Goal: Task Accomplishment & Management: Manage account settings

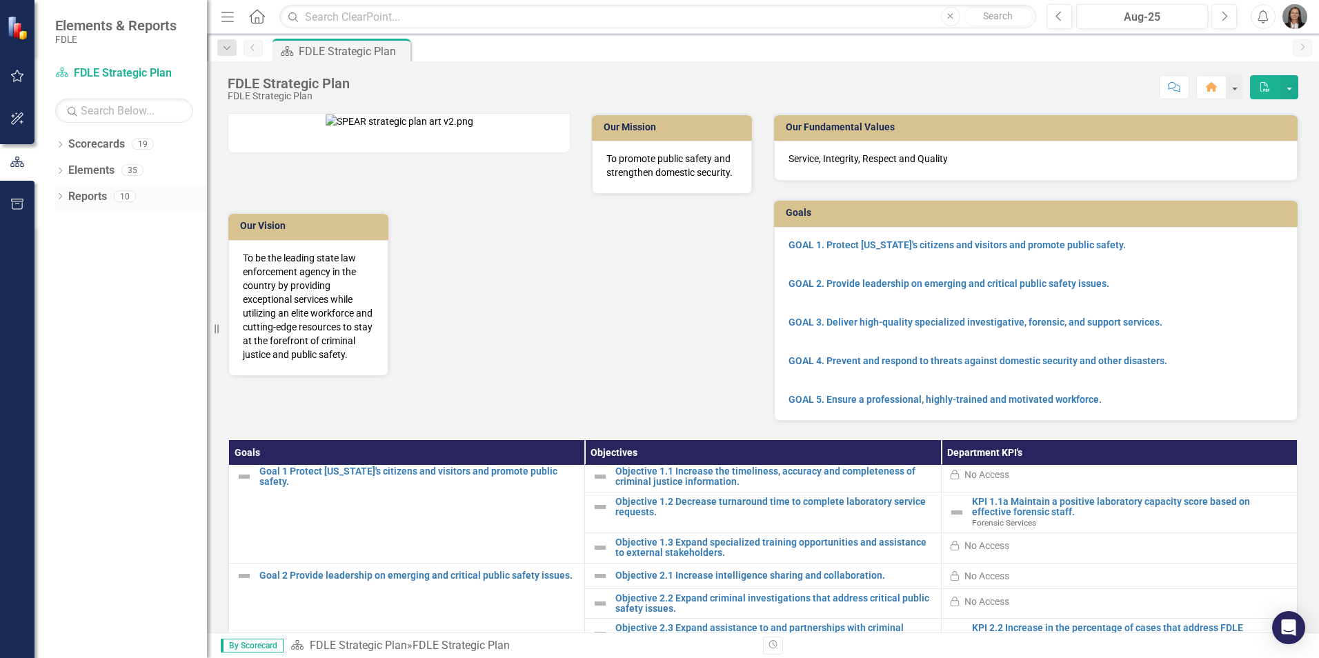
click at [60, 197] on icon "Dropdown" at bounding box center [60, 198] width 10 height 8
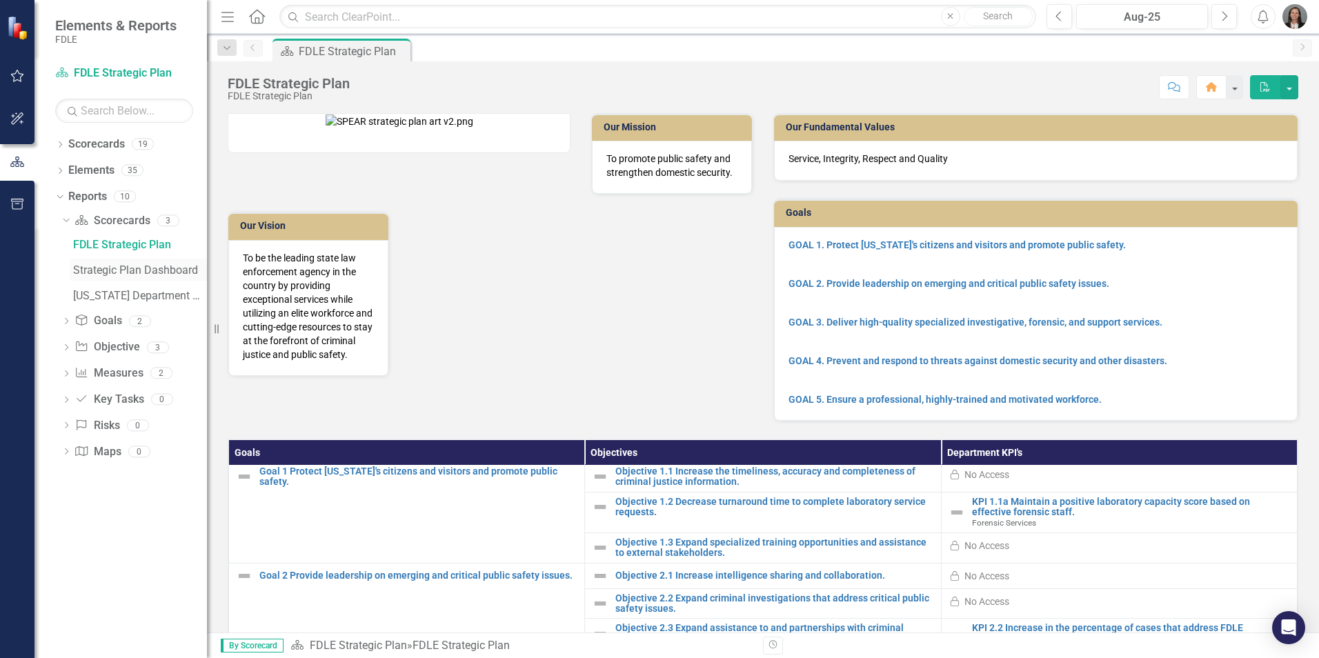
click at [162, 270] on div "Strategic Plan Dashboard" at bounding box center [140, 270] width 134 height 12
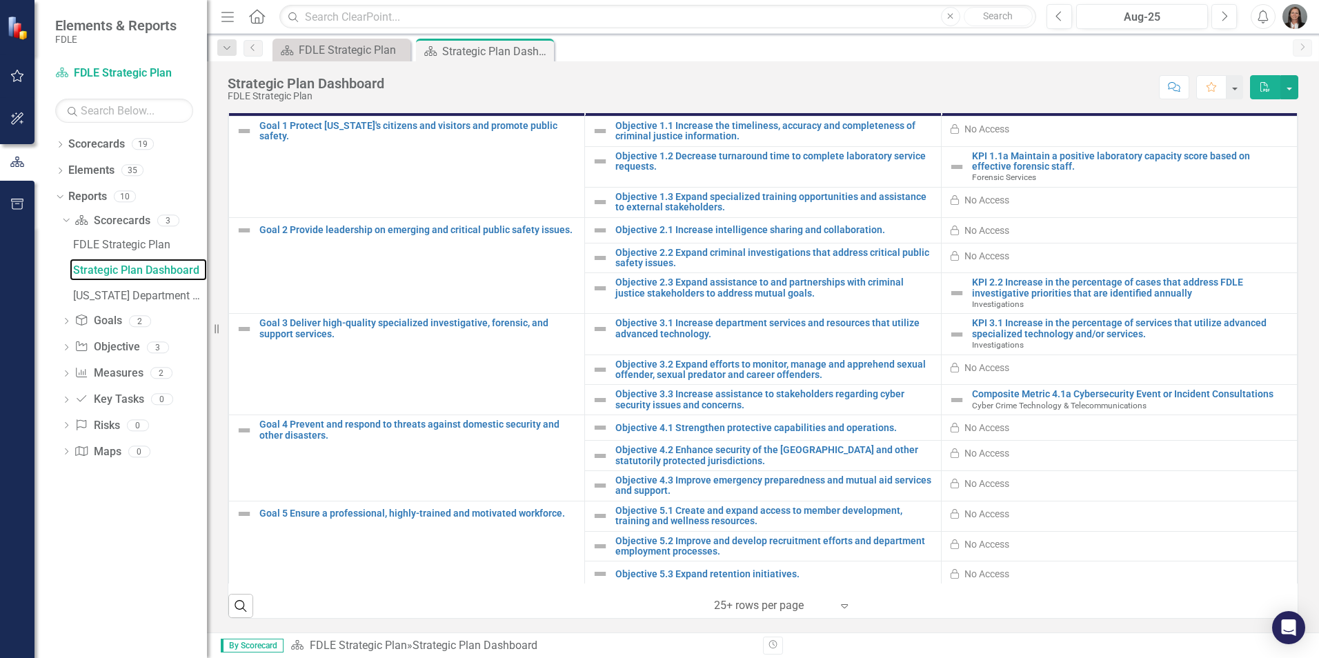
scroll to position [3, 0]
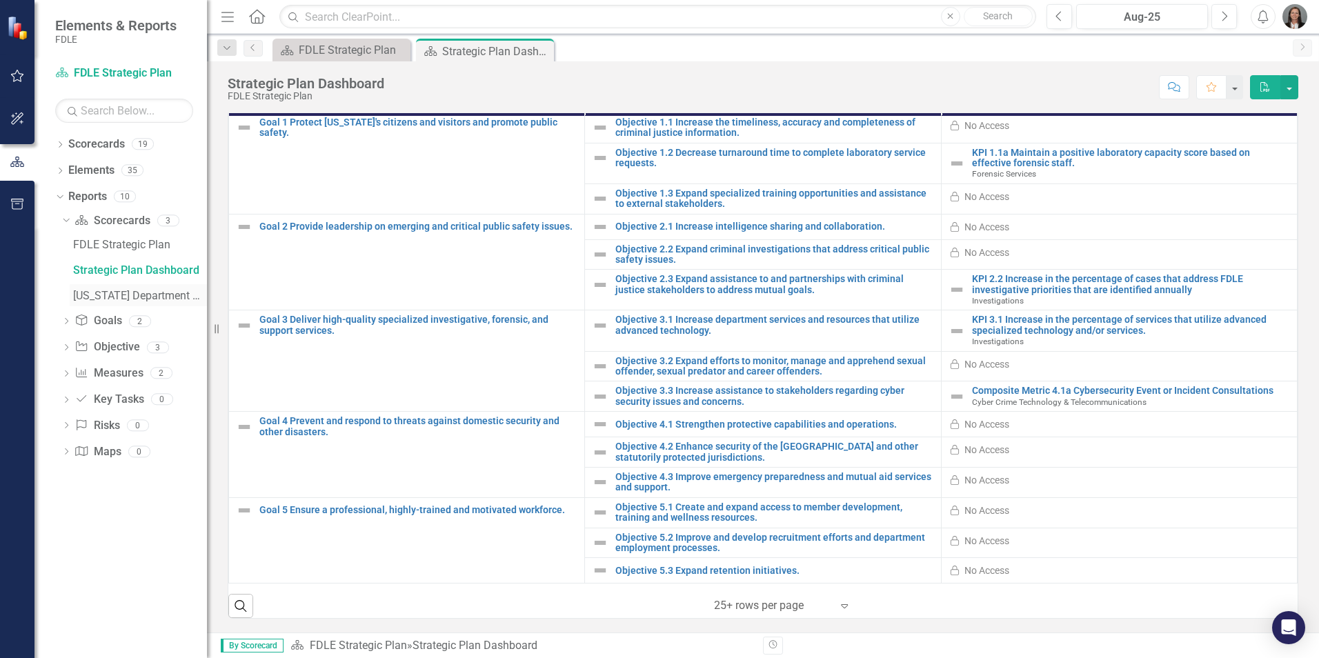
click at [124, 299] on div "[US_STATE] Department Of Law Enforcement Strategic Plan" at bounding box center [140, 296] width 134 height 12
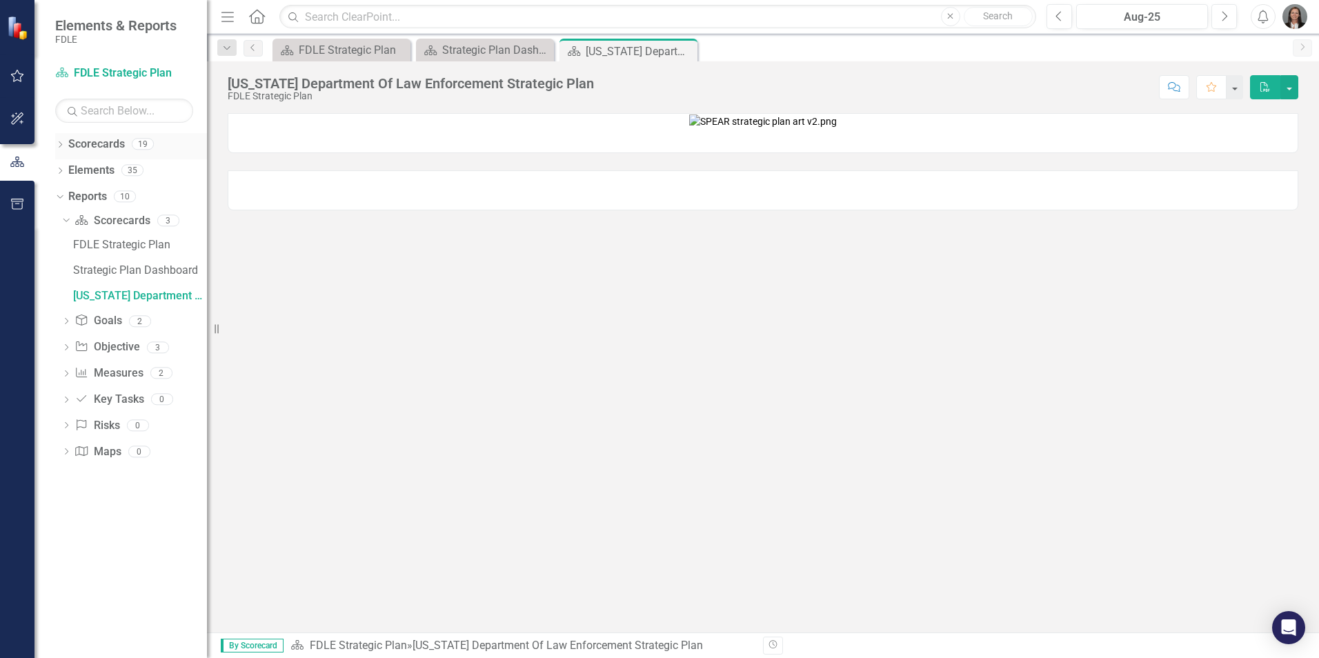
click at [61, 144] on icon "Dropdown" at bounding box center [60, 146] width 10 height 8
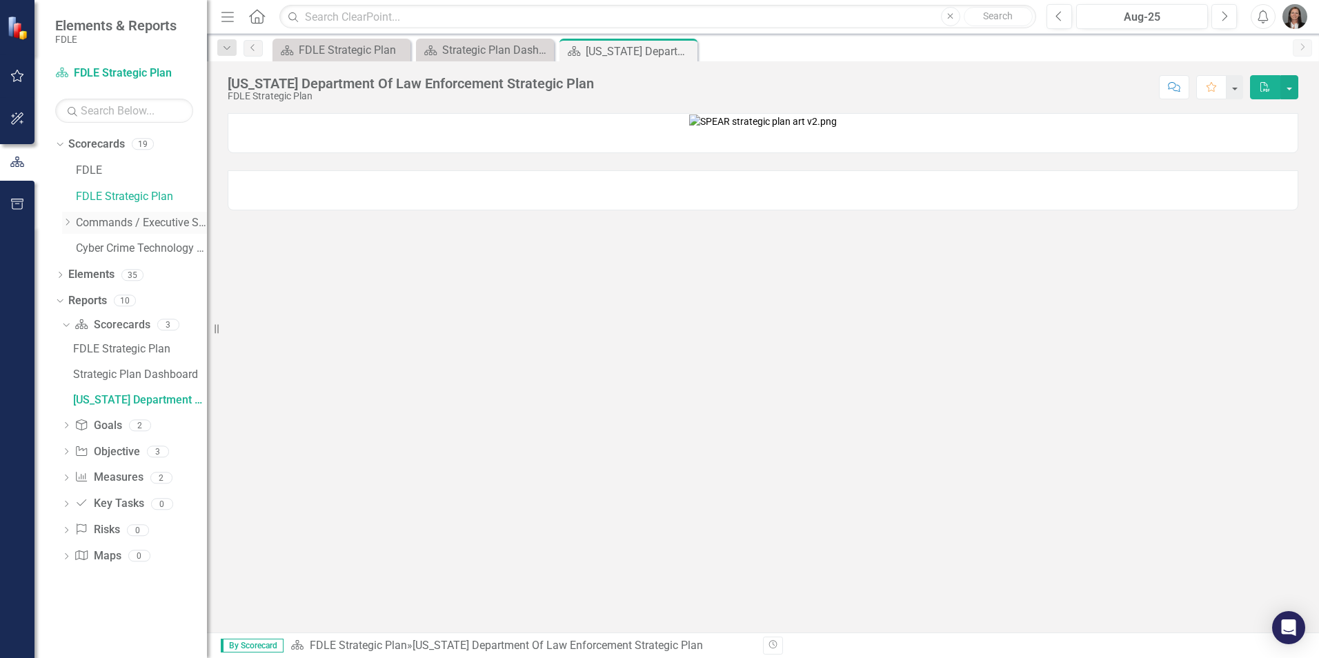
click at [68, 220] on icon at bounding box center [67, 222] width 3 height 7
click at [81, 248] on icon "Dropdown" at bounding box center [81, 248] width 10 height 8
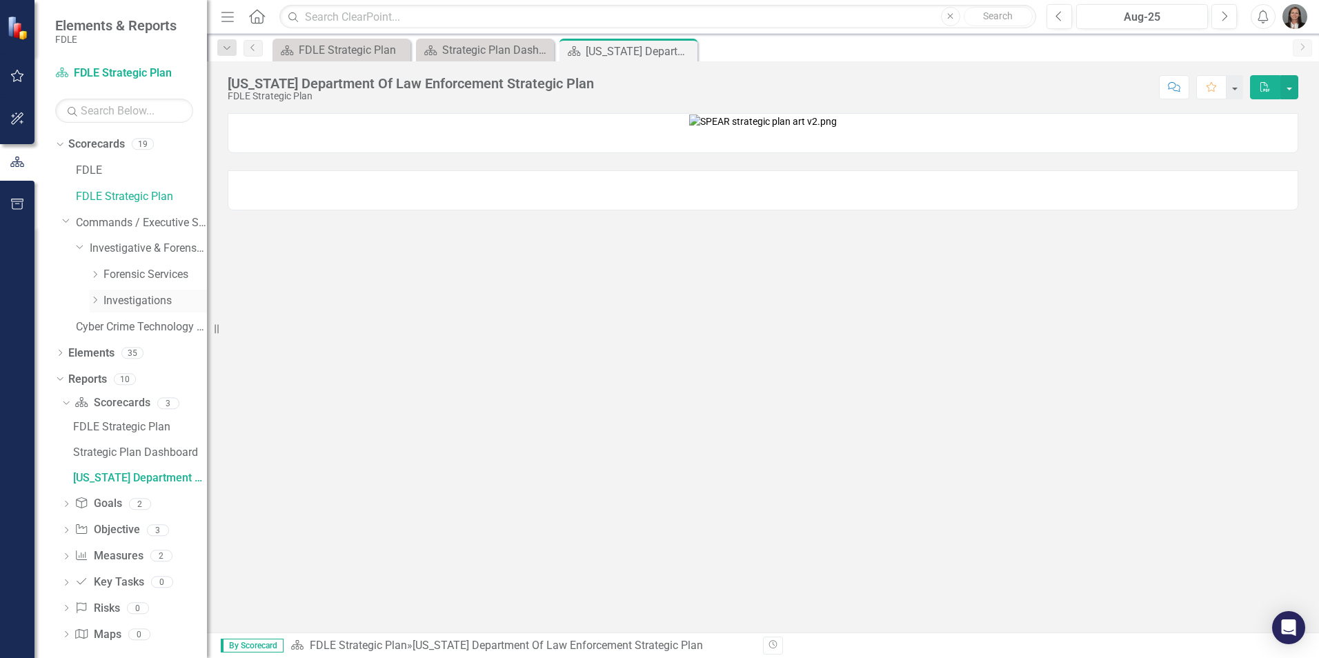
click at [95, 300] on icon "Dropdown" at bounding box center [95, 300] width 10 height 8
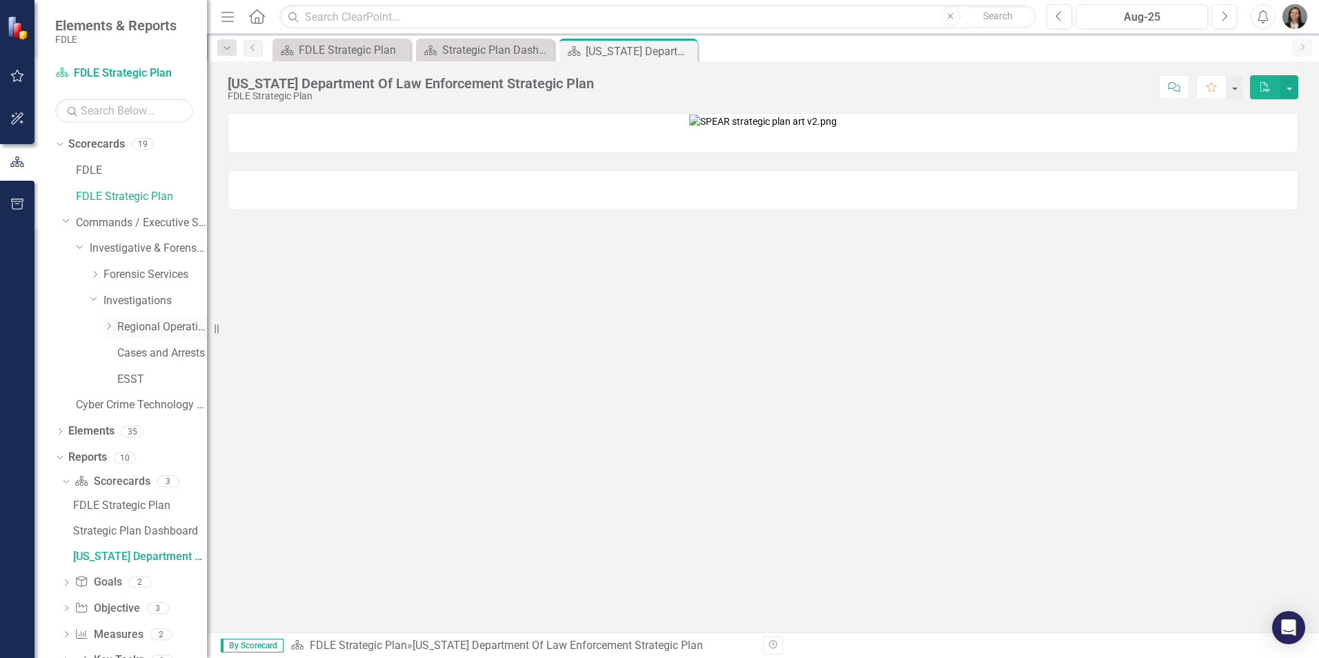
click at [110, 328] on icon "Dropdown" at bounding box center [108, 326] width 10 height 8
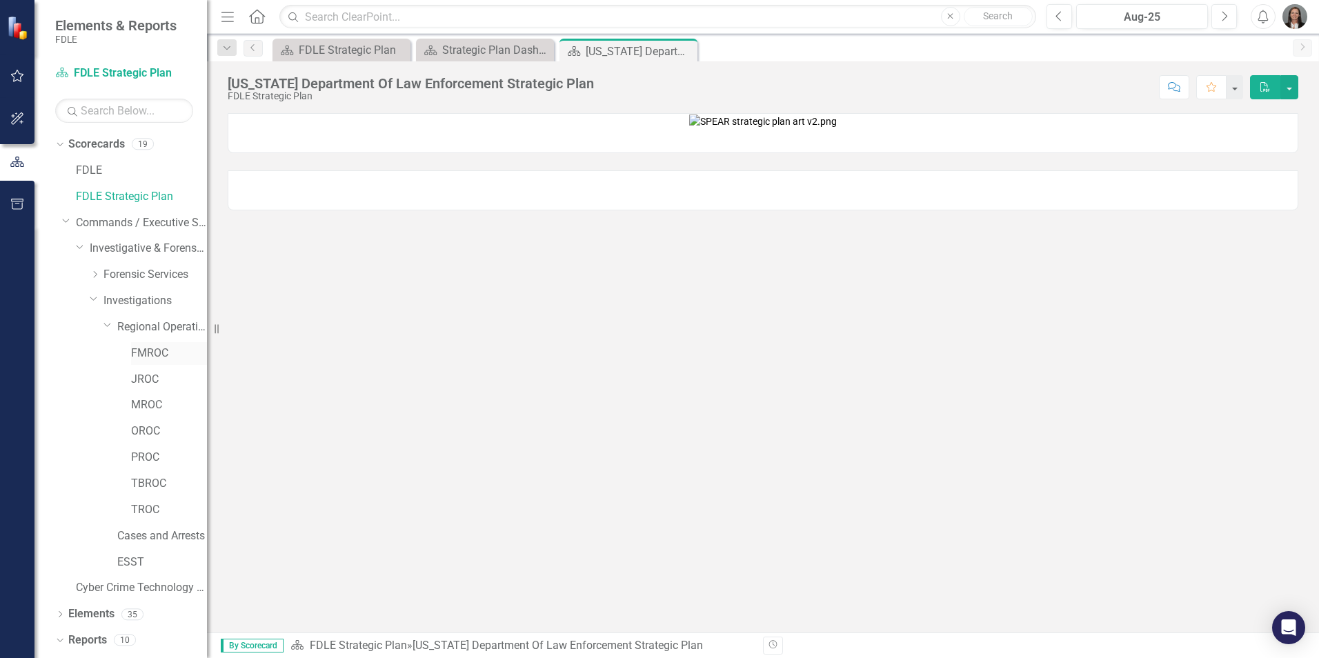
click at [146, 356] on link "FMROC" at bounding box center [169, 354] width 76 height 16
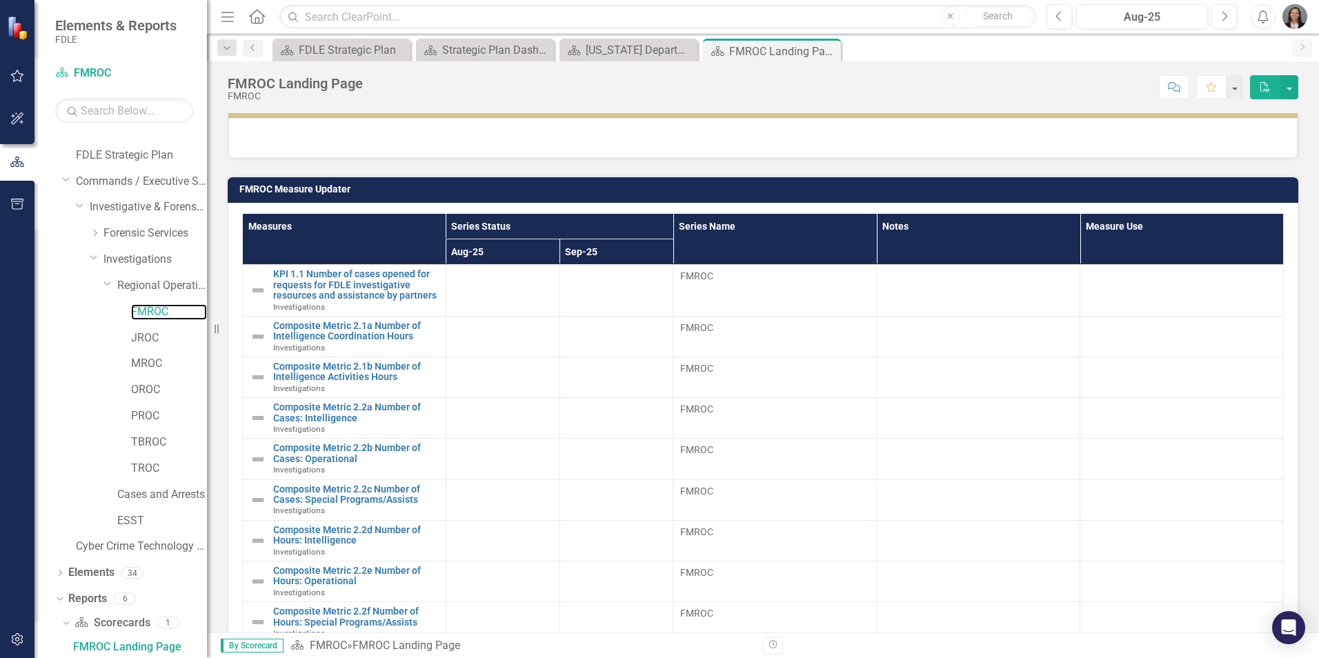
scroll to position [552, 0]
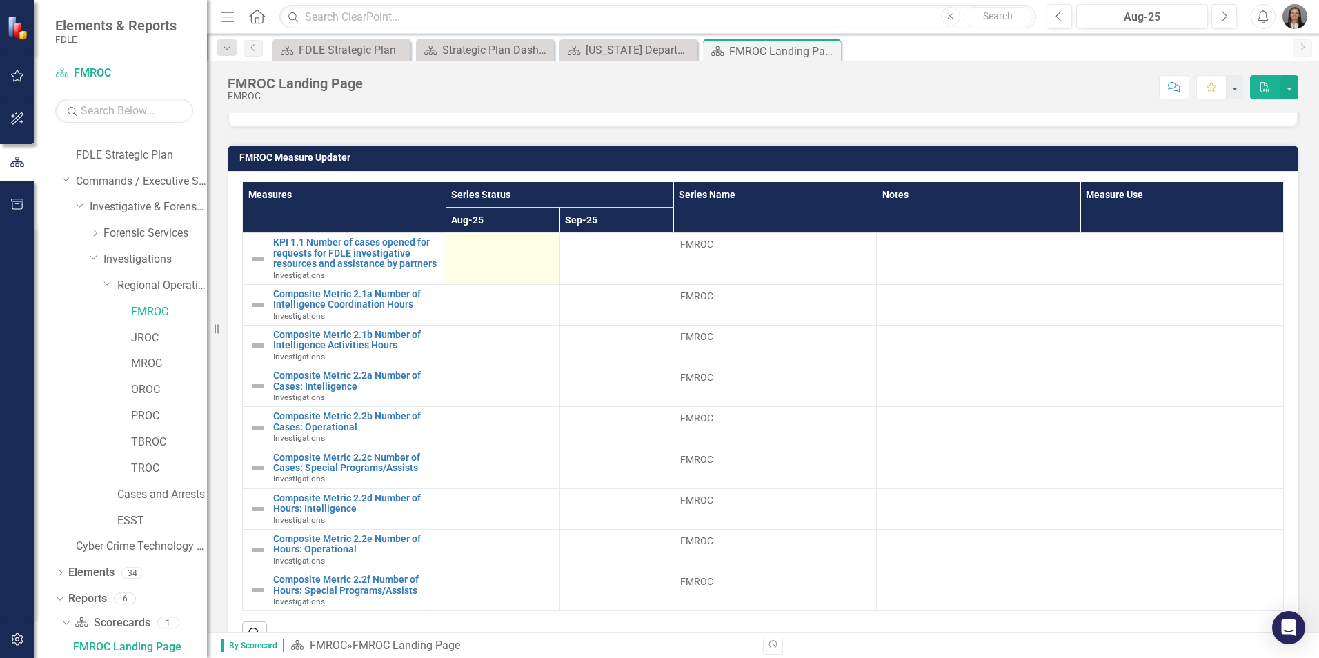
click at [526, 254] on div at bounding box center [502, 245] width 99 height 17
click at [534, 256] on td at bounding box center [503, 259] width 114 height 52
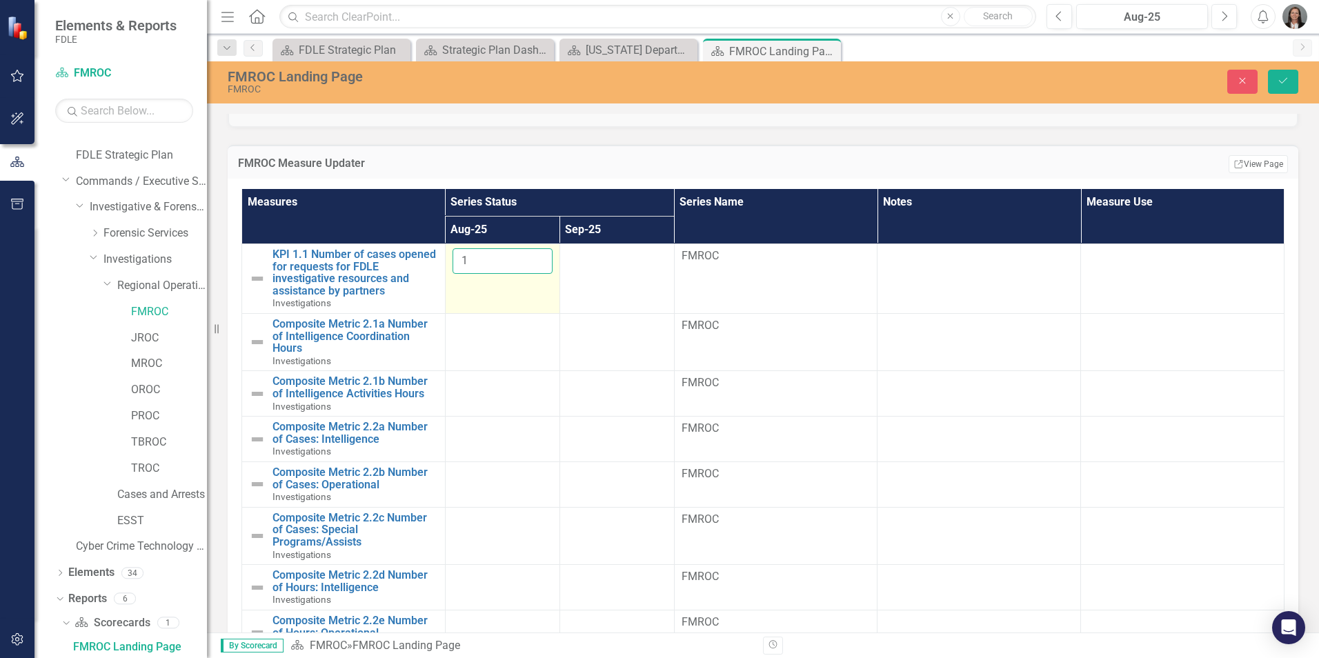
click at [532, 257] on input "1" at bounding box center [503, 261] width 100 height 26
click at [532, 257] on input "2" at bounding box center [503, 261] width 100 height 26
click at [532, 257] on input "3" at bounding box center [503, 261] width 100 height 26
type input "4"
click at [532, 257] on input "4" at bounding box center [503, 261] width 100 height 26
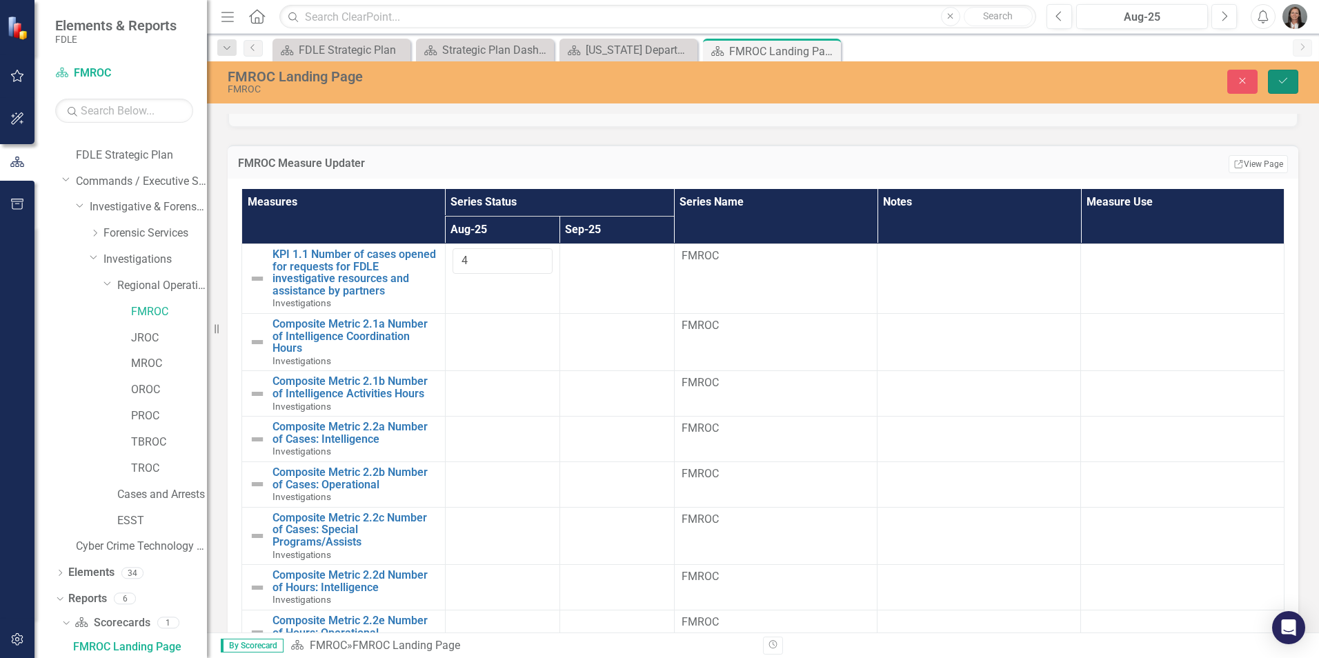
click at [1287, 77] on icon "Save" at bounding box center [1283, 81] width 12 height 10
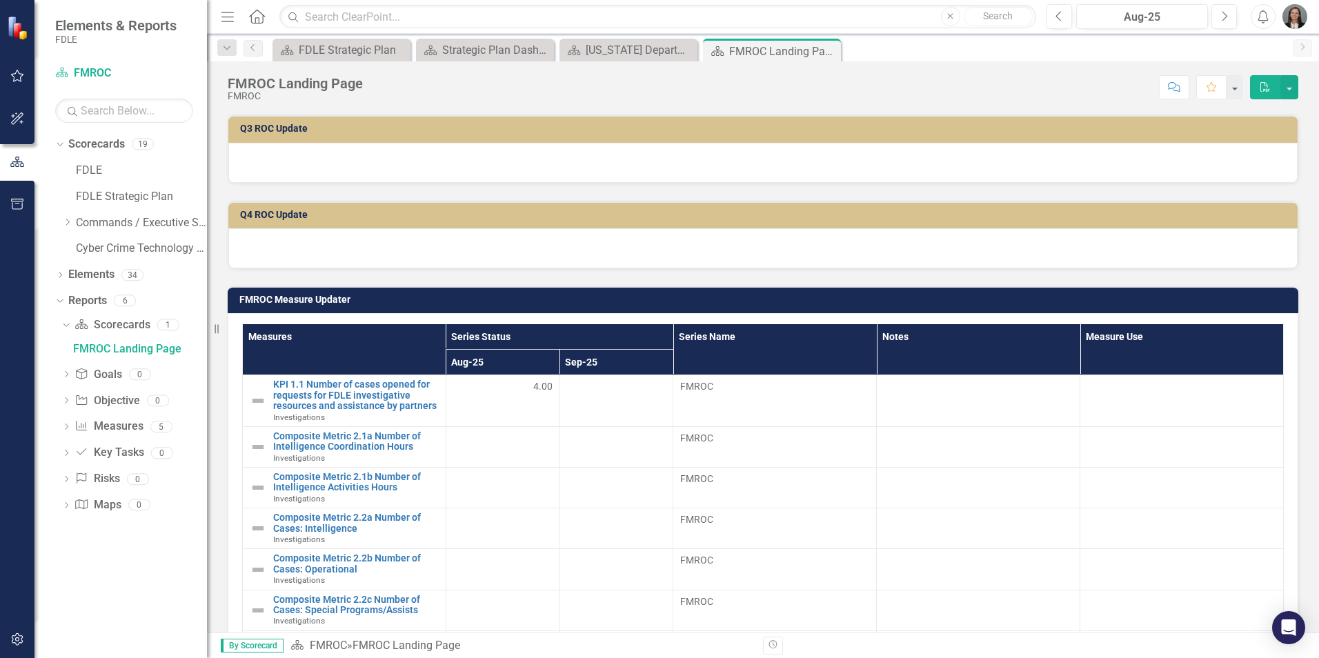
scroll to position [621, 0]
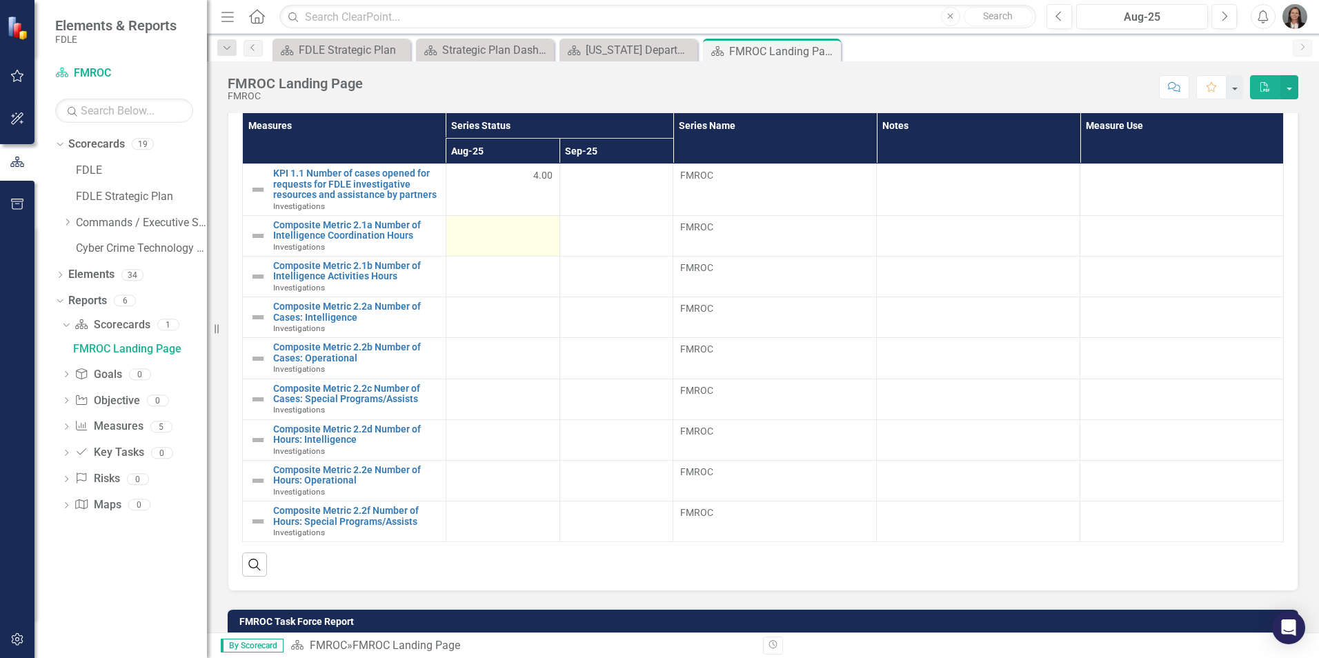
click at [544, 230] on div at bounding box center [502, 228] width 99 height 17
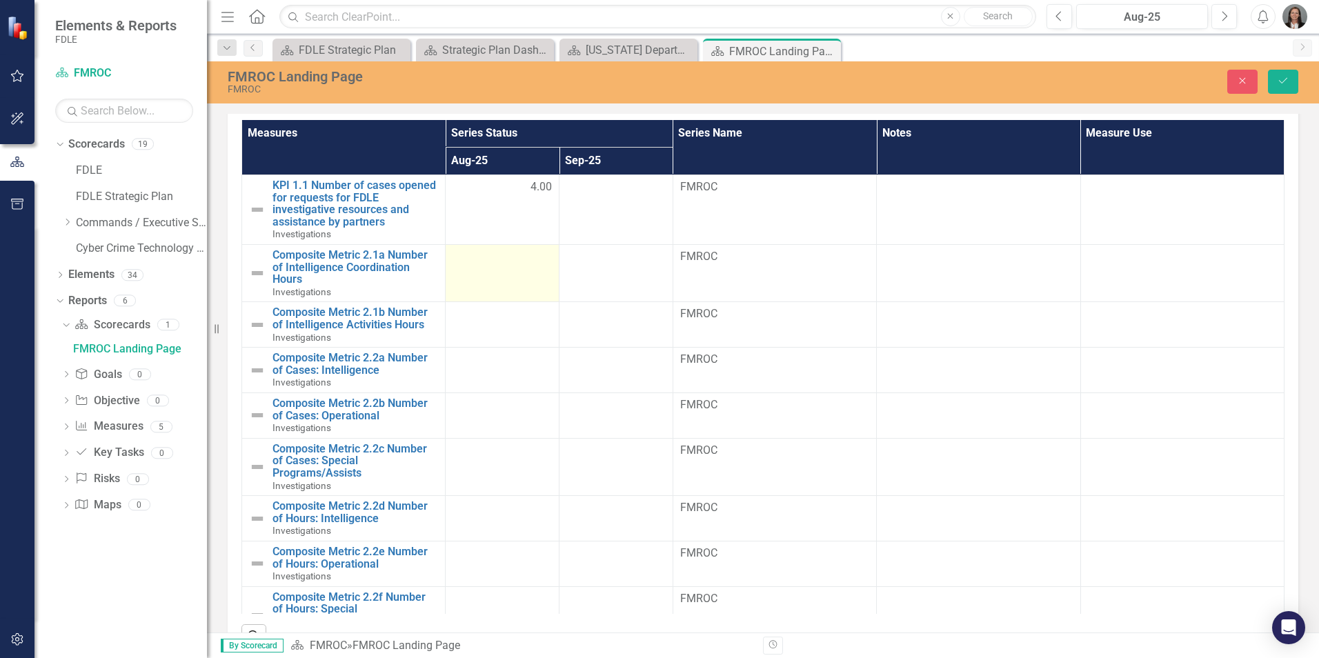
scroll to position [627, 0]
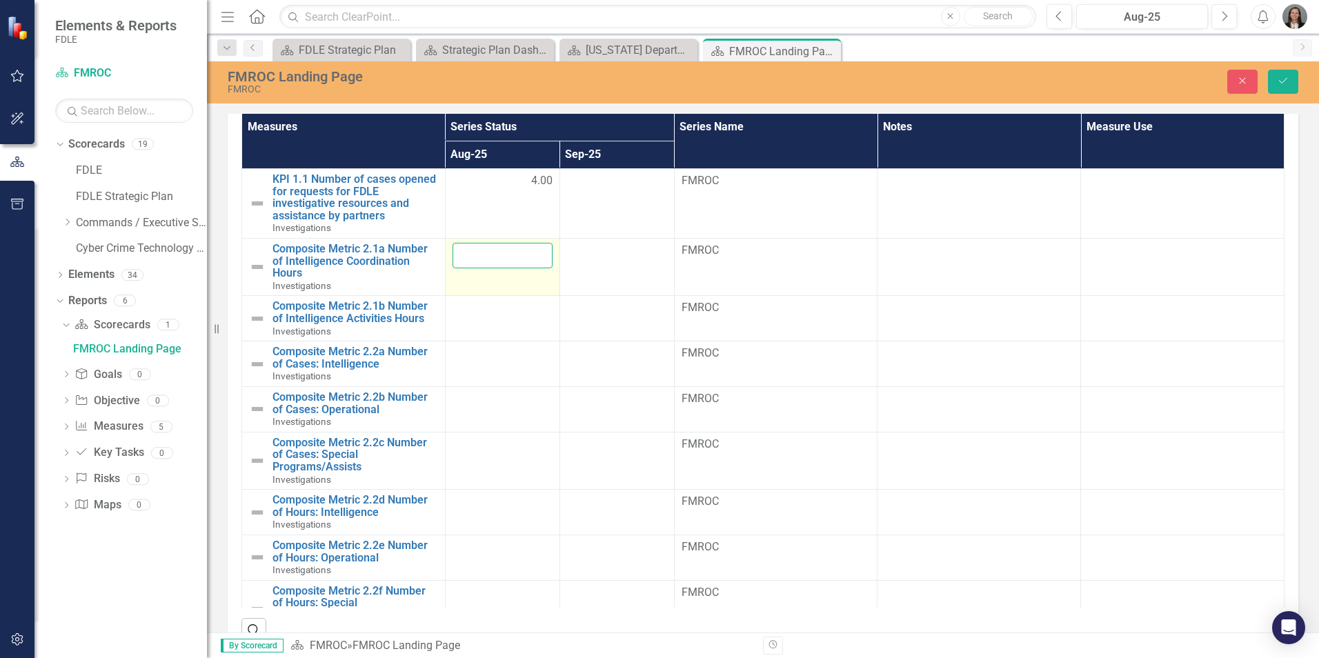
click at [519, 255] on input "number" at bounding box center [503, 256] width 100 height 26
type input "69"
click at [494, 317] on div at bounding box center [503, 308] width 100 height 17
click at [499, 312] on input "number" at bounding box center [503, 313] width 100 height 26
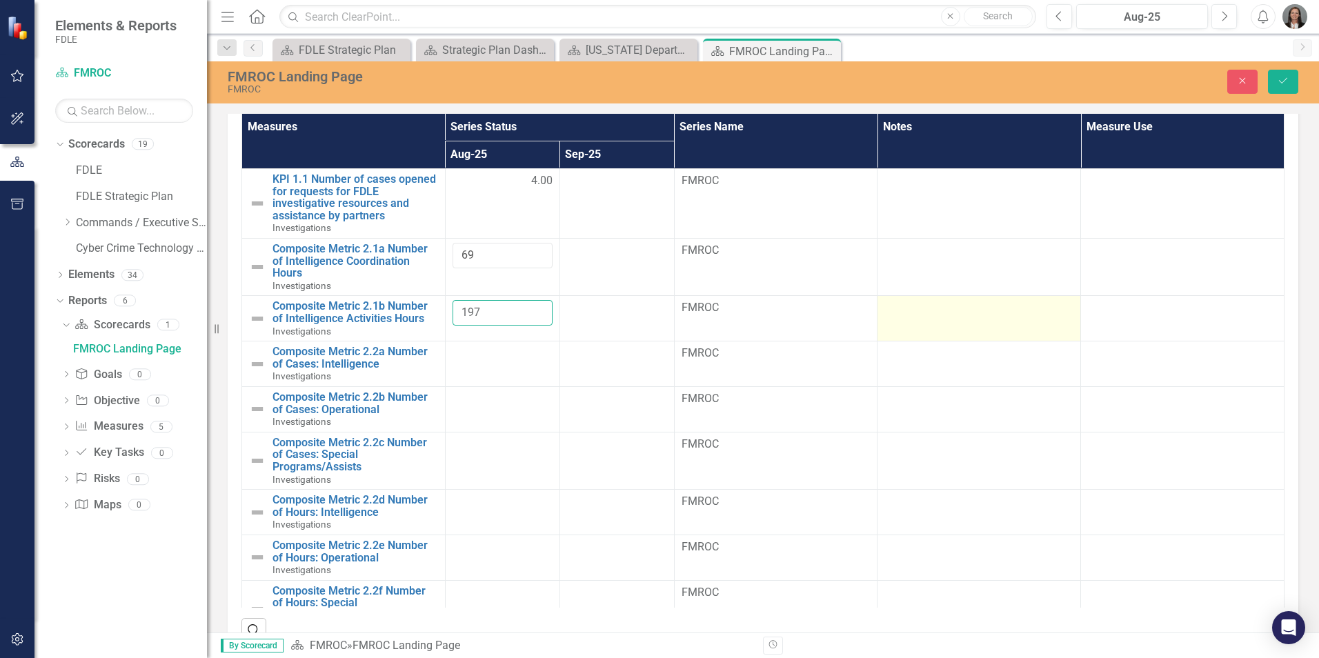
type input "197"
click at [902, 335] on td at bounding box center [980, 319] width 204 height 46
click at [1285, 81] on icon "submit" at bounding box center [1283, 81] width 8 height 6
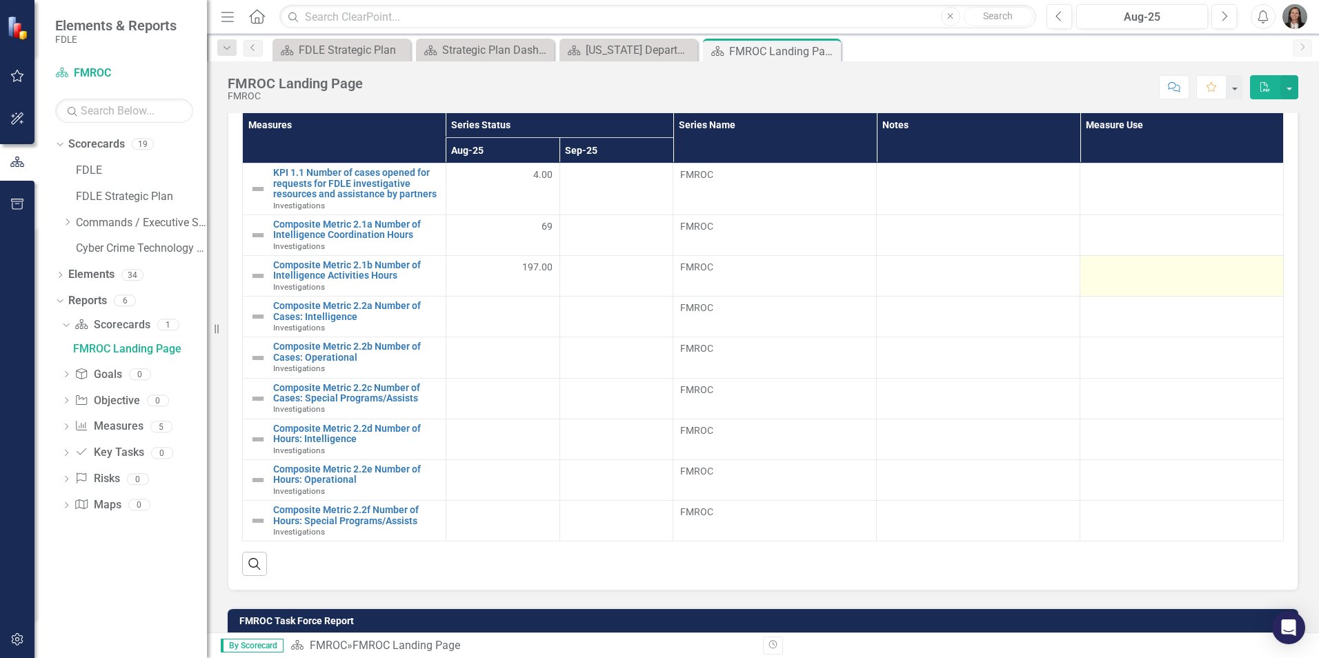
scroll to position [621, 0]
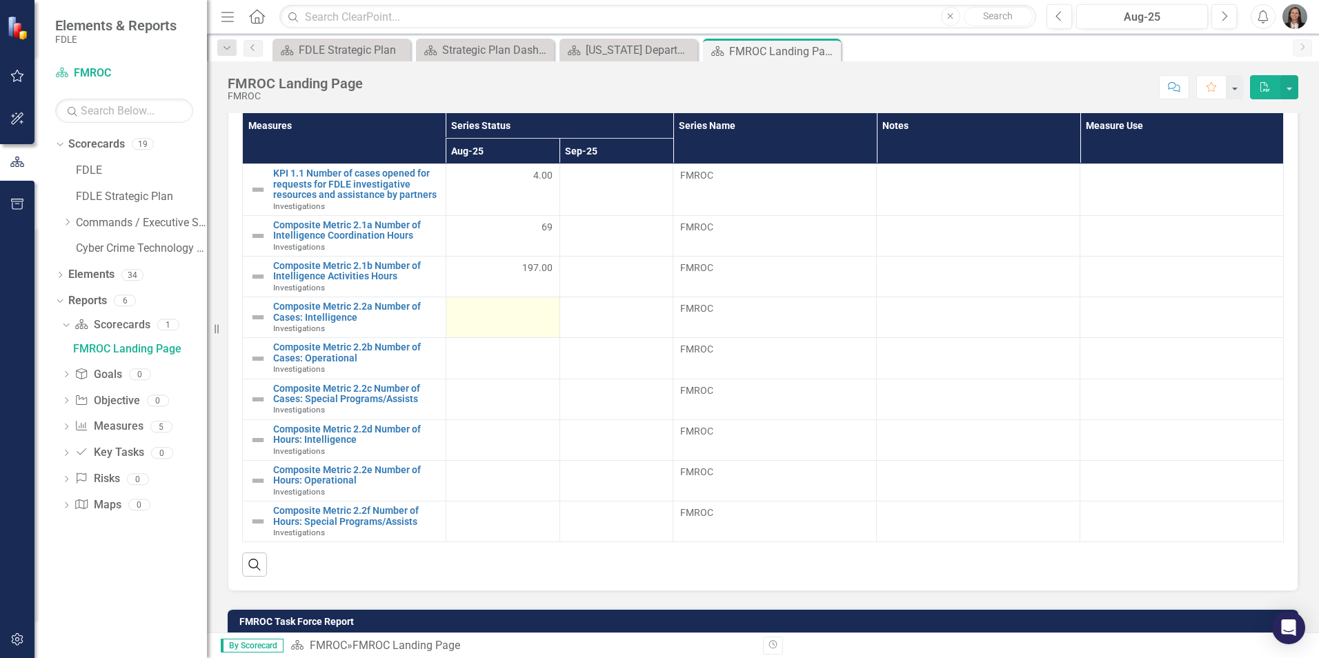
click at [522, 312] on div at bounding box center [502, 310] width 99 height 17
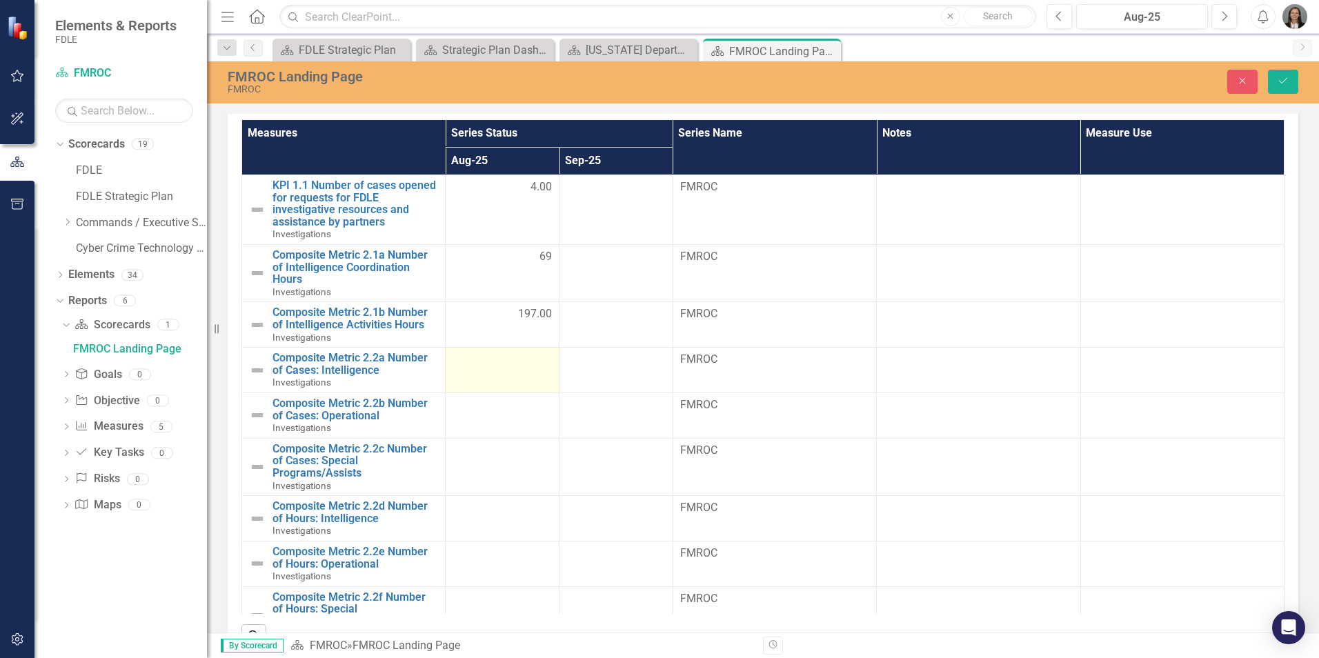
scroll to position [627, 0]
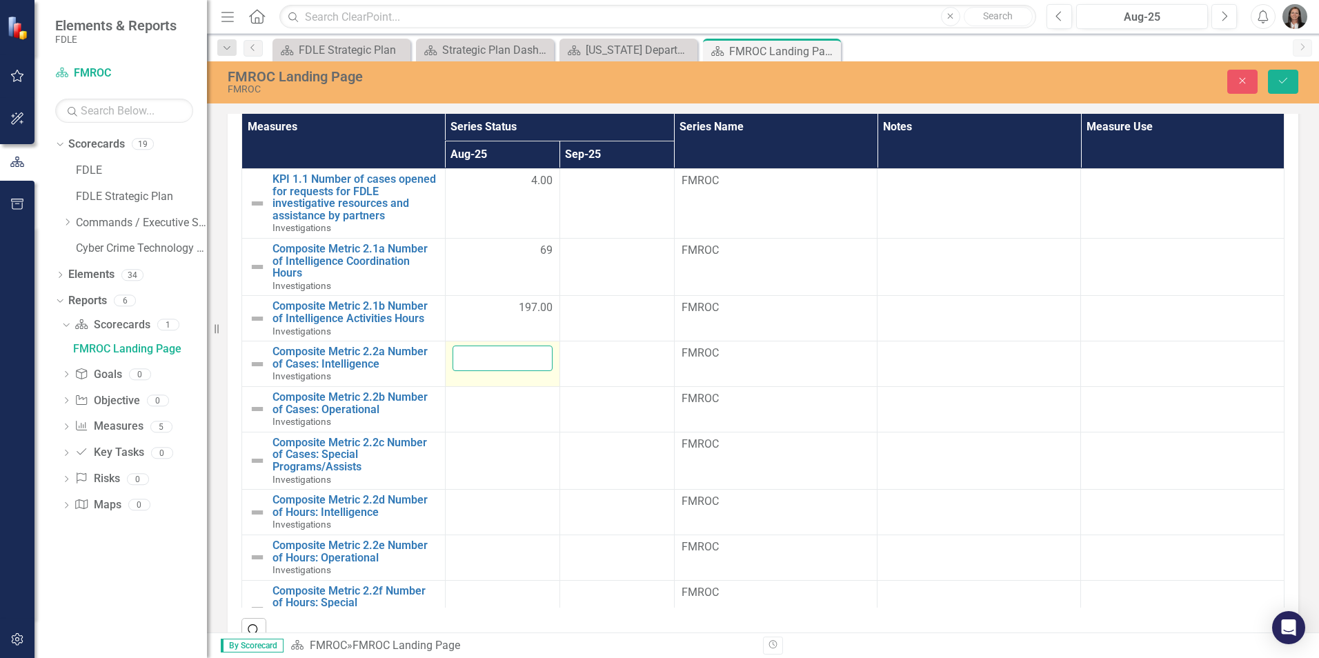
click at [525, 356] on input "number" at bounding box center [503, 359] width 100 height 26
type input "1"
click at [498, 406] on div at bounding box center [503, 399] width 100 height 17
click at [498, 406] on input "number" at bounding box center [503, 404] width 100 height 26
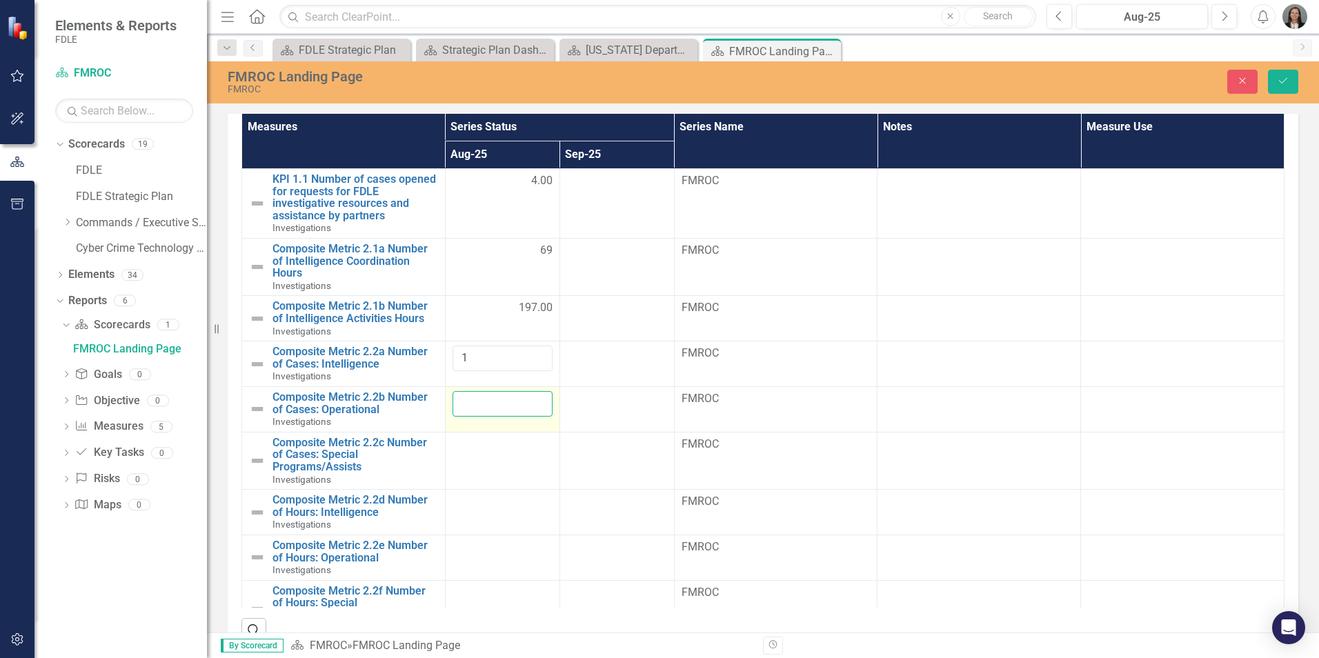
click at [498, 406] on input "number" at bounding box center [503, 404] width 100 height 26
type input "3"
click at [602, 418] on td at bounding box center [617, 410] width 115 height 46
click at [1282, 78] on icon "Save" at bounding box center [1283, 81] width 12 height 10
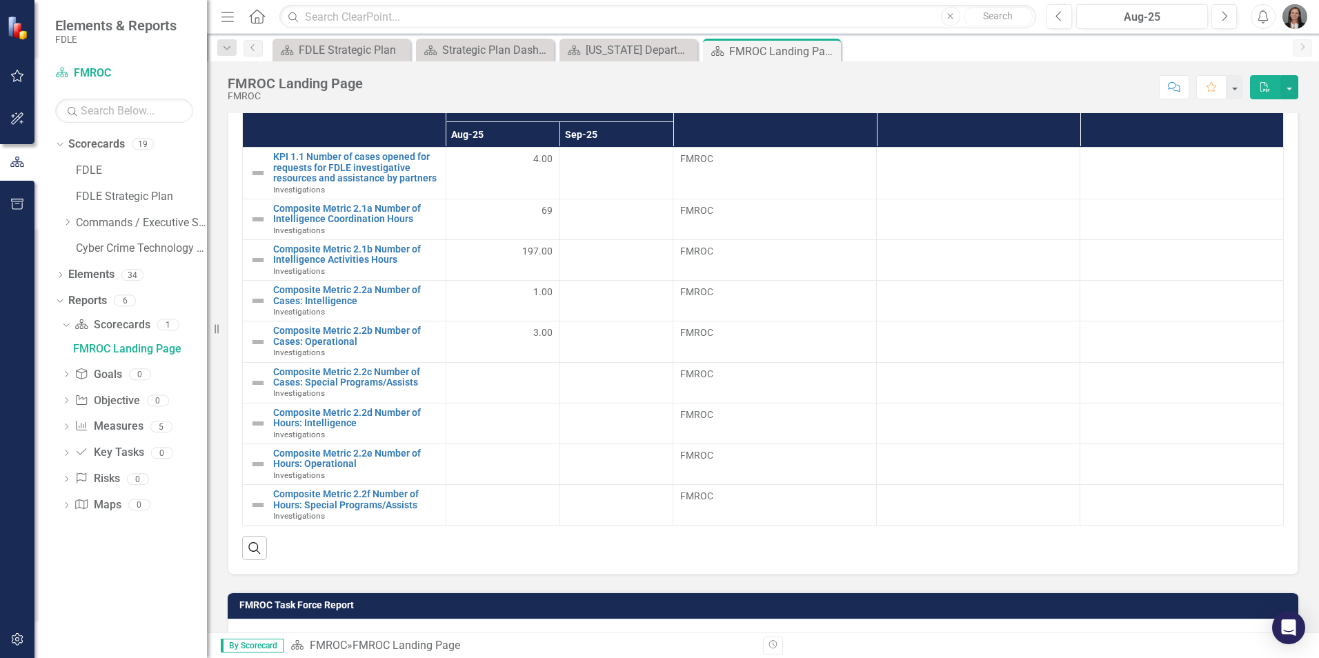
scroll to position [690, 0]
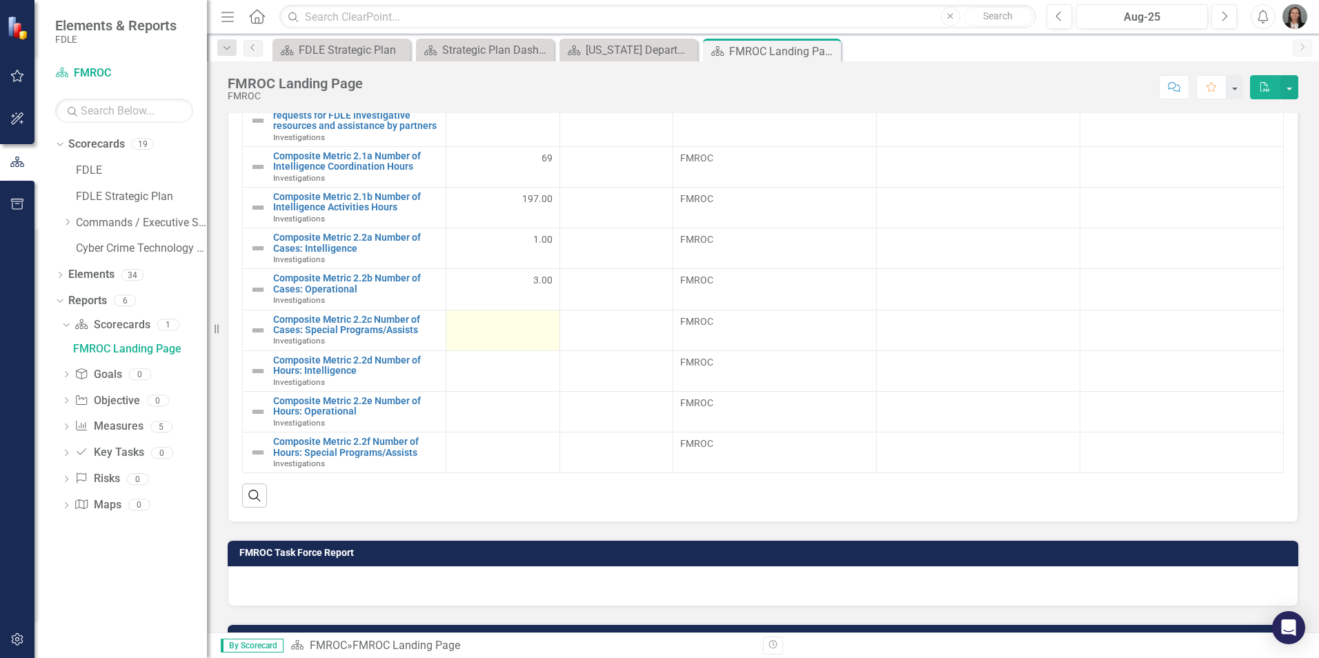
click at [489, 330] on div at bounding box center [502, 323] width 99 height 17
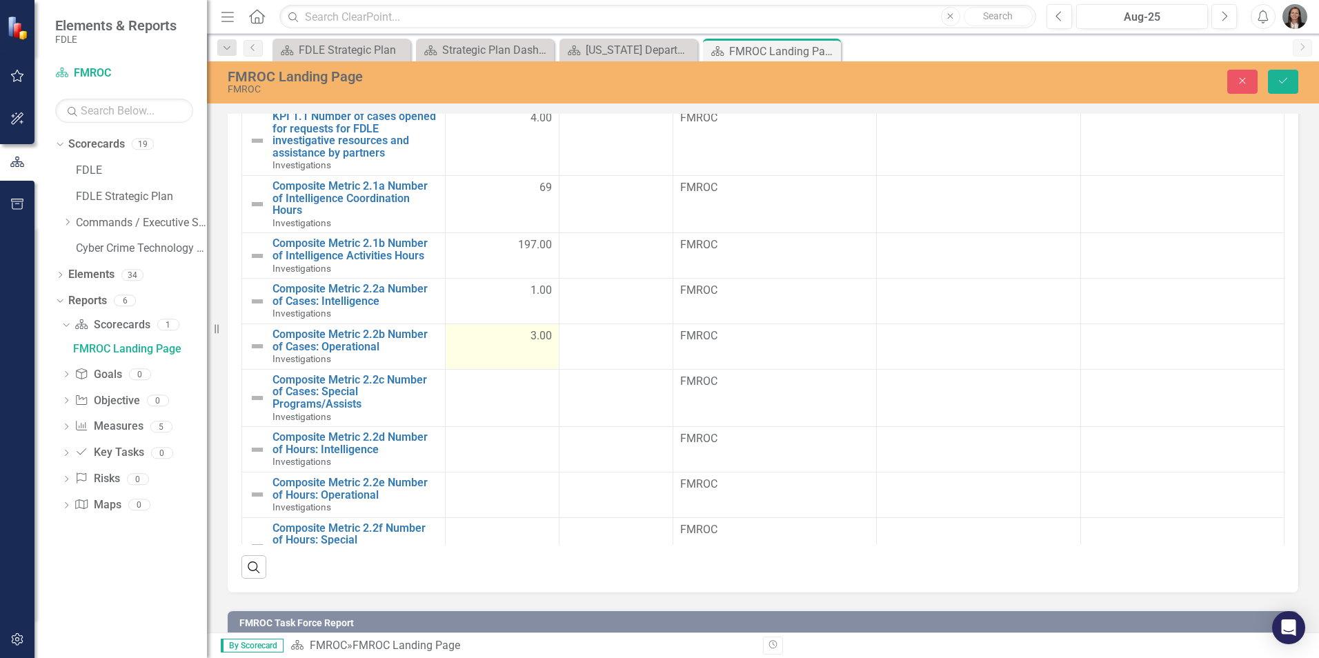
scroll to position [696, 0]
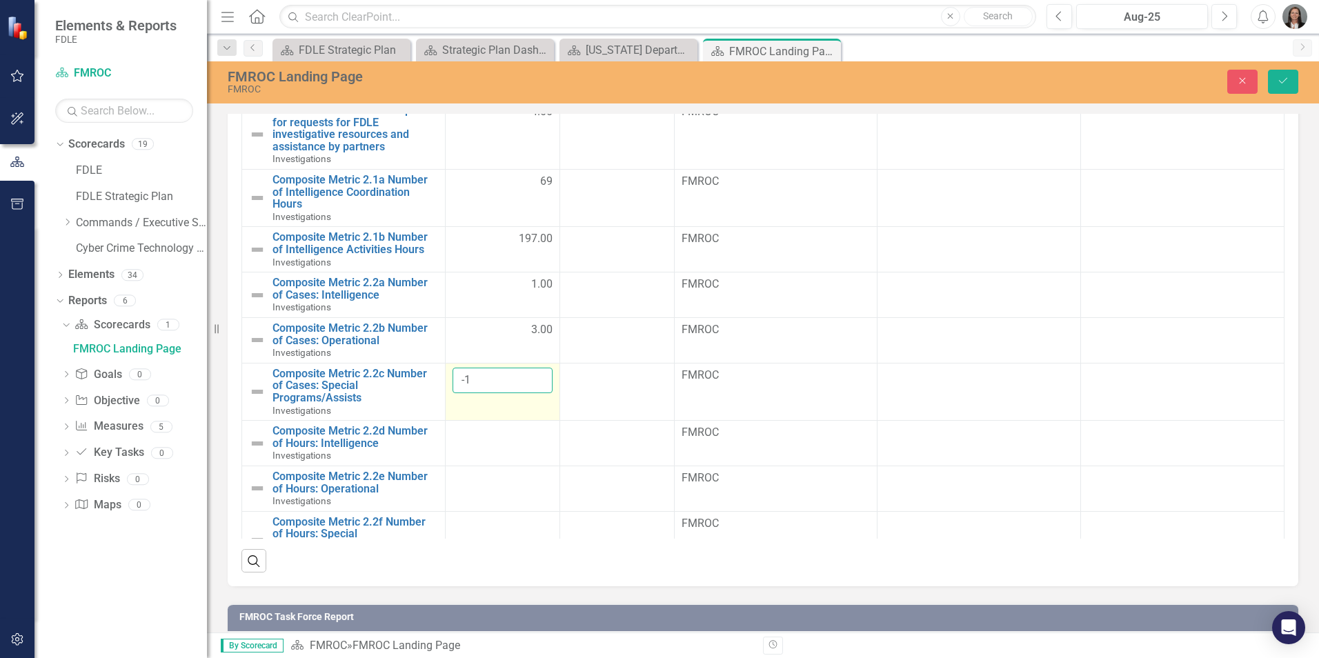
type input "-1"
click at [527, 382] on input "-1" at bounding box center [503, 381] width 100 height 26
type input "-0"
type input "0"
click at [482, 426] on div at bounding box center [503, 433] width 100 height 17
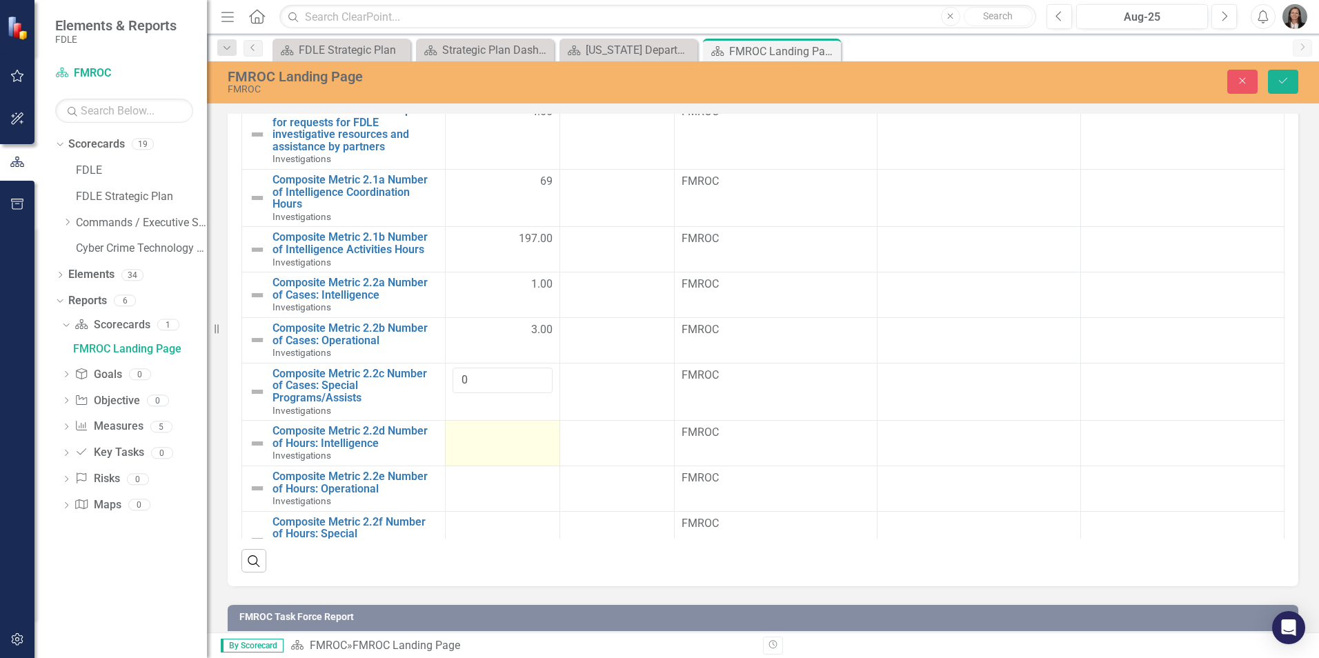
click at [483, 439] on div at bounding box center [503, 433] width 100 height 17
click at [490, 437] on input "number" at bounding box center [503, 438] width 100 height 26
type input "5"
click at [497, 495] on td at bounding box center [502, 489] width 115 height 46
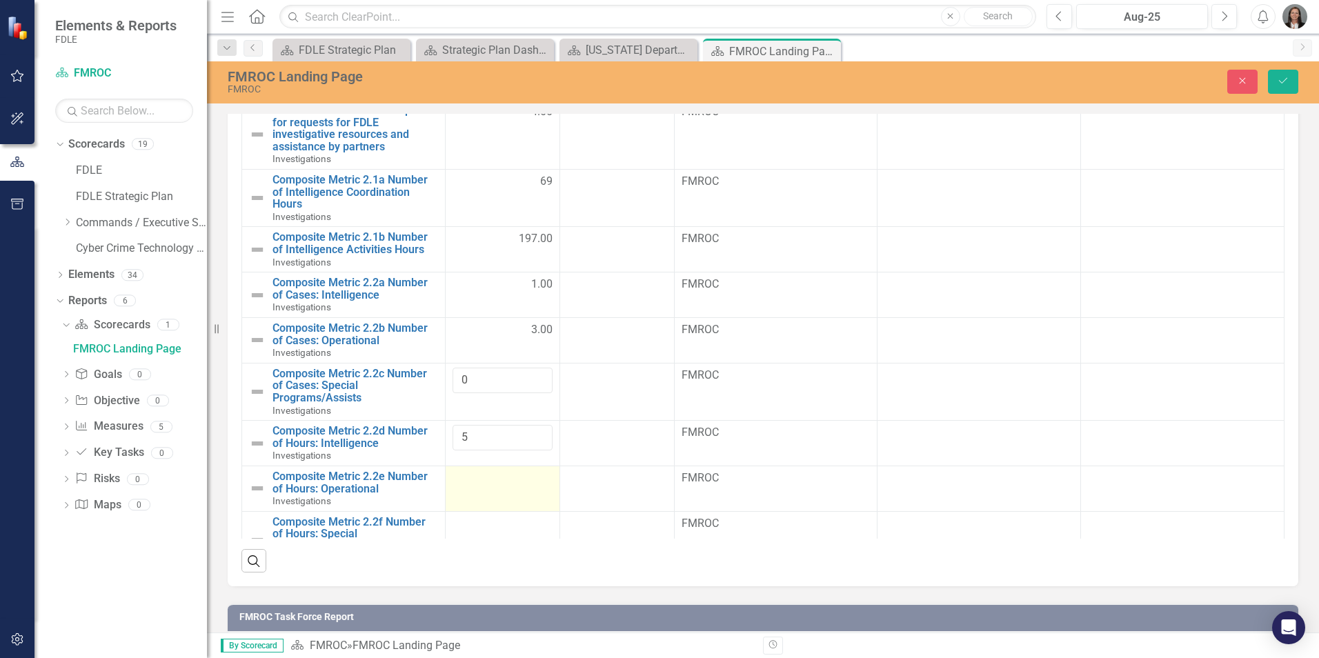
click at [497, 495] on td at bounding box center [502, 489] width 115 height 46
click at [495, 484] on input "number" at bounding box center [503, 484] width 100 height 26
type input "6"
click at [1285, 79] on icon "Save" at bounding box center [1283, 81] width 12 height 10
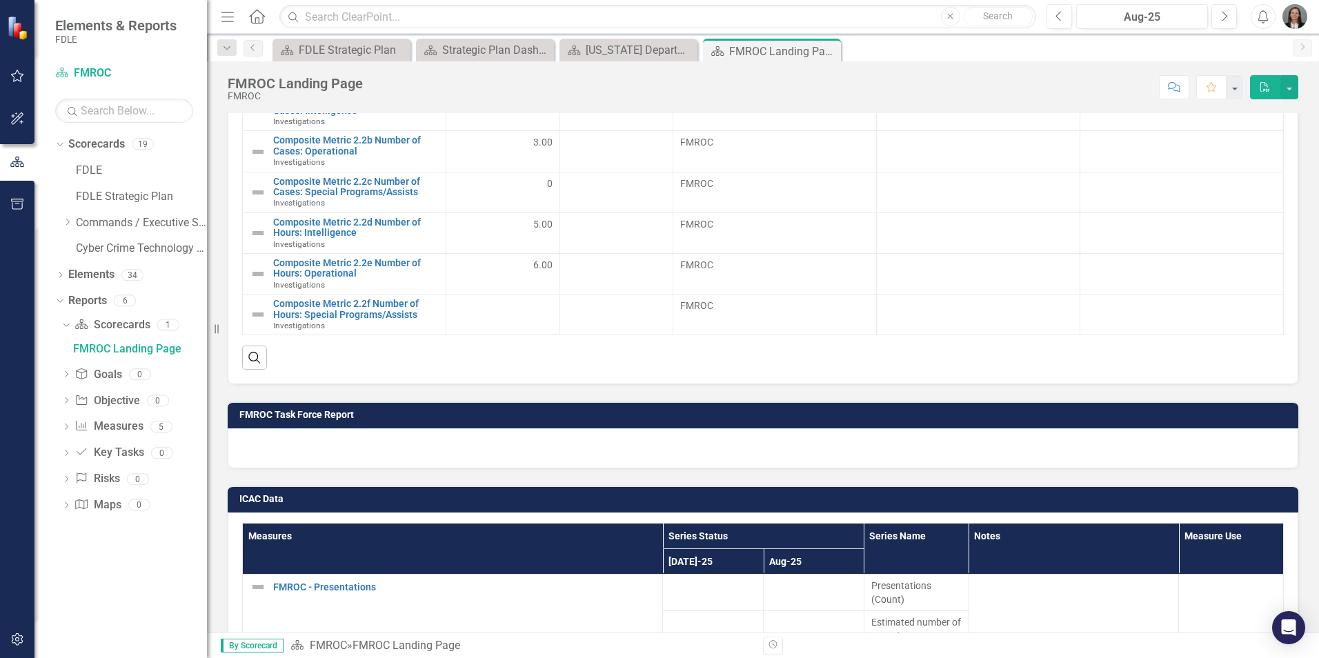
scroll to position [690, 0]
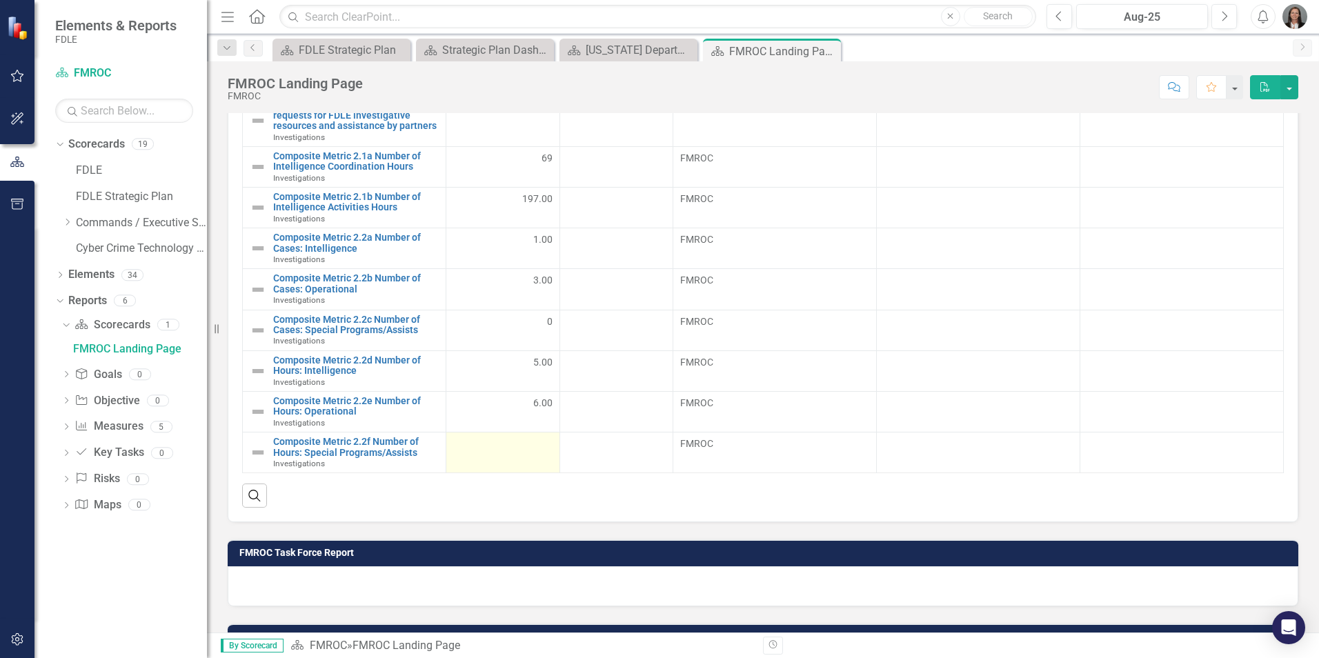
click at [515, 454] on td at bounding box center [503, 453] width 114 height 41
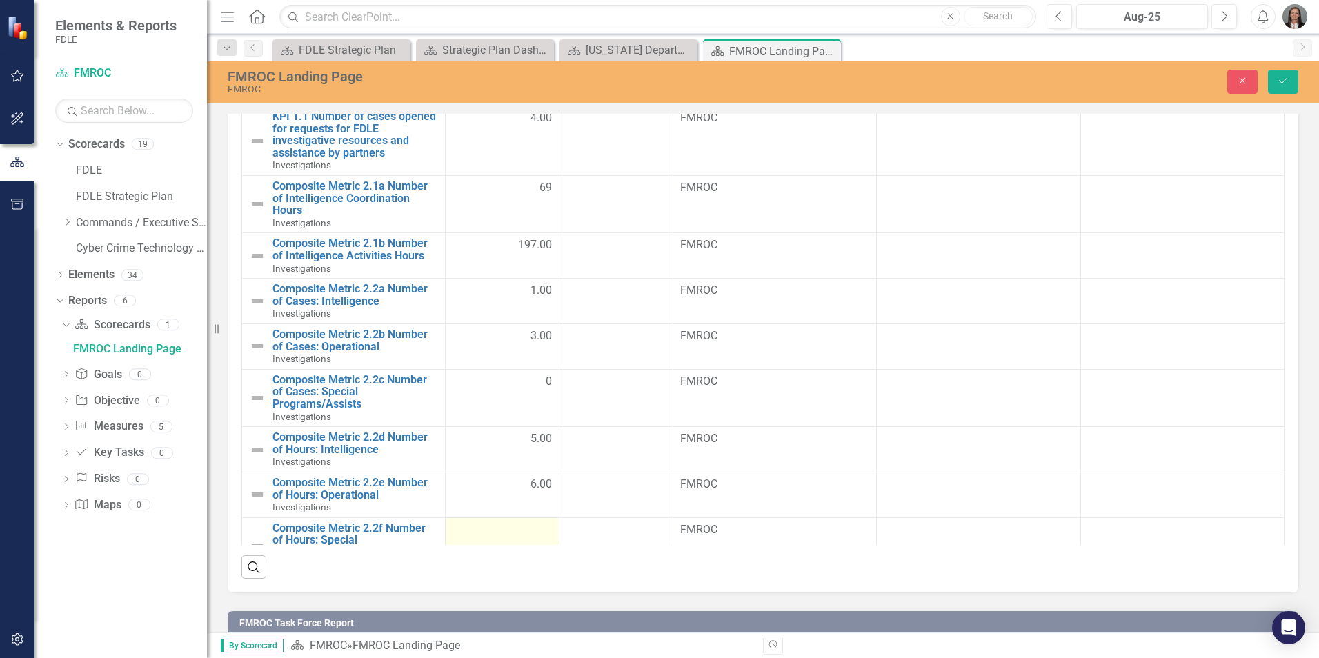
scroll to position [696, 0]
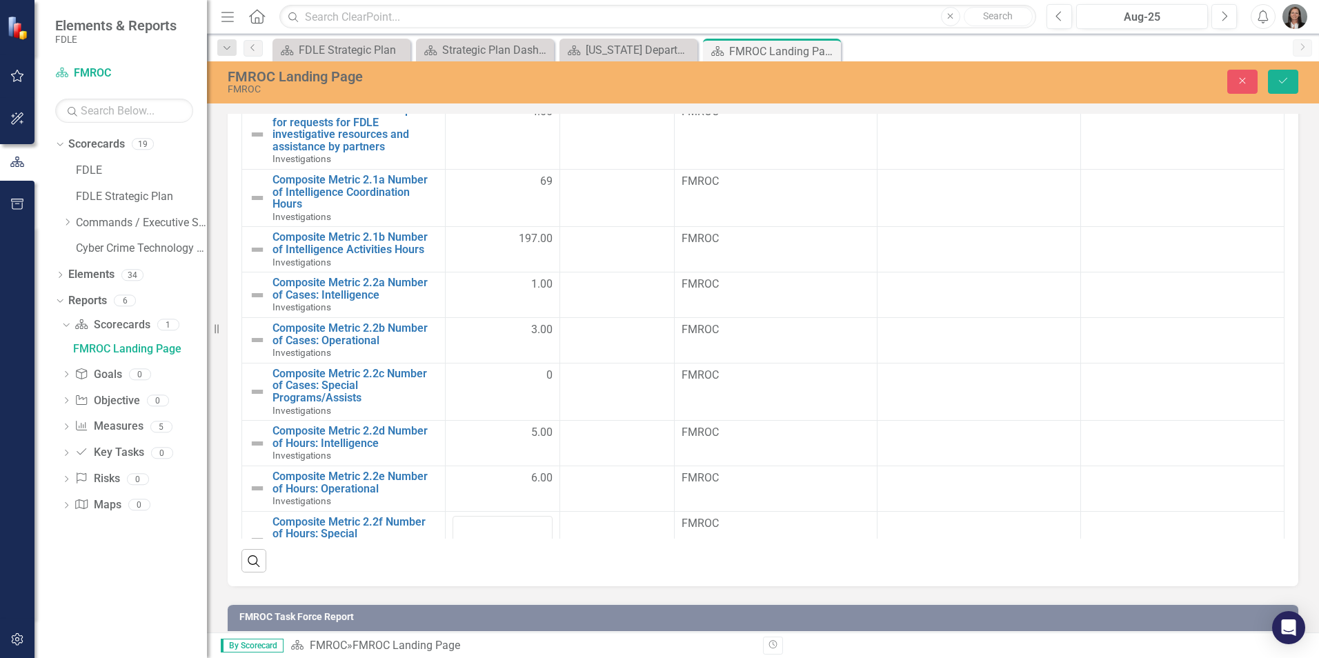
click at [520, 540] on div "Search" at bounding box center [762, 556] width 1043 height 34
click at [513, 529] on input "number" at bounding box center [503, 529] width 100 height 26
type input "3"
click at [851, 555] on div "Search" at bounding box center [762, 556] width 1043 height 34
click at [1285, 87] on button "Save" at bounding box center [1283, 82] width 30 height 24
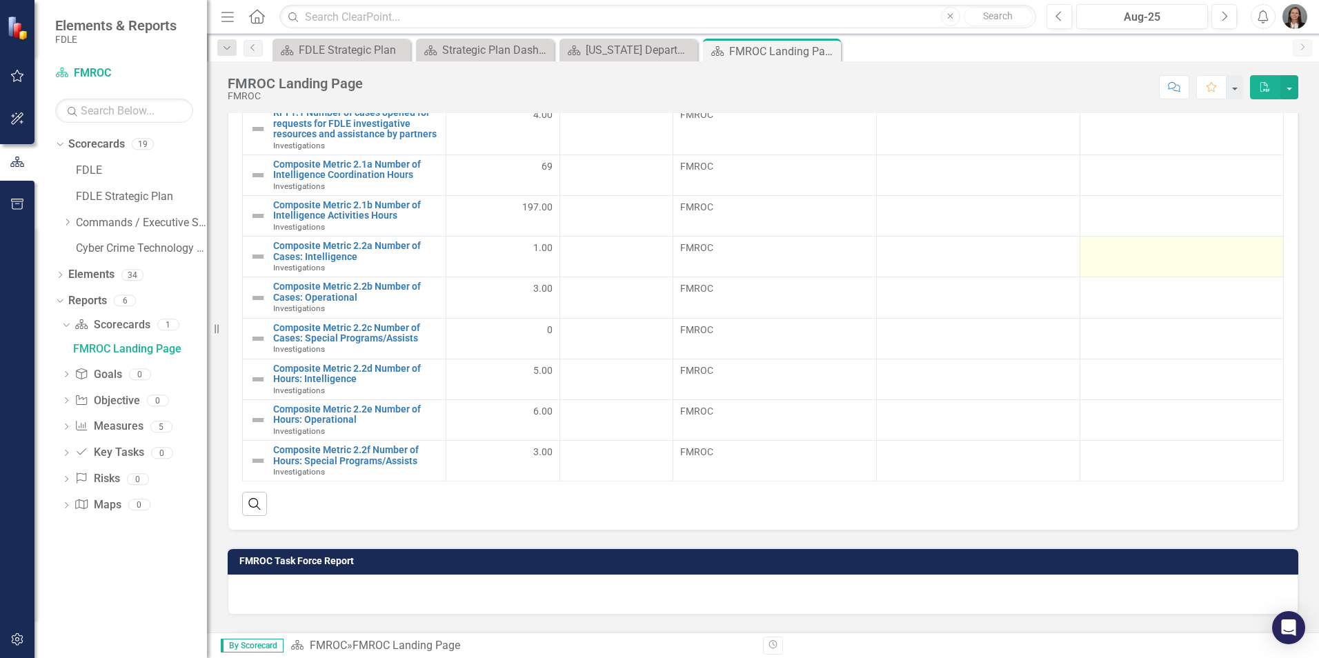
scroll to position [690, 0]
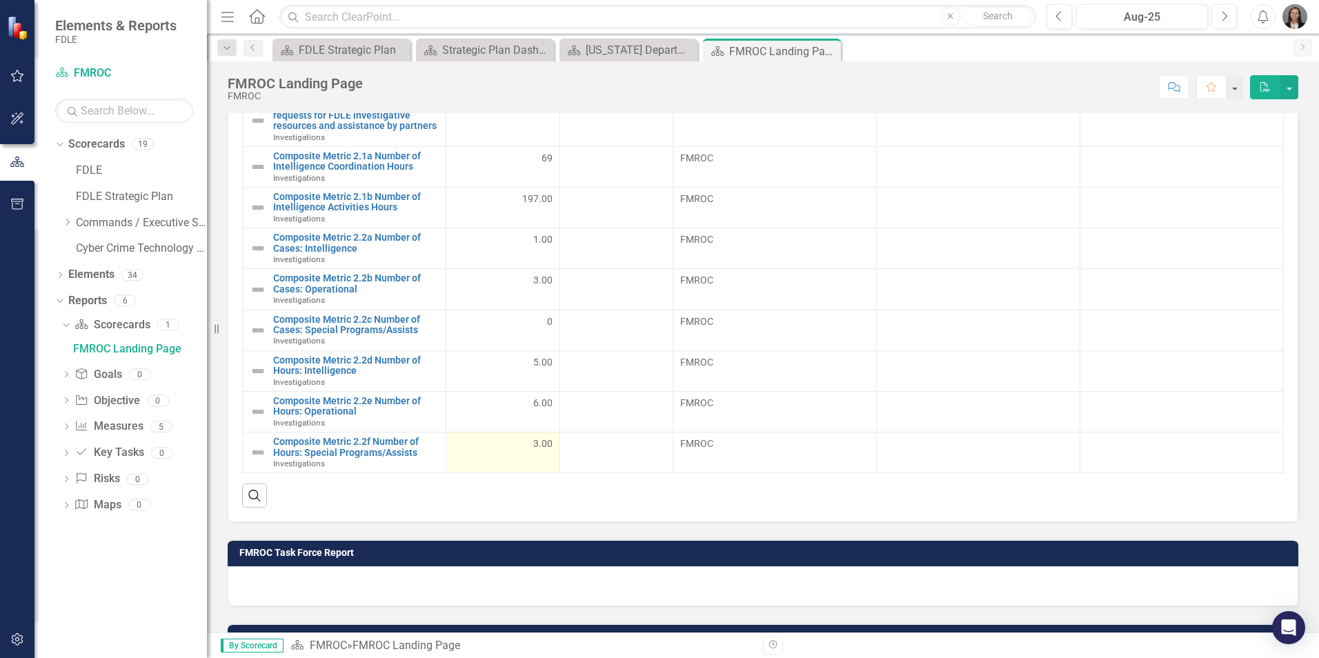
click at [533, 447] on span "3.00" at bounding box center [542, 444] width 19 height 14
click at [534, 445] on span "3.00" at bounding box center [542, 444] width 19 height 14
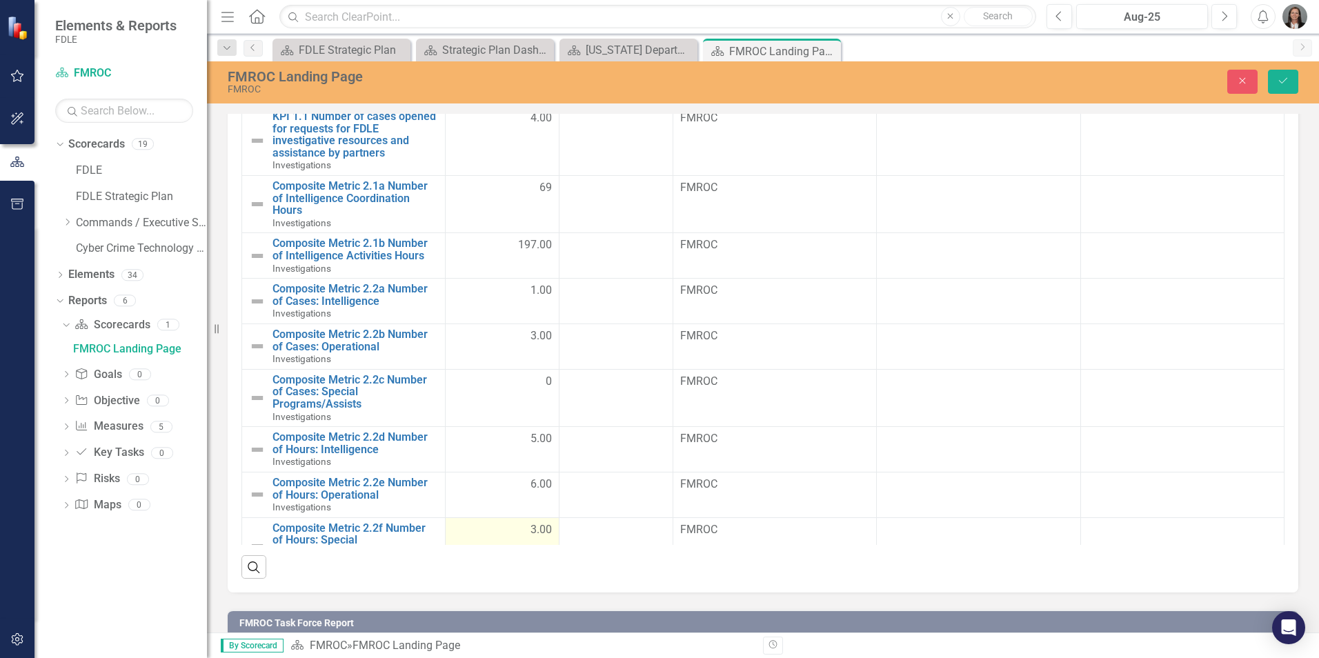
scroll to position [696, 0]
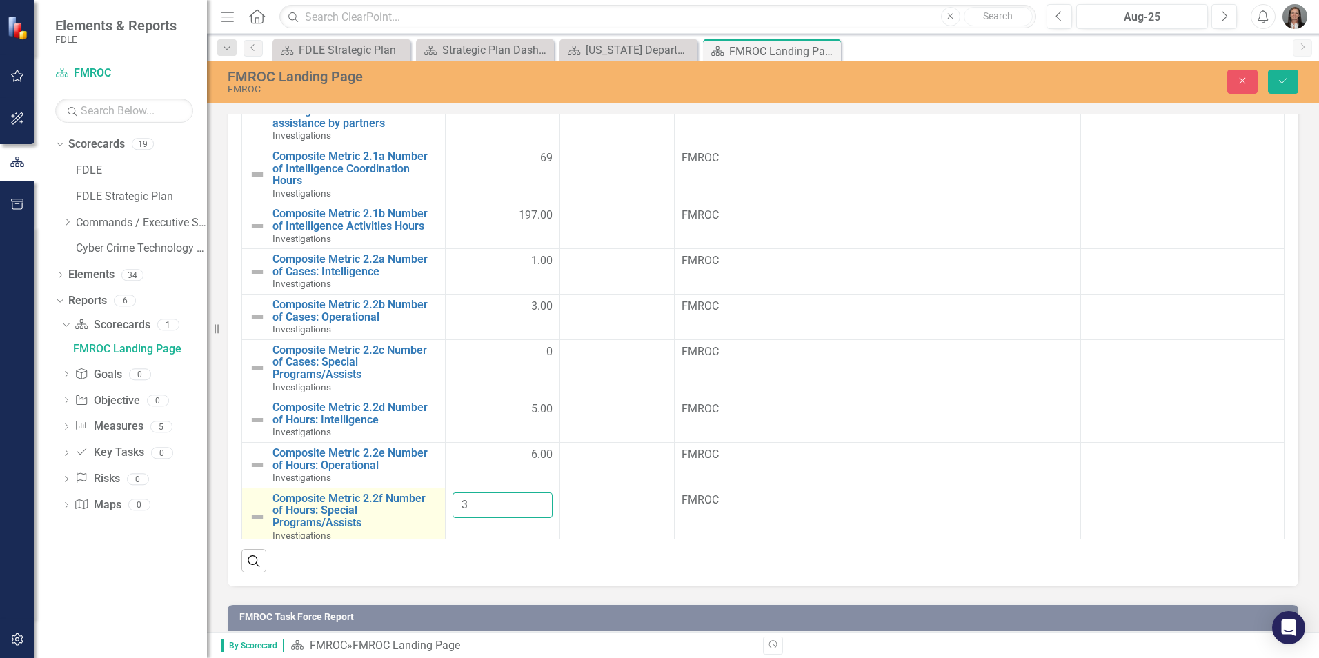
drag, startPoint x: 482, startPoint y: 524, endPoint x: 426, endPoint y: 529, distance: 56.2
click at [426, 529] on tr "Composite Metric 2.2f Number of Hours: Special Programs/Assists Investigations …" at bounding box center [763, 516] width 1043 height 57
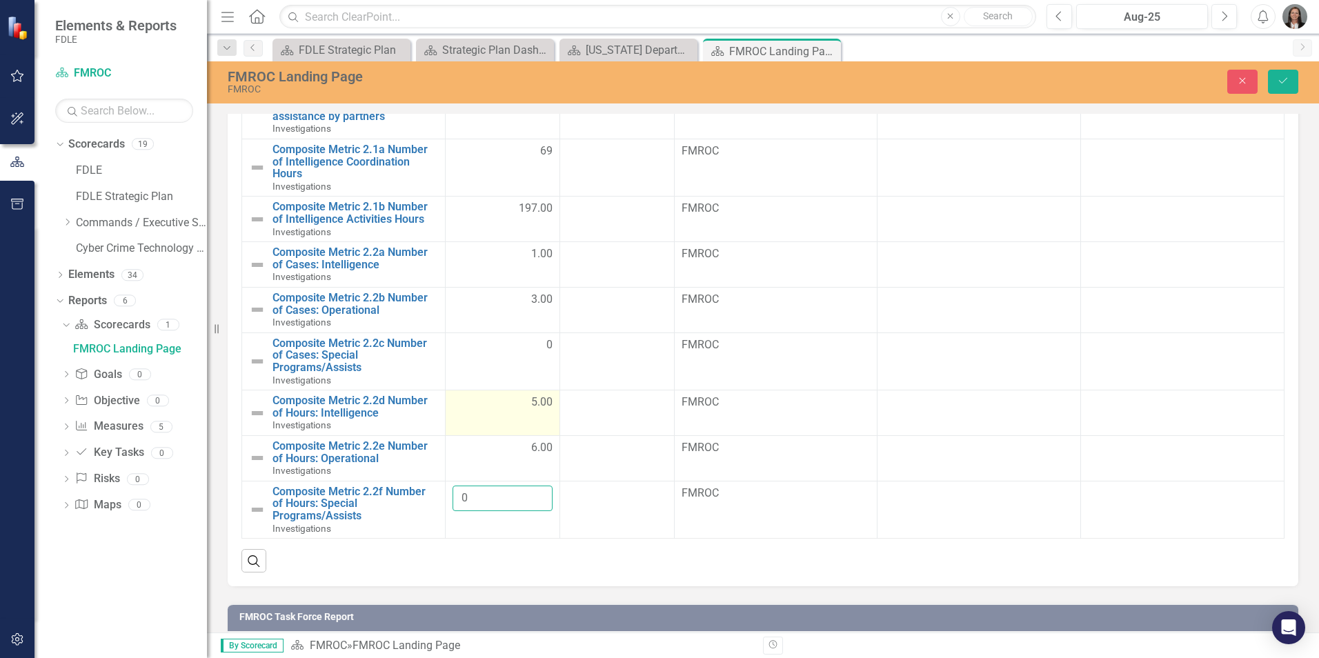
type input "0"
click at [504, 403] on div "5.00" at bounding box center [503, 403] width 100 height 16
click at [531, 403] on span "5.00" at bounding box center [541, 403] width 21 height 16
click at [531, 402] on span "5.00" at bounding box center [541, 403] width 21 height 16
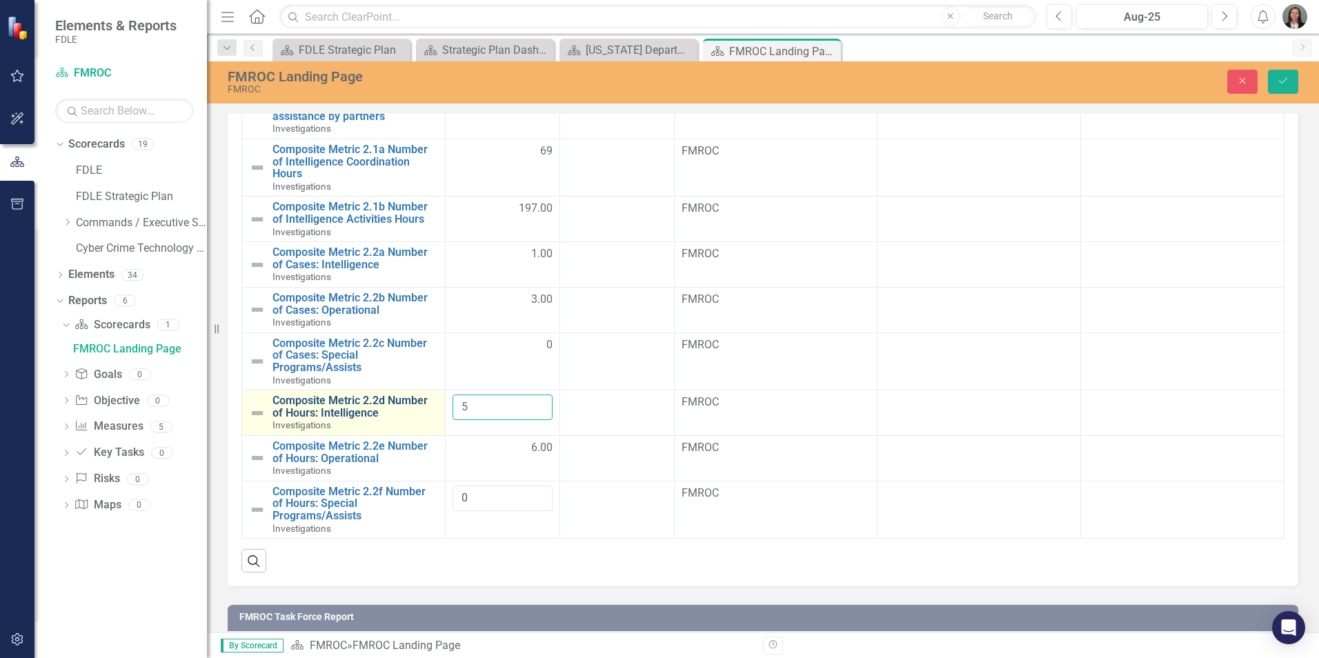
drag, startPoint x: 471, startPoint y: 406, endPoint x: 414, endPoint y: 406, distance: 57.3
click at [414, 406] on tr "Composite Metric 2.2d Number of Hours: Intelligence Investigations Edit Edit Me…" at bounding box center [763, 414] width 1043 height 46
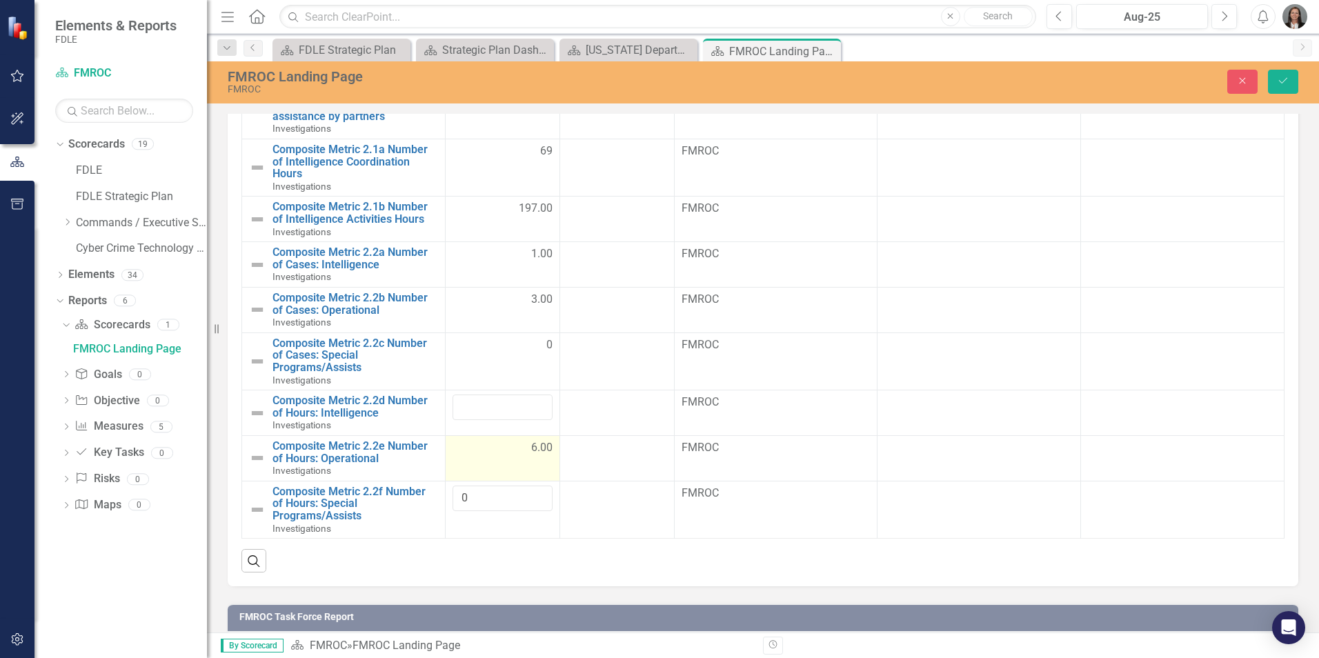
click at [493, 460] on td "6.00" at bounding box center [502, 458] width 115 height 46
drag, startPoint x: 479, startPoint y: 450, endPoint x: 420, endPoint y: 456, distance: 59.0
click at [420, 455] on tr "Composite Metric 2.2e Number of Hours: Operational Investigations Edit Edit Mea…" at bounding box center [763, 458] width 1043 height 46
click at [484, 498] on input "0" at bounding box center [503, 499] width 100 height 26
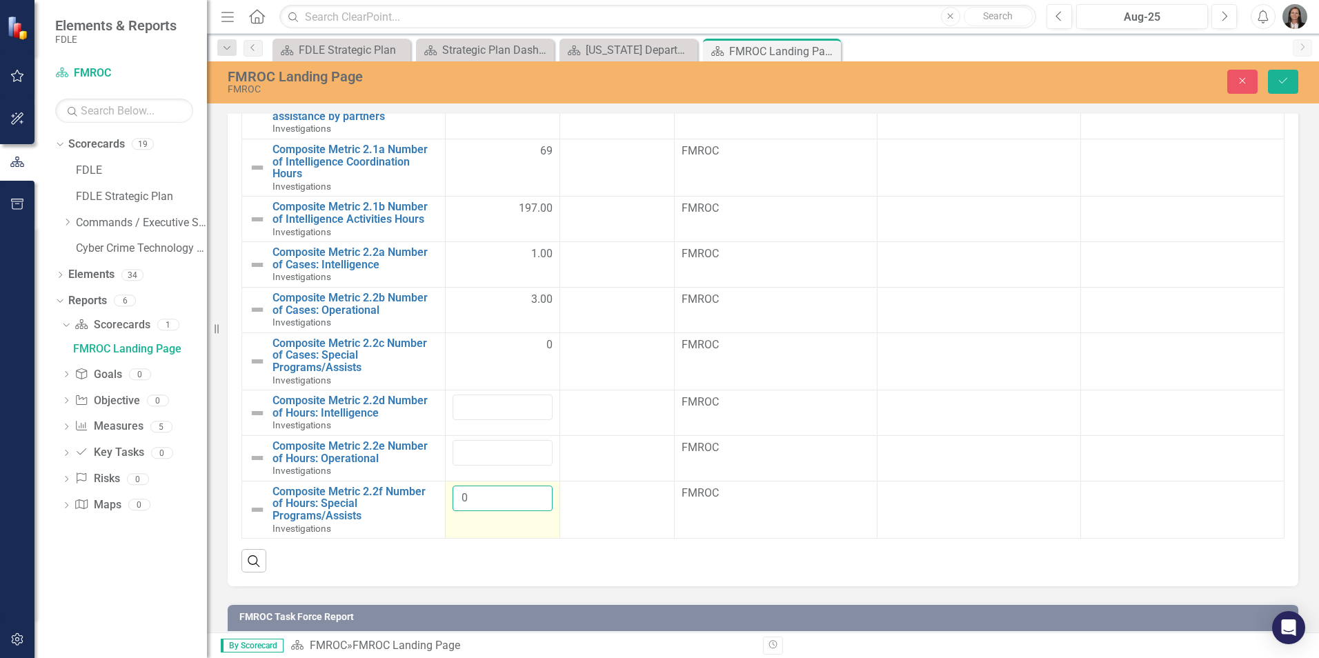
click at [484, 498] on input "0" at bounding box center [503, 499] width 100 height 26
click at [1286, 82] on icon "Save" at bounding box center [1283, 81] width 12 height 10
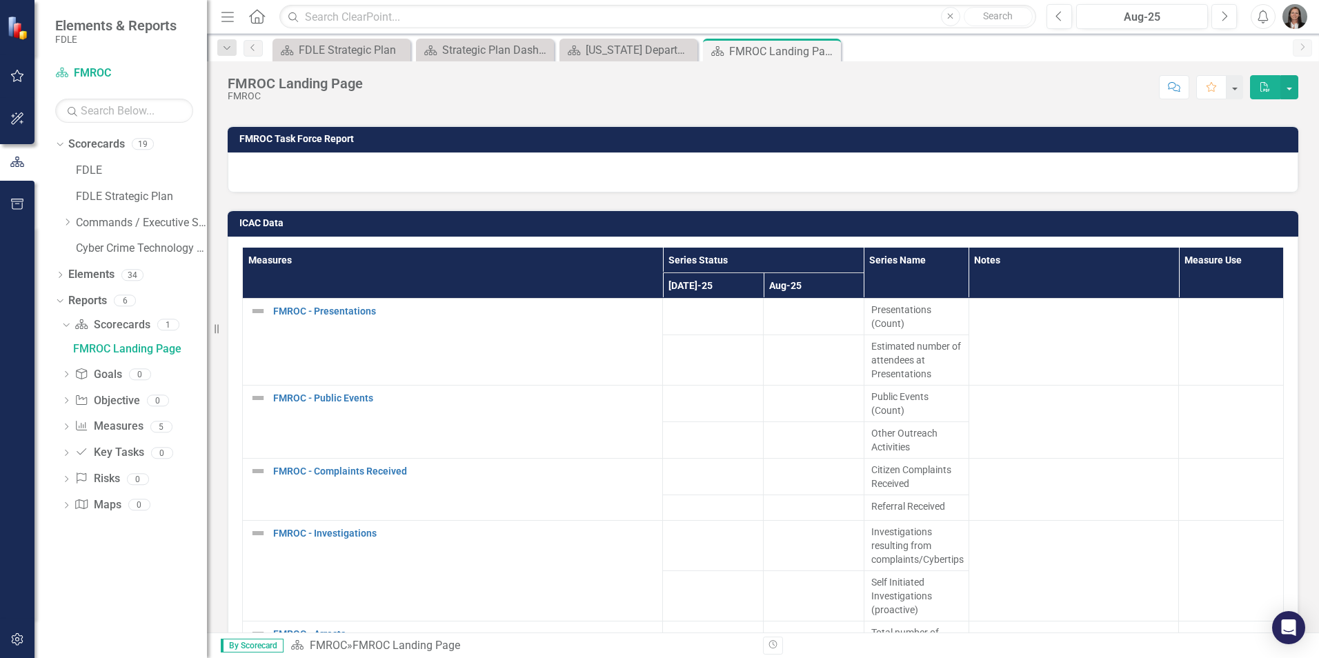
scroll to position [1173, 0]
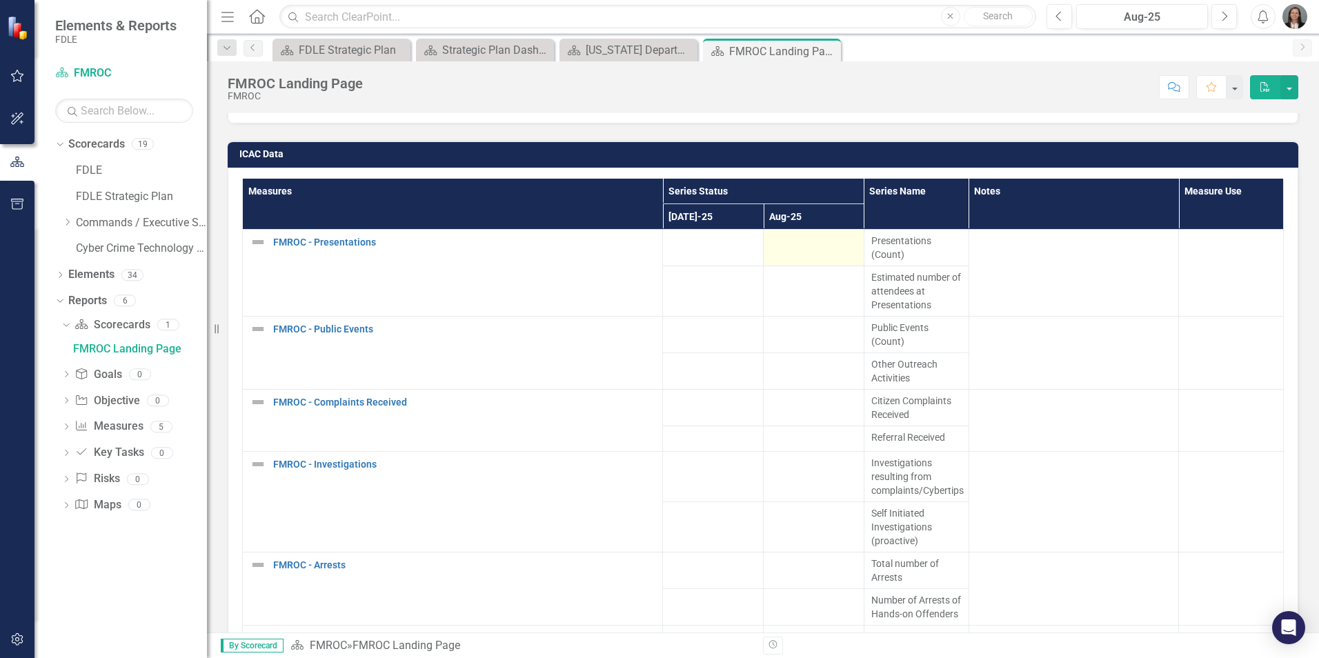
click at [809, 247] on div at bounding box center [814, 242] width 86 height 17
click at [810, 246] on div at bounding box center [814, 242] width 86 height 17
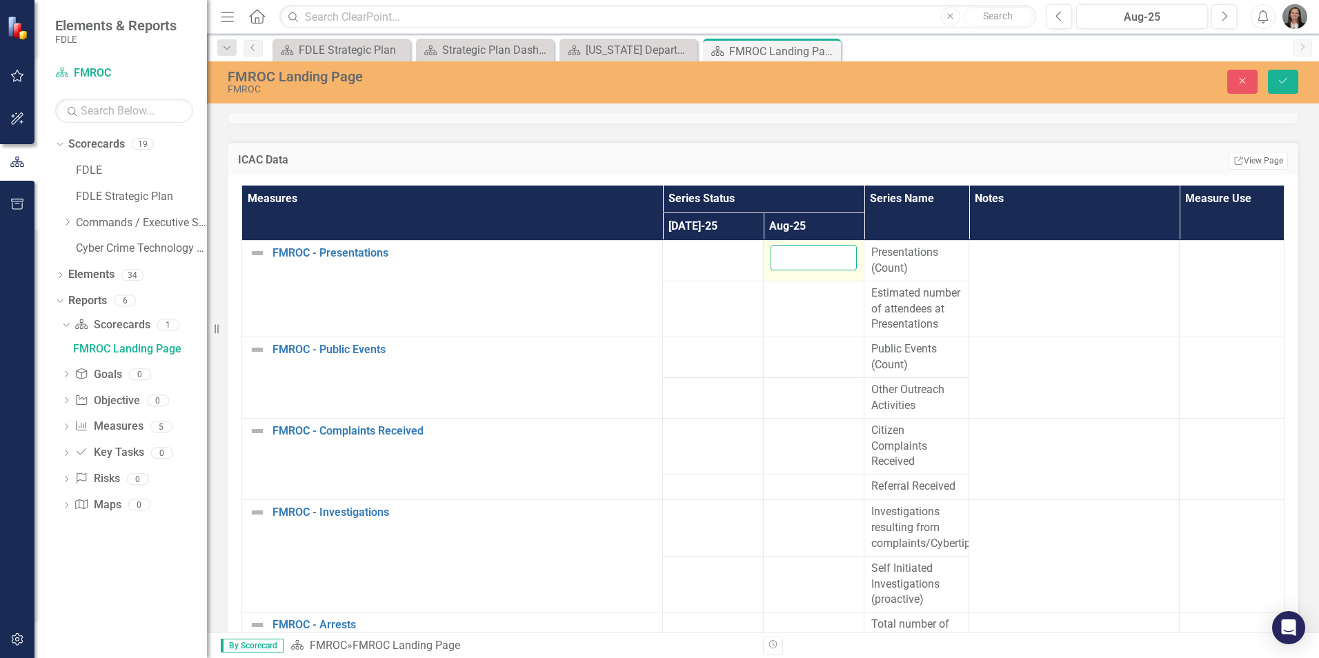
click at [804, 254] on input "number" at bounding box center [814, 258] width 86 height 26
type input "0"
click at [820, 376] on td at bounding box center [814, 357] width 101 height 41
click at [821, 375] on td at bounding box center [814, 357] width 101 height 41
click at [815, 366] on input "number" at bounding box center [814, 355] width 86 height 26
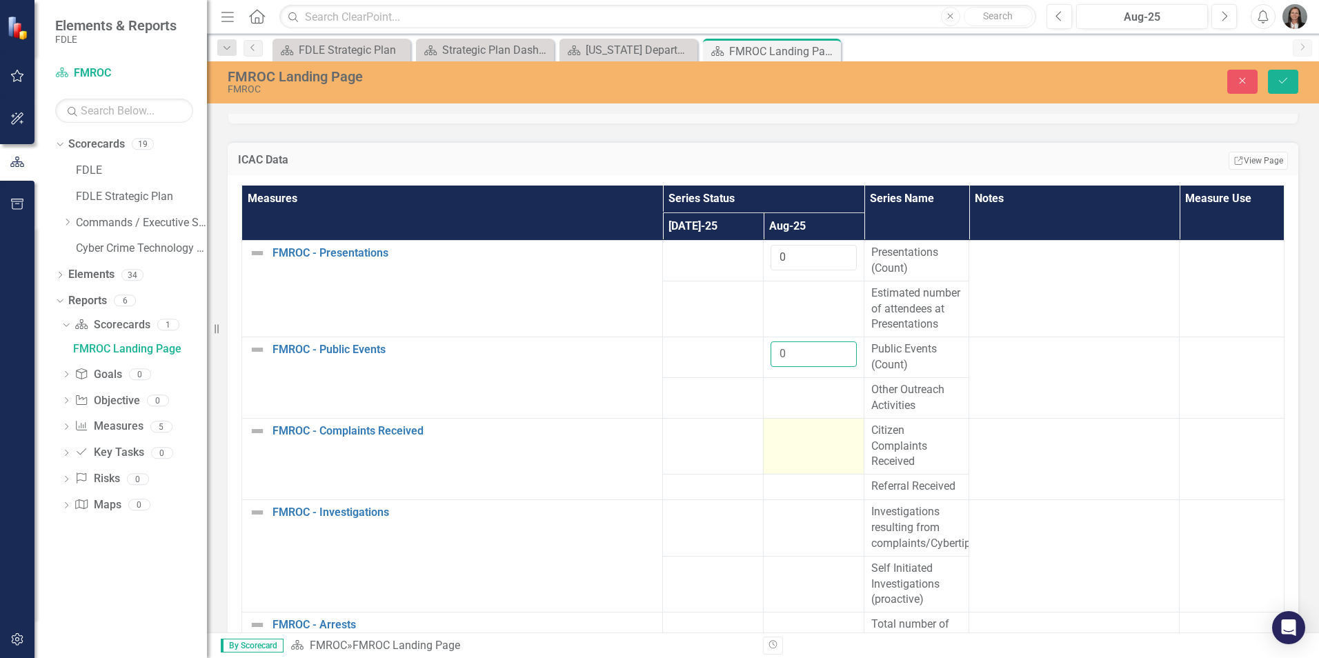
type input "0"
click at [804, 468] on td at bounding box center [814, 446] width 101 height 57
click at [810, 448] on input "number" at bounding box center [814, 436] width 86 height 26
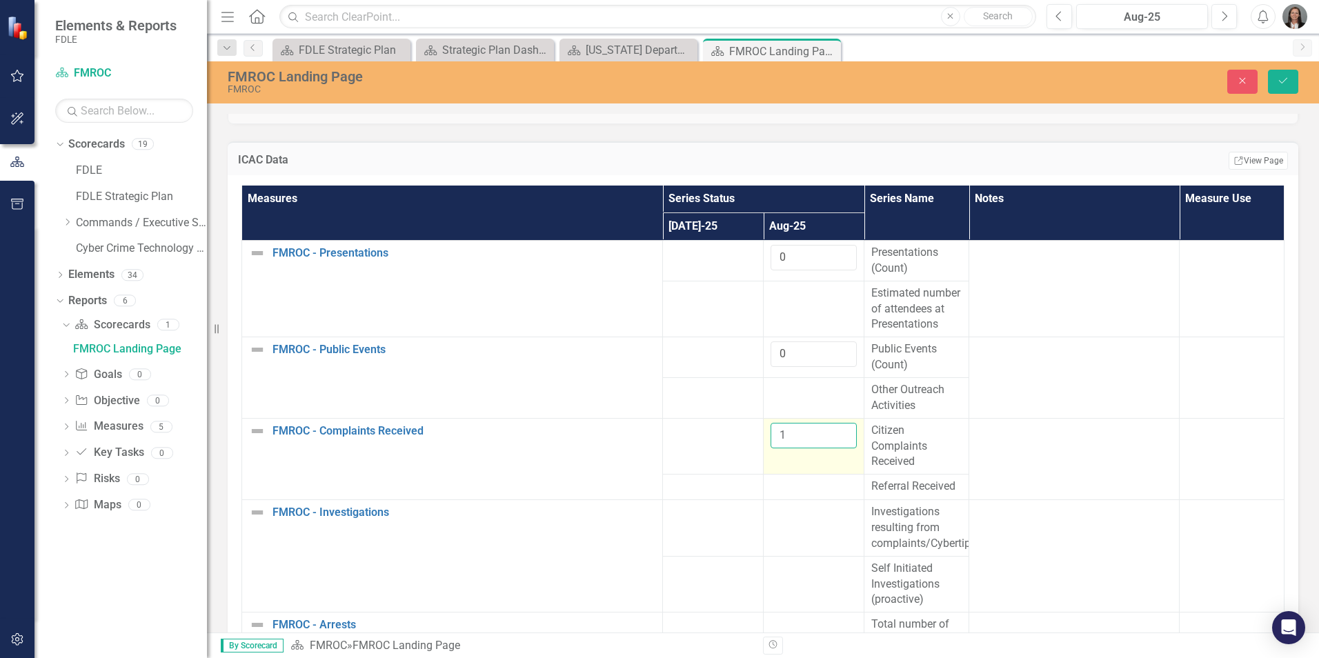
type input "1"
click at [833, 448] on input "1" at bounding box center [814, 436] width 86 height 26
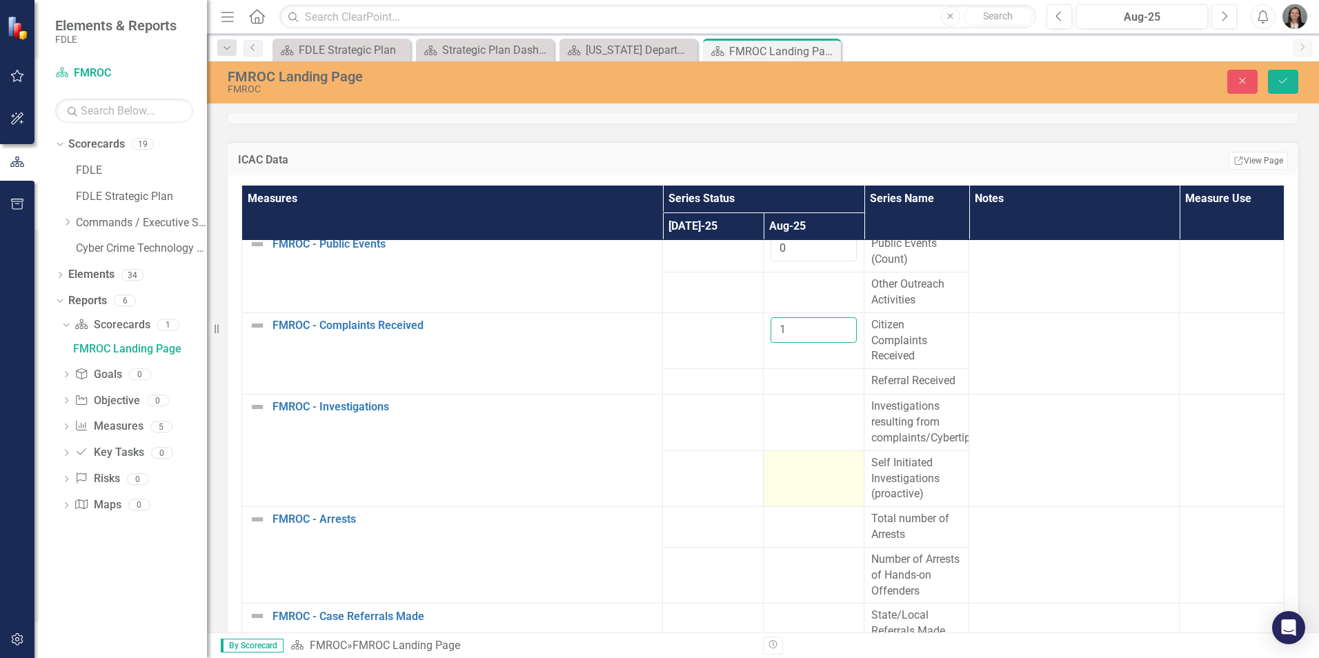
scroll to position [138, 0]
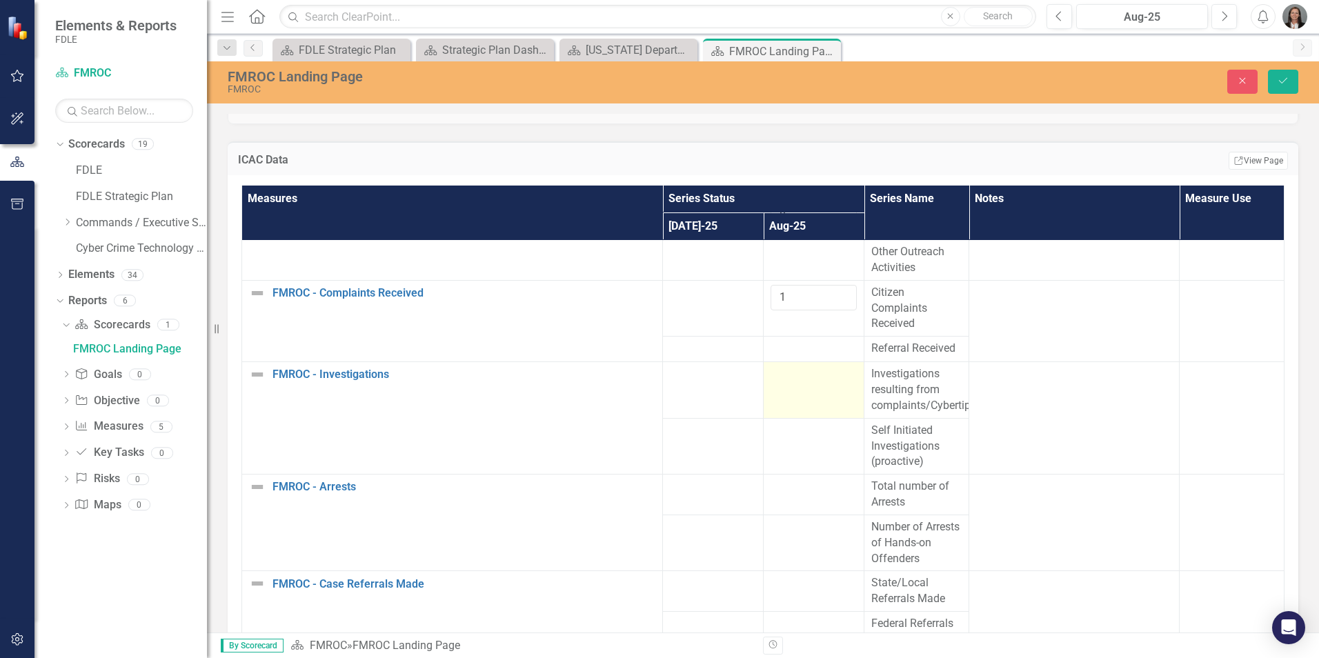
click at [804, 413] on td at bounding box center [814, 390] width 101 height 57
click at [806, 392] on input "number" at bounding box center [814, 379] width 86 height 26
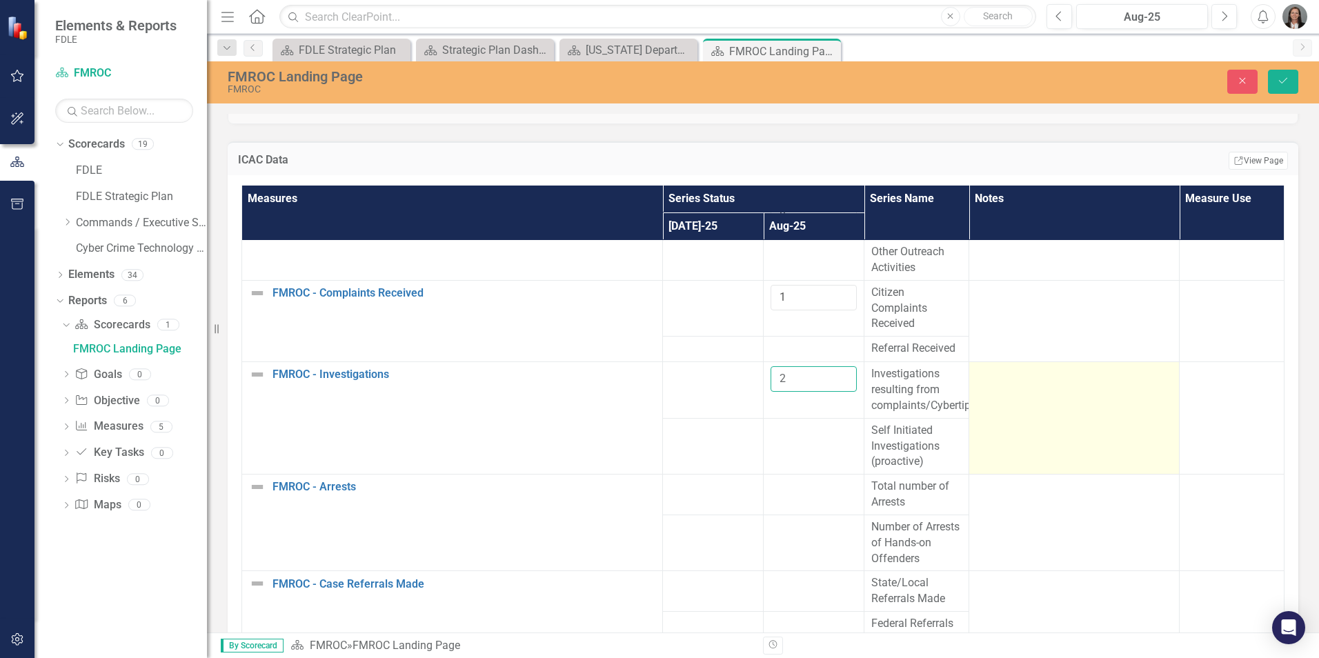
type input "2"
click at [1029, 421] on td at bounding box center [1074, 418] width 210 height 112
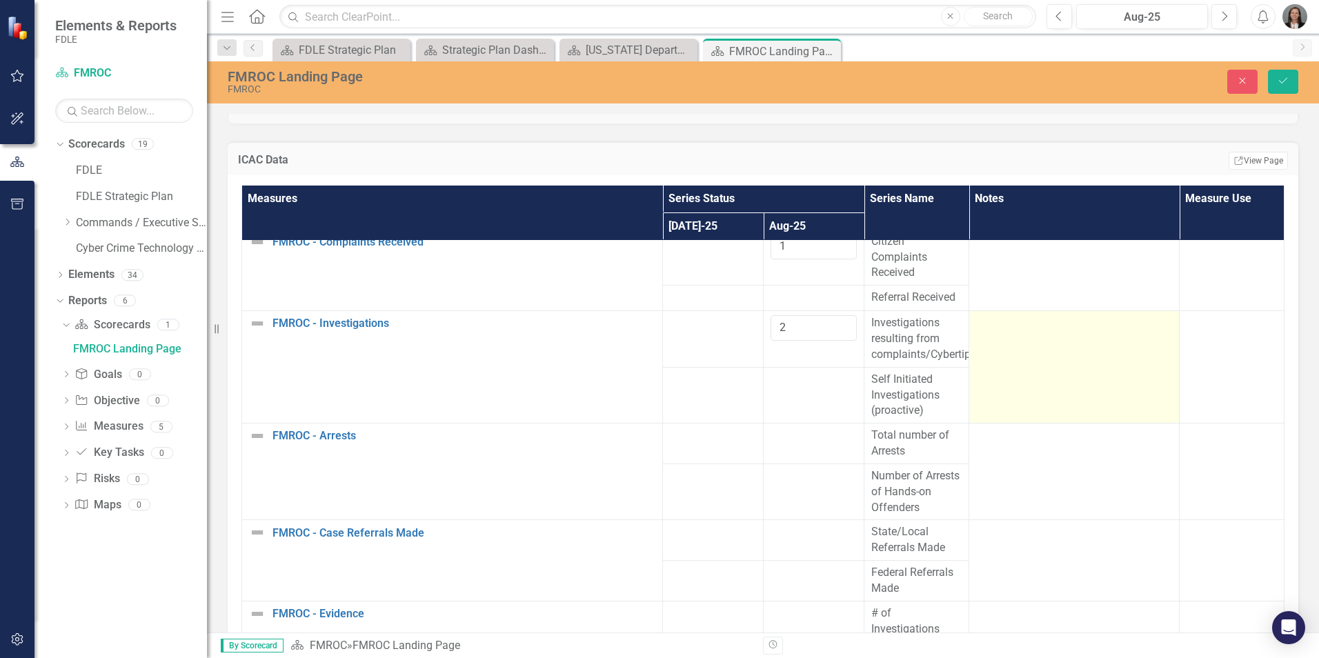
scroll to position [276, 0]
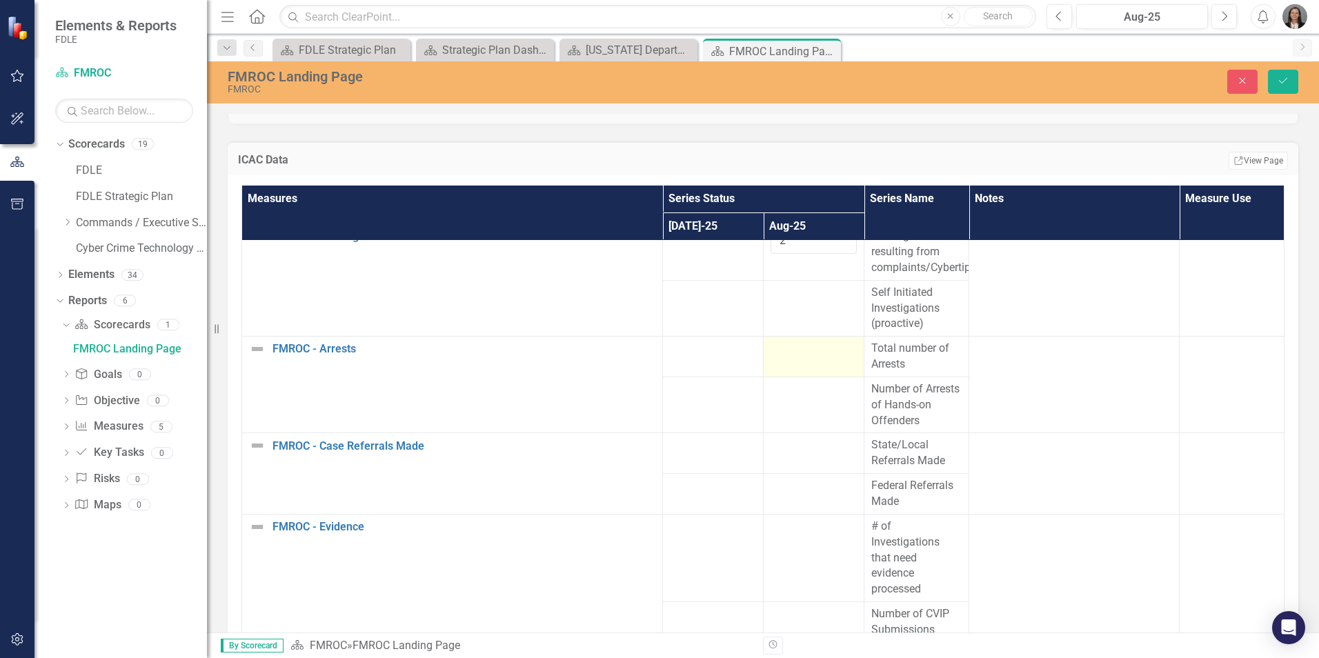
click at [796, 374] on td at bounding box center [814, 357] width 101 height 41
click at [794, 366] on input "number" at bounding box center [814, 354] width 86 height 26
type input "1"
click at [804, 474] on td at bounding box center [814, 453] width 101 height 41
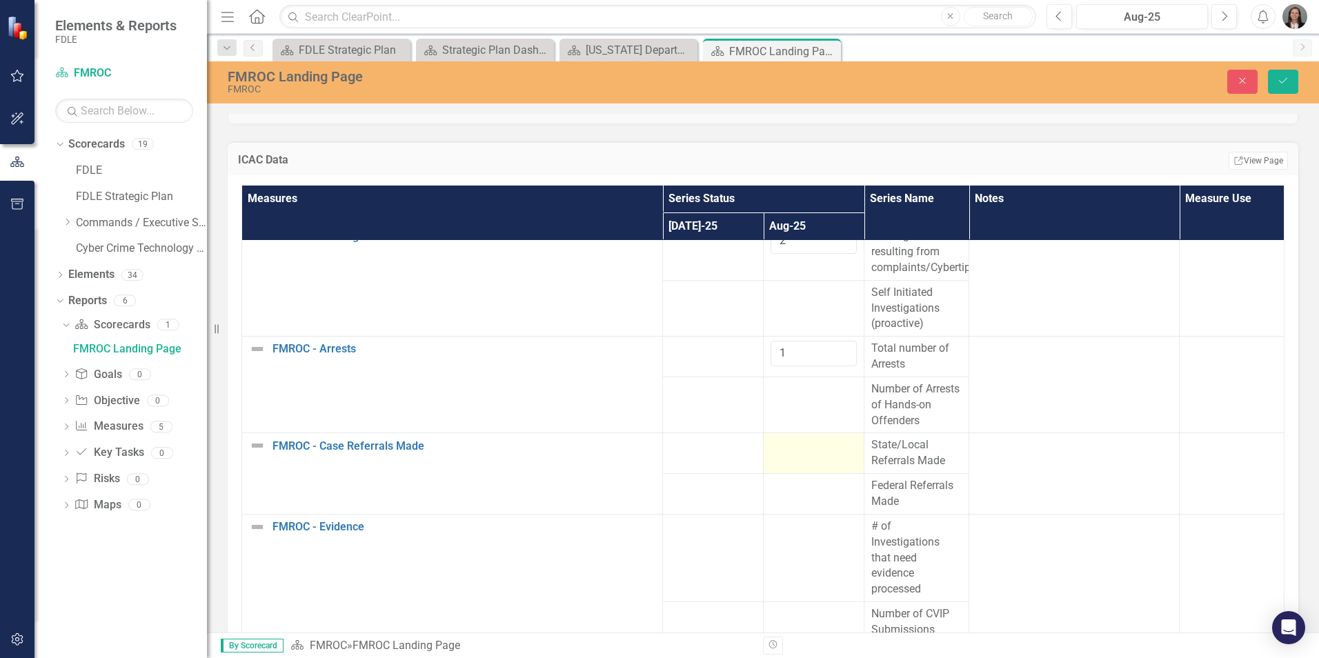
click at [781, 474] on td at bounding box center [814, 453] width 101 height 41
click at [796, 463] on input "number" at bounding box center [814, 450] width 86 height 26
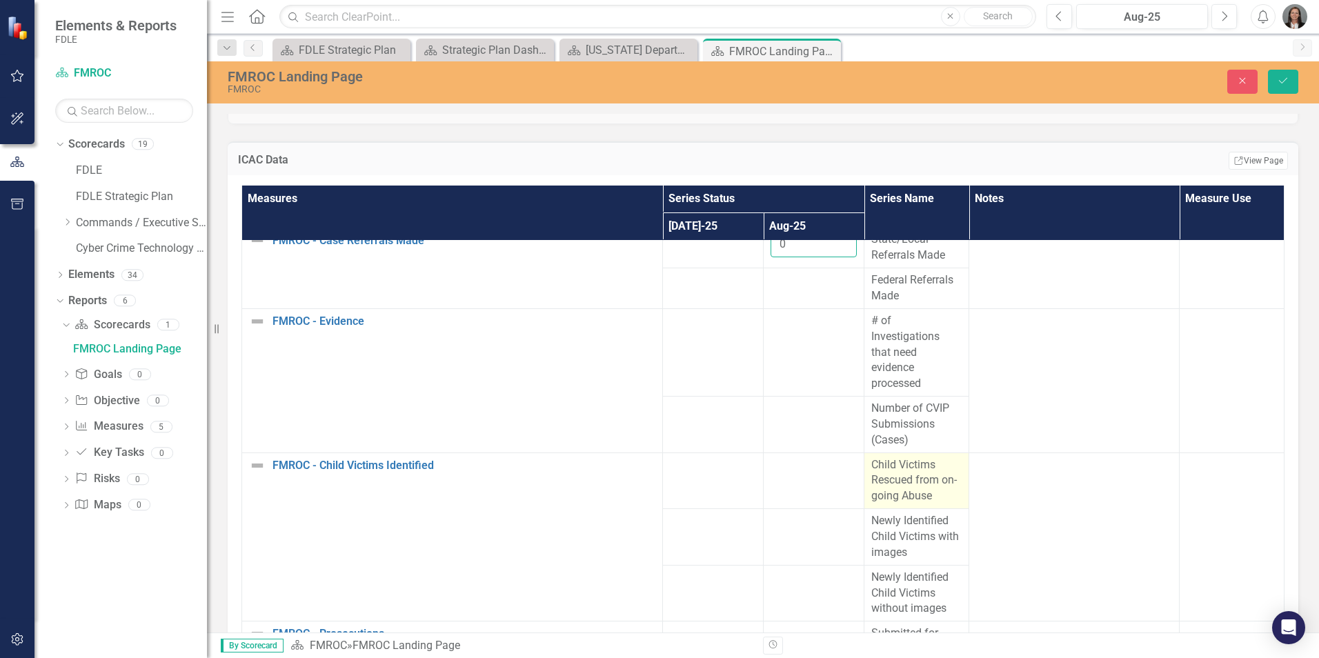
scroll to position [483, 0]
type input "0"
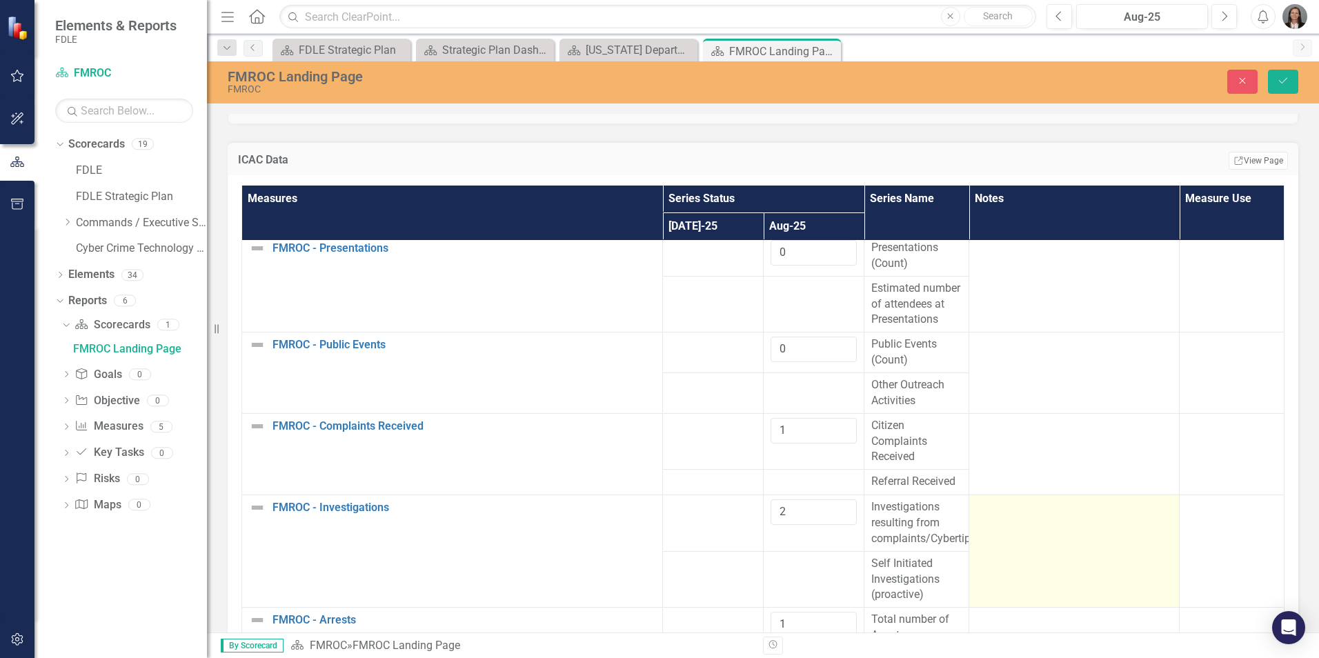
scroll to position [0, 0]
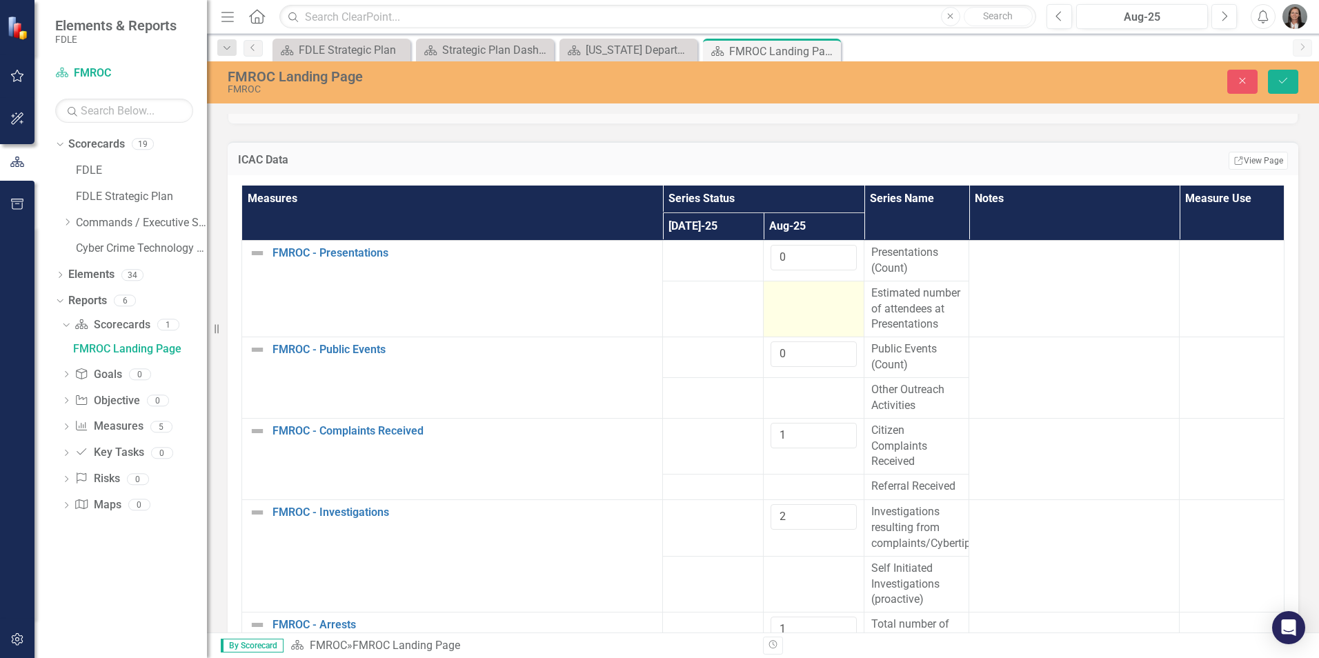
click at [807, 318] on td at bounding box center [814, 309] width 101 height 57
click at [807, 317] on td at bounding box center [814, 309] width 101 height 57
click at [802, 299] on input "number" at bounding box center [814, 299] width 86 height 26
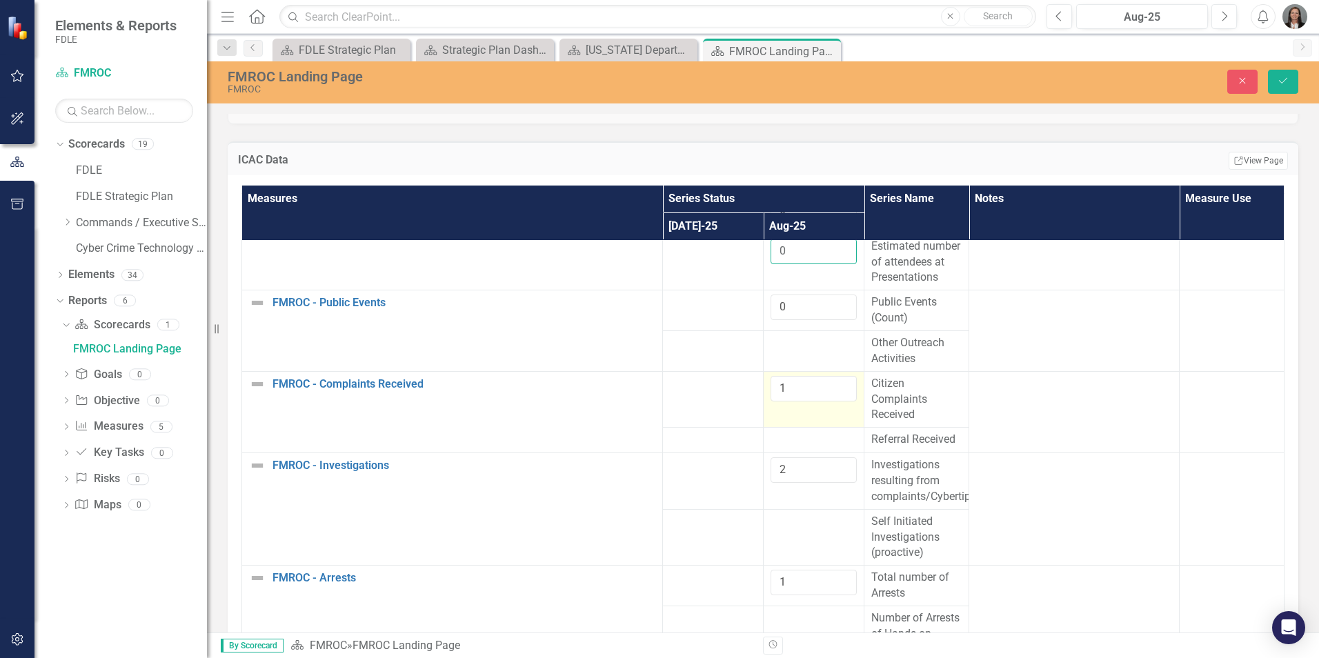
scroll to position [69, 0]
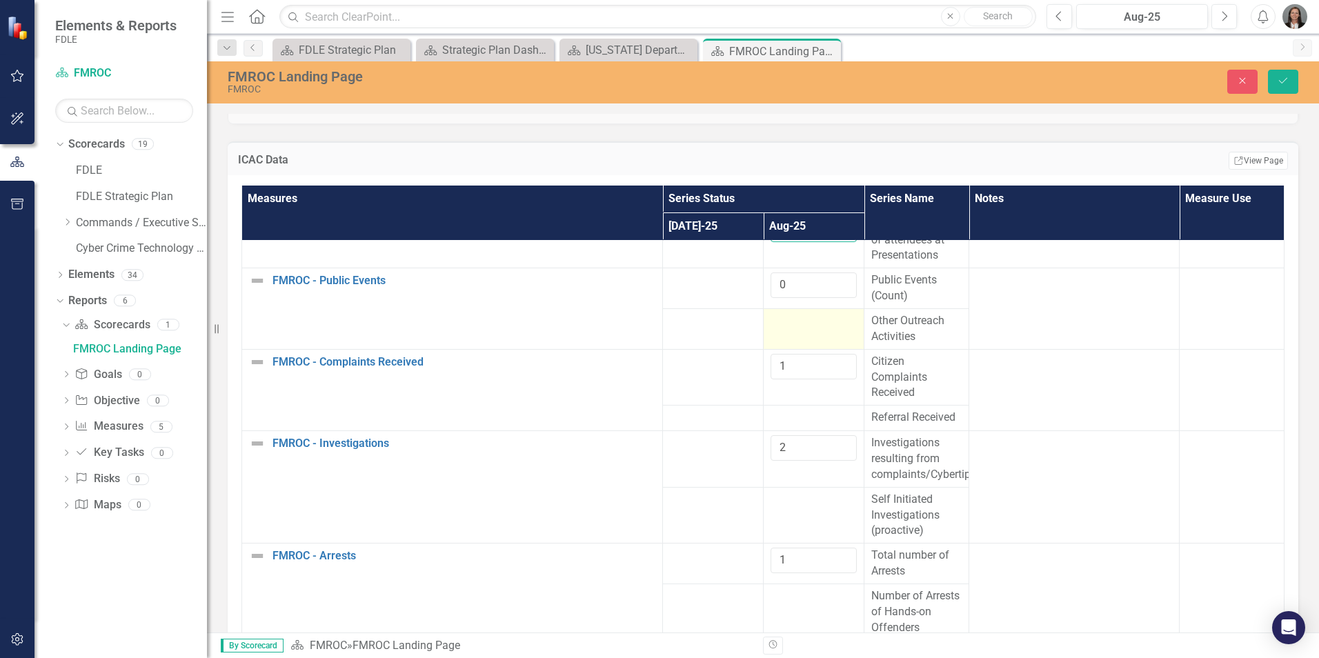
type input "0"
click at [791, 330] on div at bounding box center [814, 321] width 86 height 17
click at [791, 339] on input "number" at bounding box center [814, 326] width 86 height 26
type input "0"
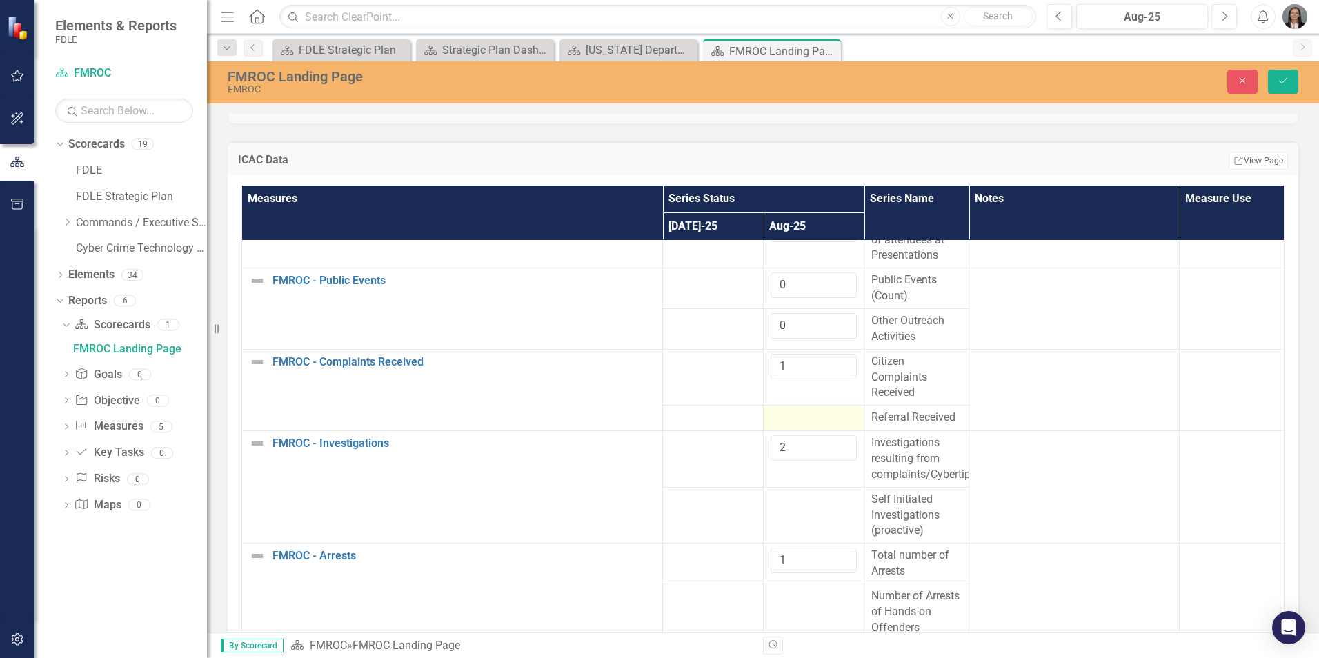
click at [811, 426] on div at bounding box center [814, 418] width 86 height 17
click at [796, 426] on div at bounding box center [814, 418] width 86 height 17
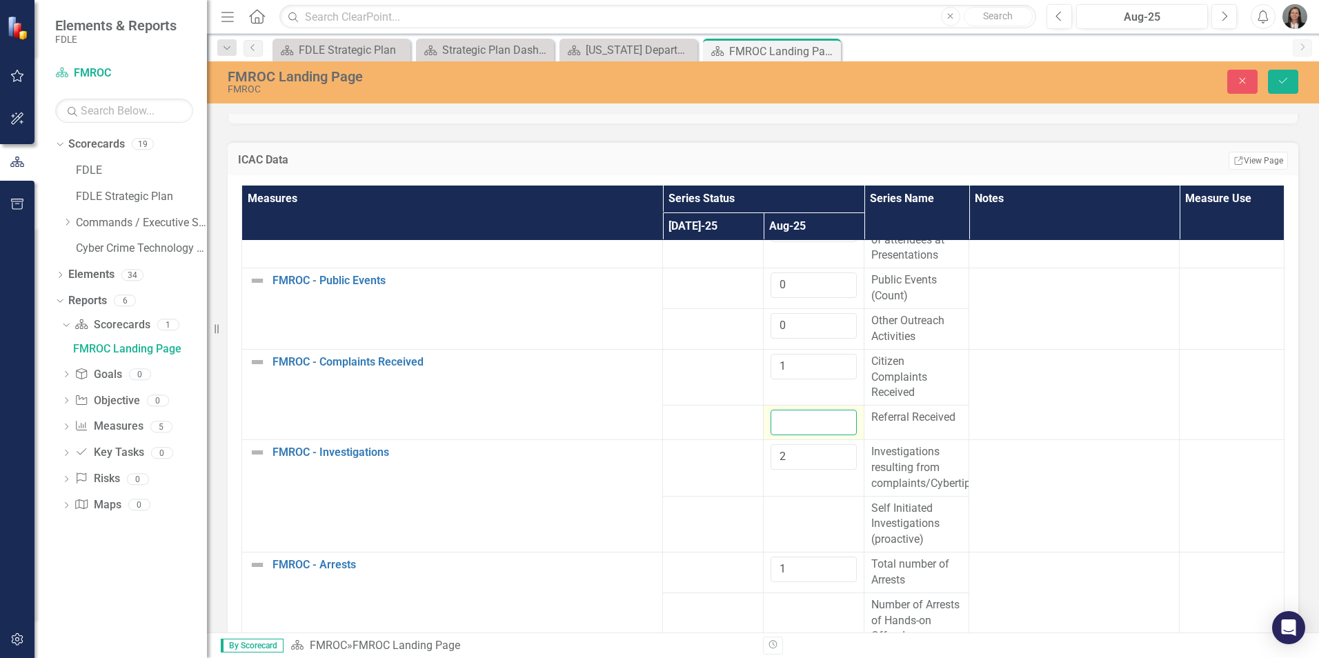
click at [796, 435] on input "number" at bounding box center [814, 423] width 86 height 26
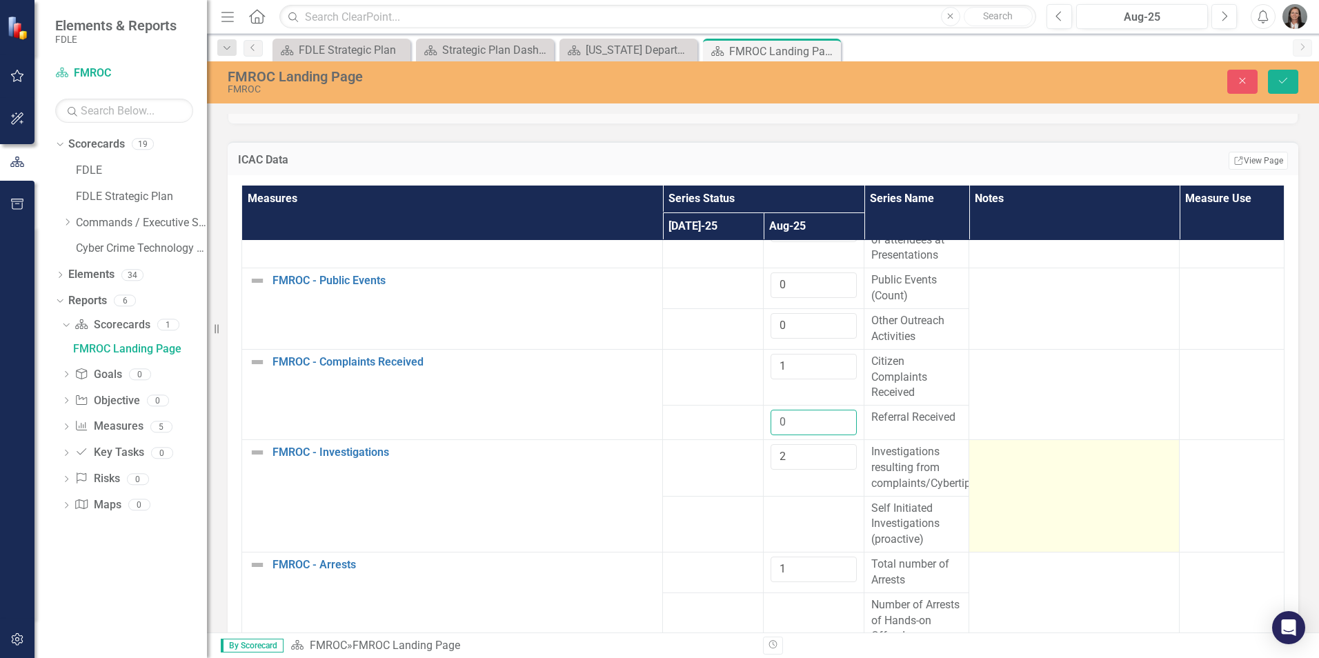
scroll to position [207, 0]
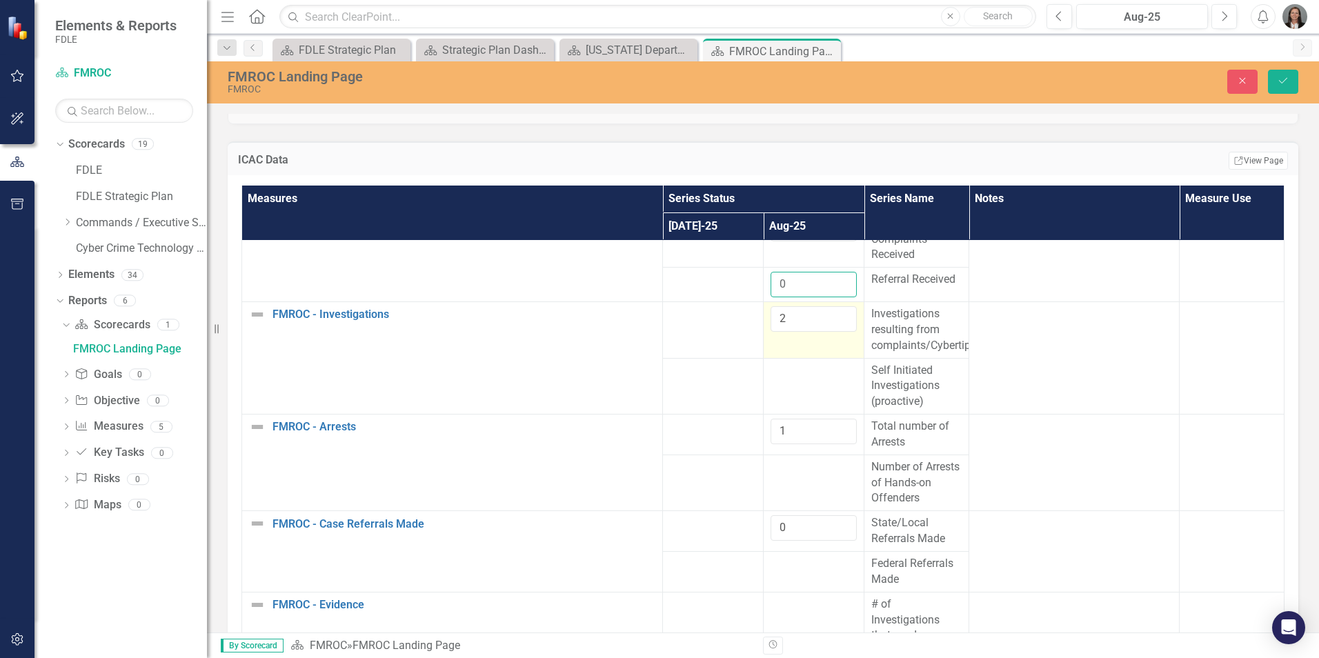
type input "0"
drag, startPoint x: 780, startPoint y: 333, endPoint x: 729, endPoint y: 336, distance: 51.2
click at [729, 336] on tr "FMROC - Investigations Edit Edit Measure Link Open Element 2 Investigations res…" at bounding box center [763, 330] width 1043 height 57
type input "1"
click at [798, 379] on div at bounding box center [814, 371] width 86 height 17
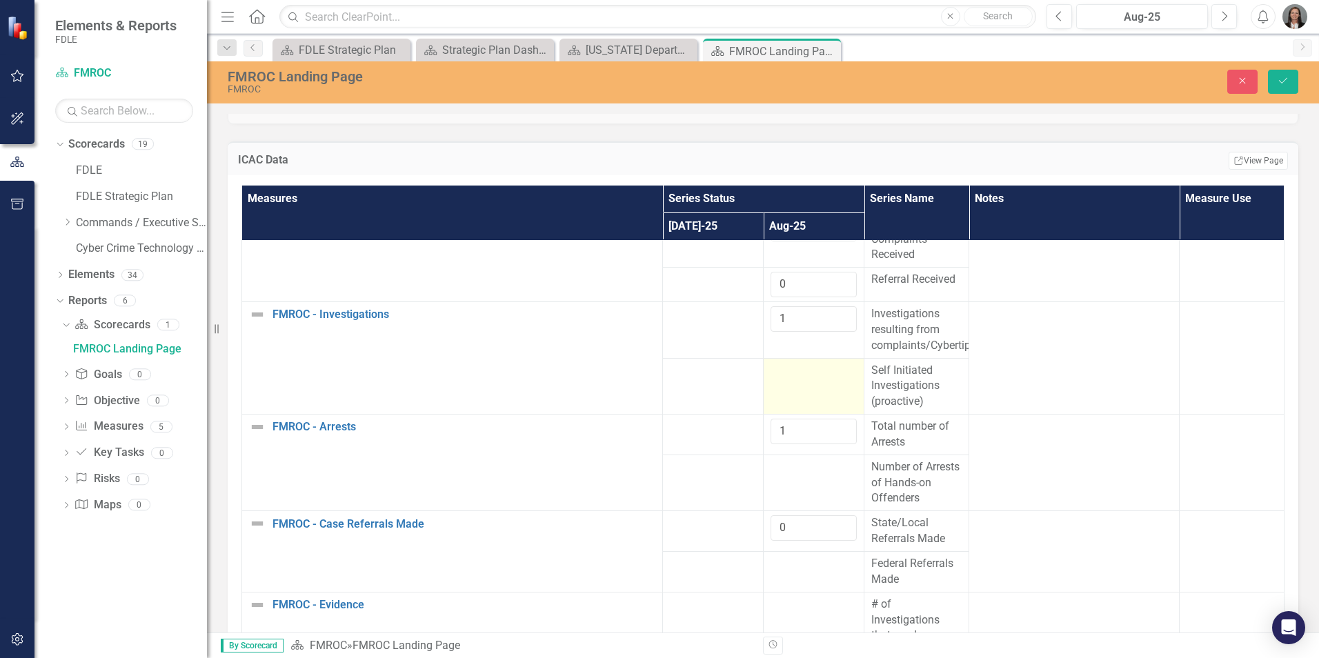
click at [798, 379] on div at bounding box center [814, 371] width 86 height 17
click at [797, 387] on input "number" at bounding box center [814, 376] width 86 height 26
type input "1"
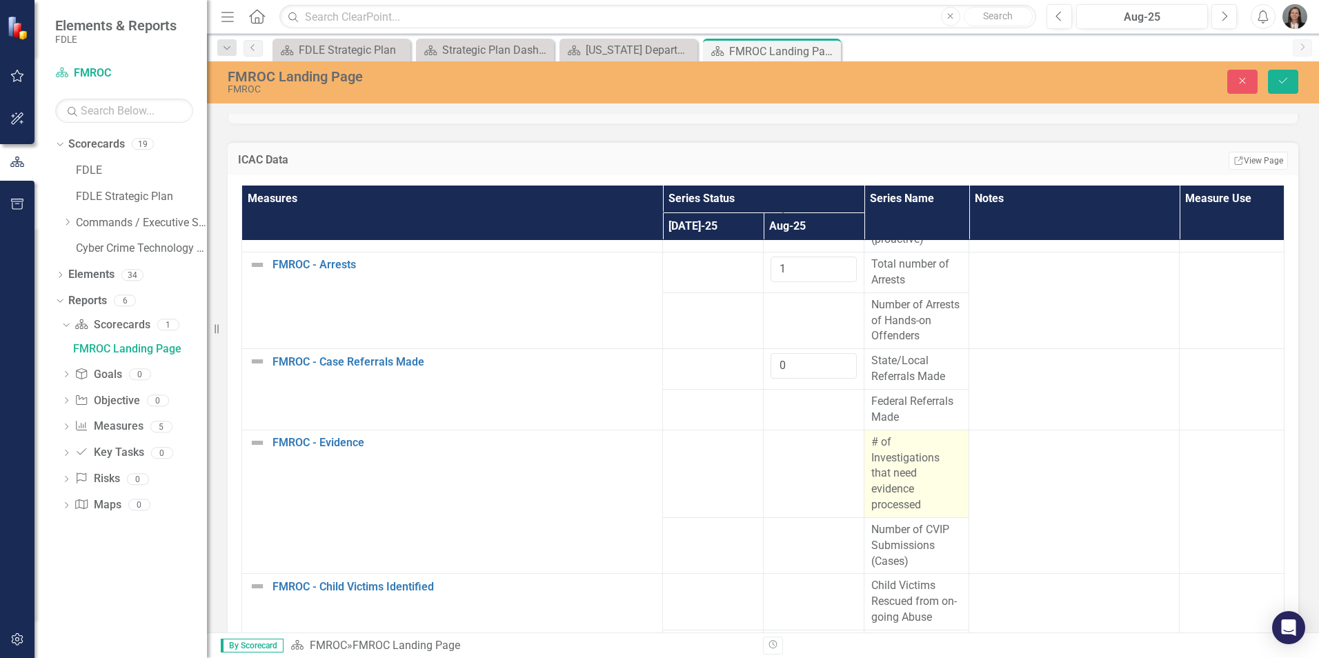
scroll to position [345, 0]
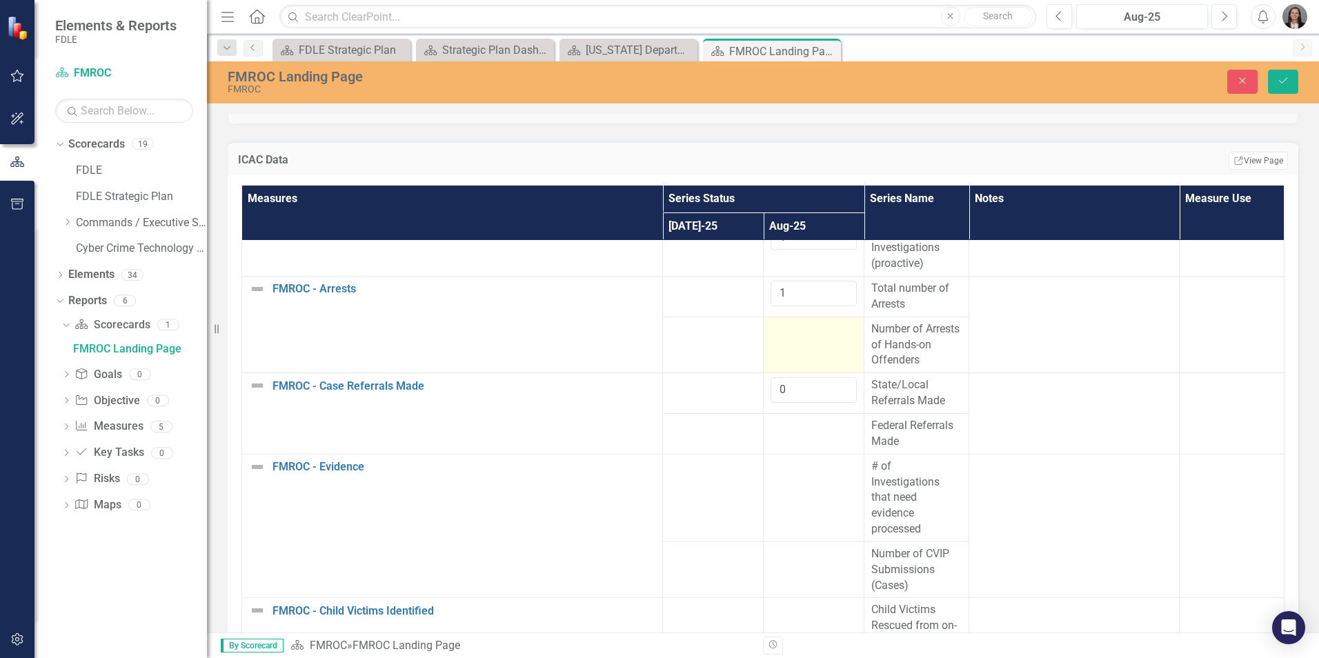
click at [804, 359] on td at bounding box center [814, 345] width 101 height 57
click at [795, 347] on input "number" at bounding box center [814, 335] width 86 height 26
type input "0"
click at [804, 435] on div at bounding box center [814, 426] width 86 height 17
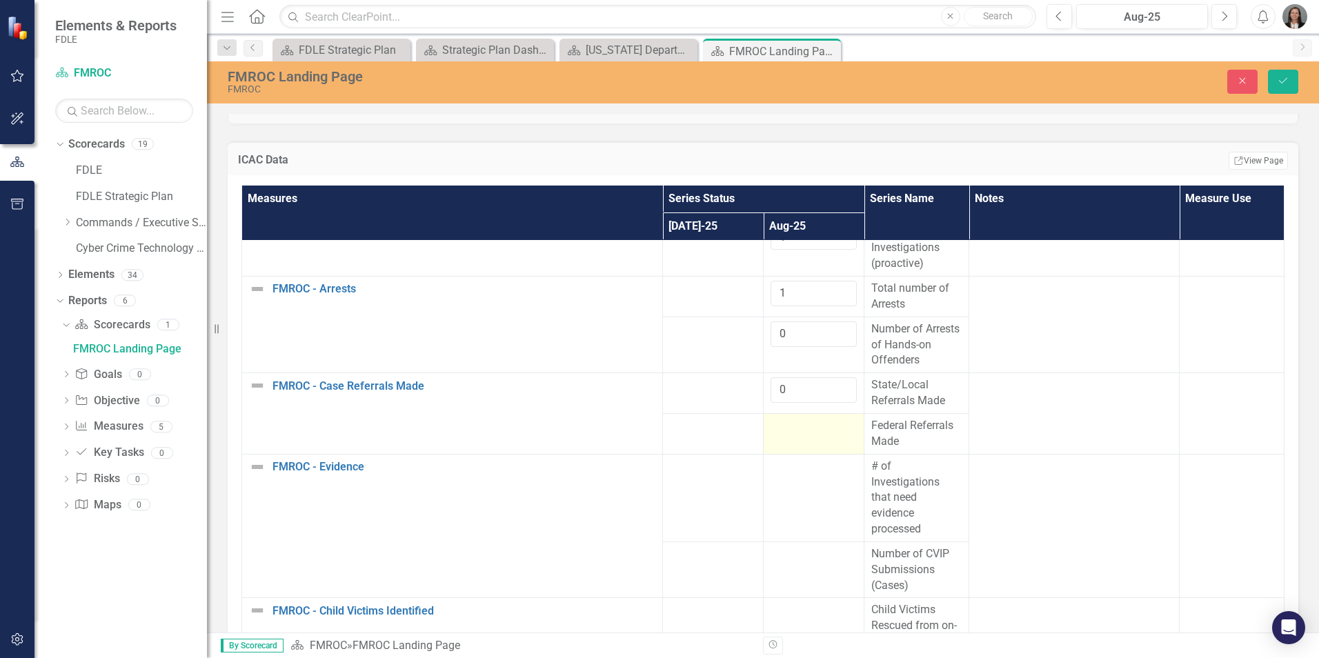
click at [805, 435] on div at bounding box center [814, 426] width 86 height 17
click at [806, 435] on div at bounding box center [814, 426] width 86 height 17
click at [806, 444] on input "number" at bounding box center [814, 431] width 86 height 26
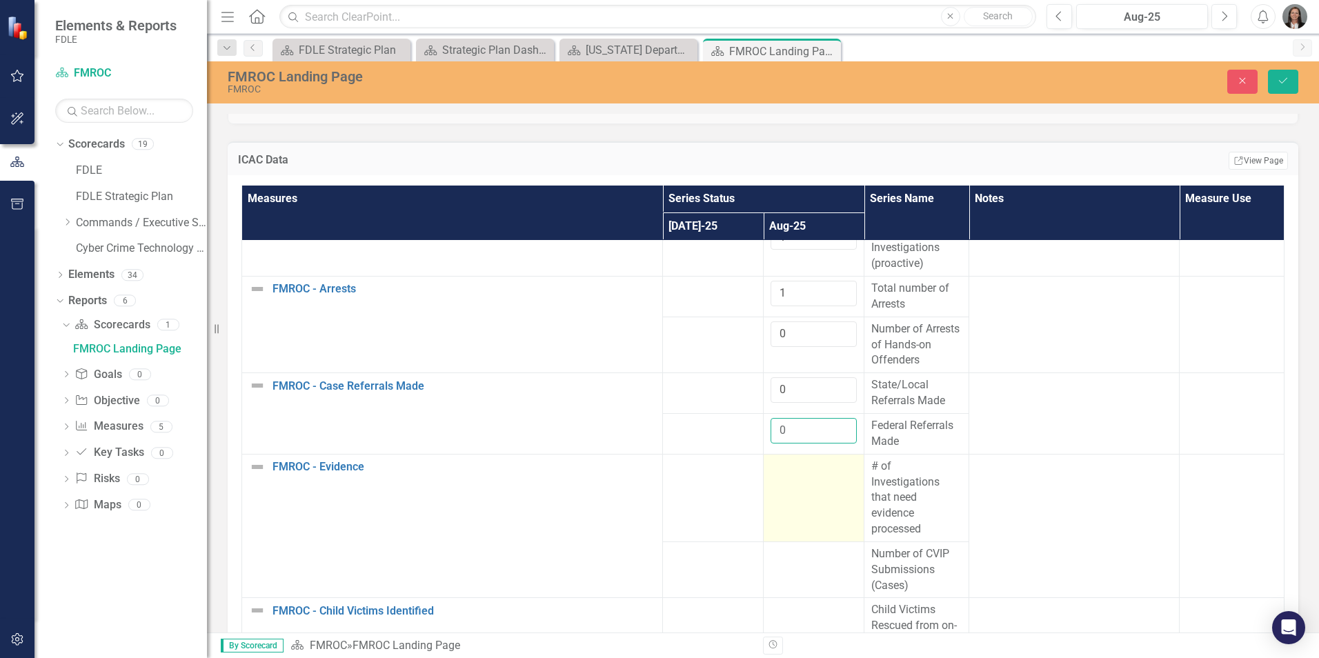
type input "0"
click at [798, 475] on div at bounding box center [814, 467] width 86 height 17
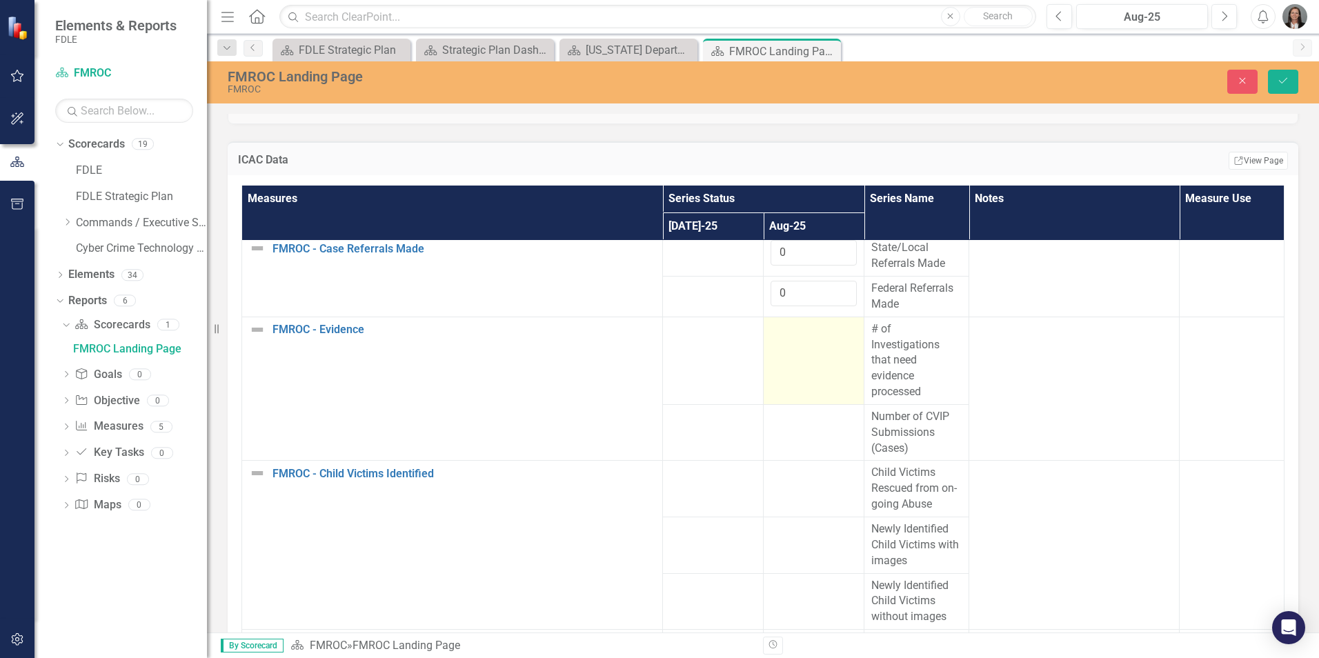
scroll to position [483, 0]
click at [793, 372] on td at bounding box center [814, 360] width 101 height 88
click at [793, 346] on input "number" at bounding box center [814, 334] width 86 height 26
click at [830, 345] on input "1" at bounding box center [814, 334] width 86 height 26
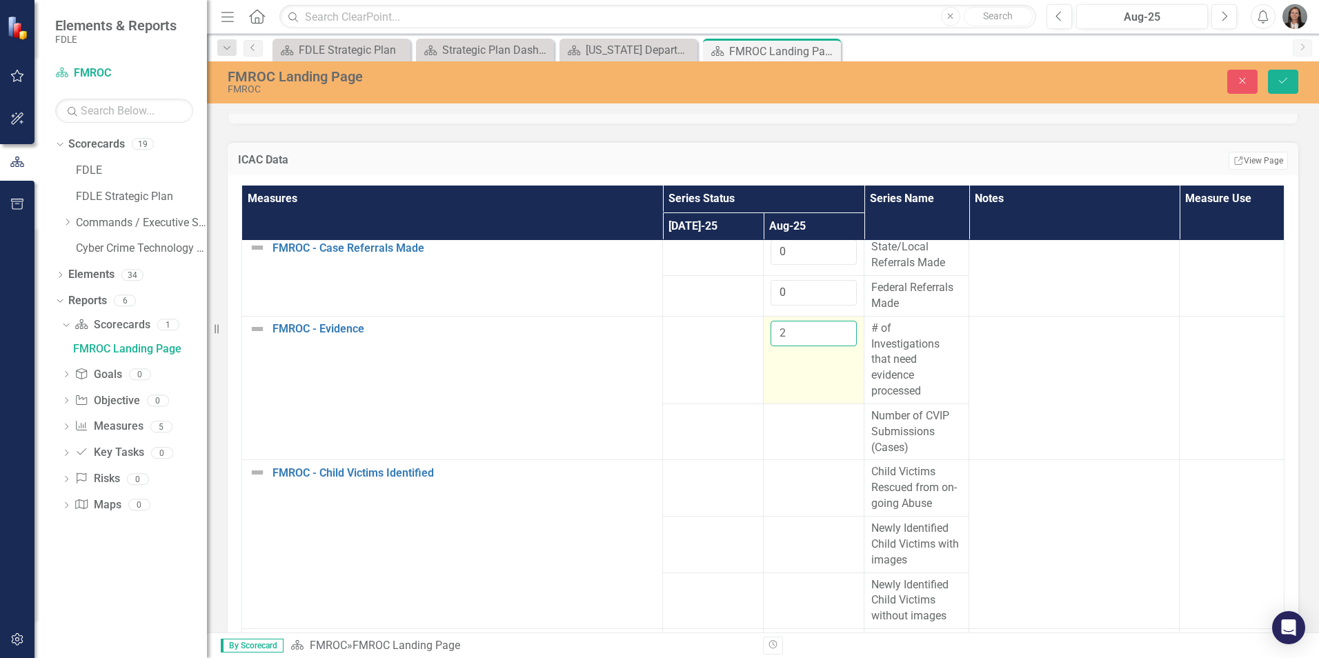
click at [830, 345] on input "2" at bounding box center [814, 334] width 86 height 26
type input "3"
click at [830, 345] on input "3" at bounding box center [814, 334] width 86 height 26
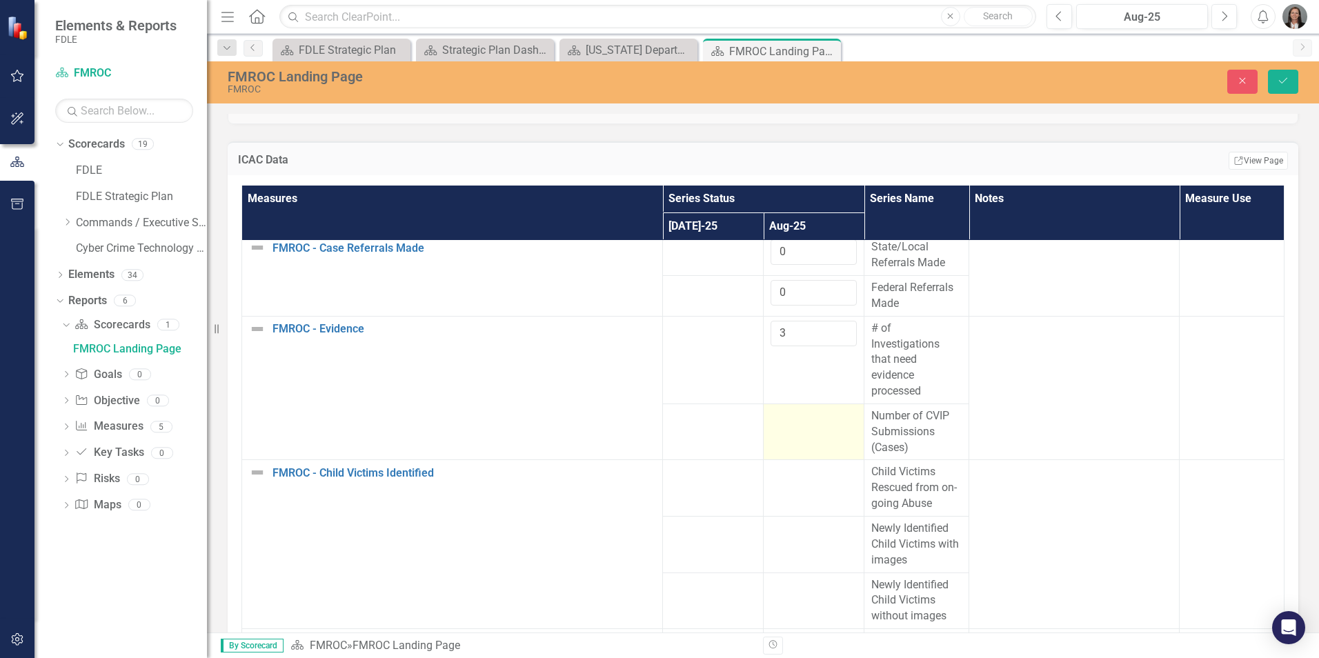
click at [820, 447] on td at bounding box center [814, 432] width 101 height 57
click at [829, 433] on input "1" at bounding box center [814, 421] width 86 height 26
type input "2"
click at [829, 433] on input "2" at bounding box center [814, 421] width 86 height 26
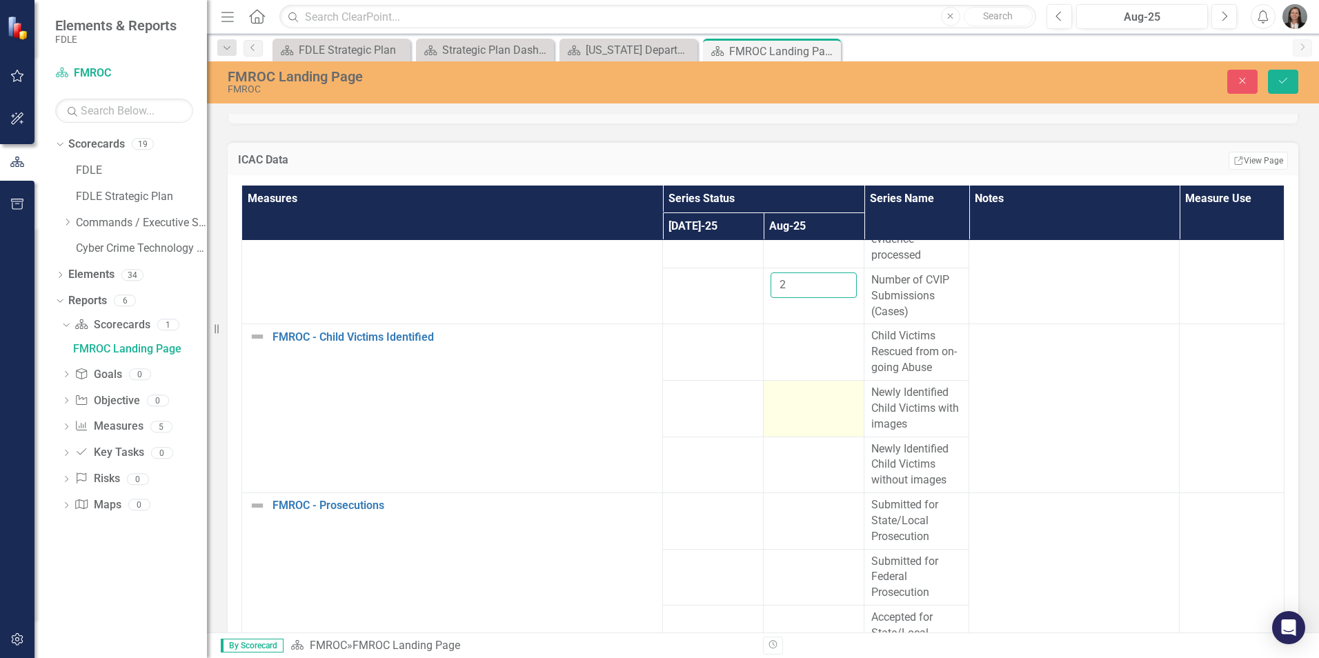
scroll to position [621, 0]
click at [804, 373] on td at bounding box center [814, 350] width 101 height 57
click at [803, 372] on td at bounding box center [814, 350] width 101 height 57
click at [795, 352] on input "number" at bounding box center [814, 339] width 86 height 26
type input "0"
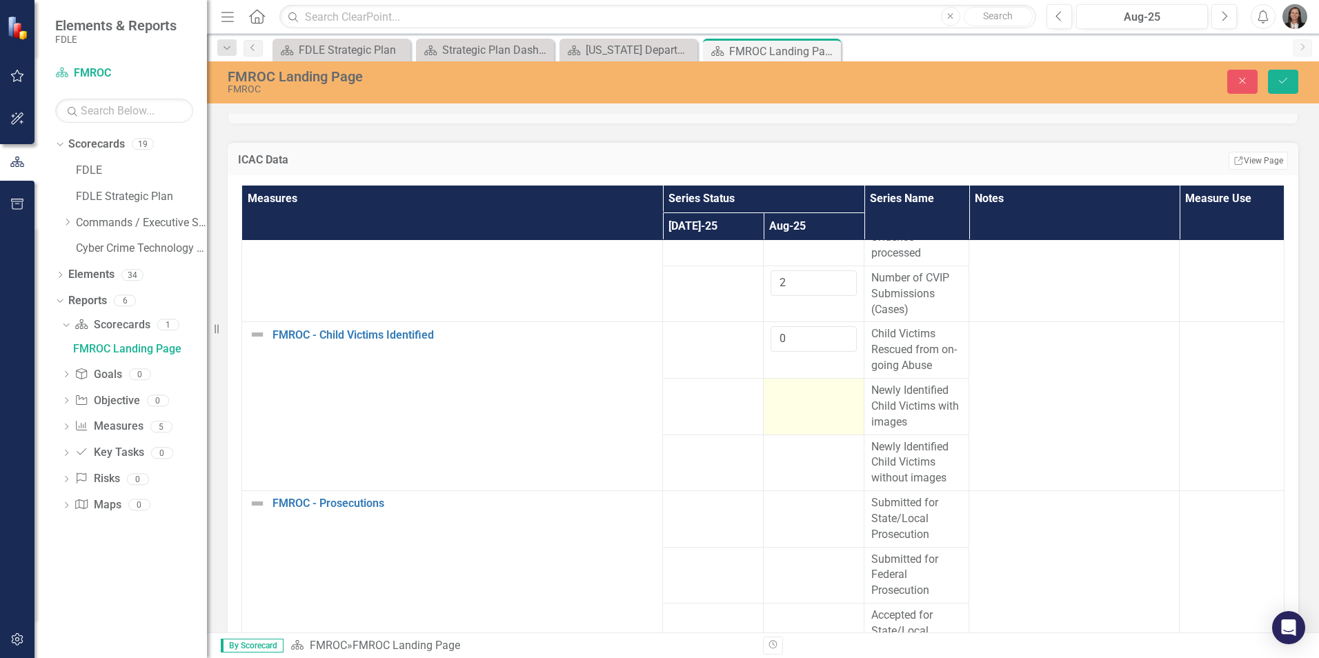
click at [802, 420] on td at bounding box center [814, 406] width 101 height 57
click at [798, 408] on input "number" at bounding box center [814, 396] width 86 height 26
type input "0"
click at [798, 456] on div at bounding box center [814, 447] width 86 height 17
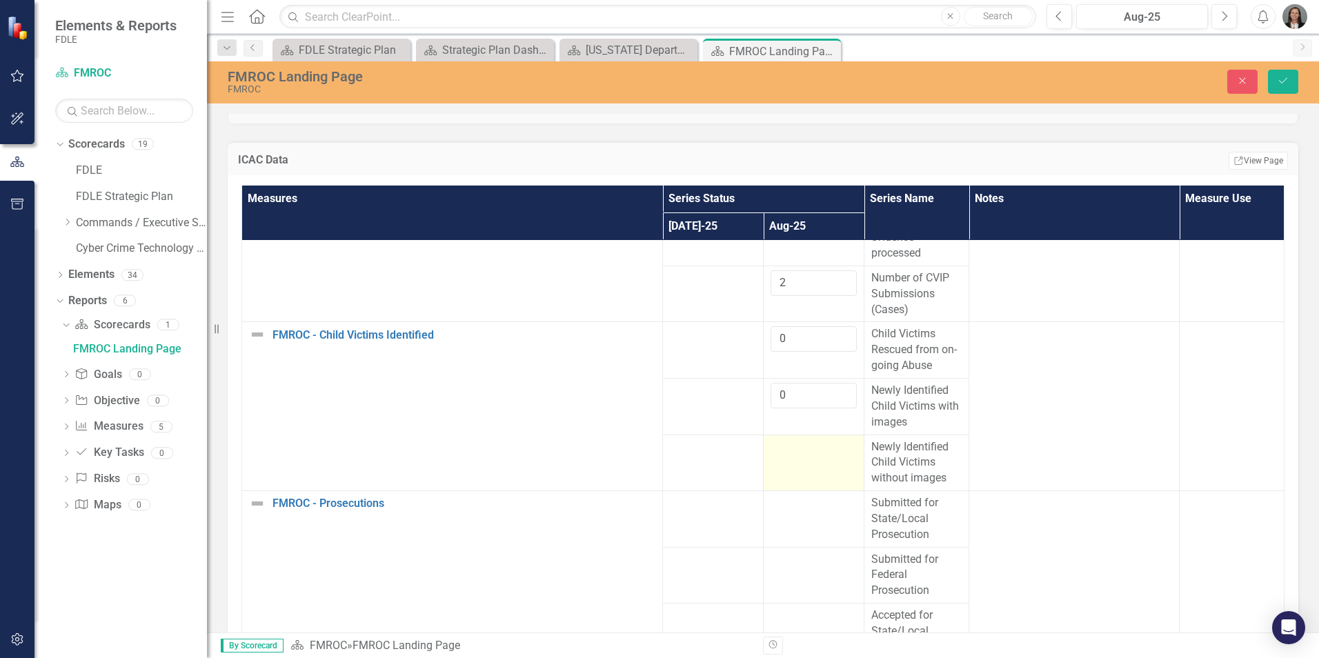
click at [798, 456] on div at bounding box center [814, 447] width 86 height 17
click at [798, 465] on input "number" at bounding box center [814, 452] width 86 height 26
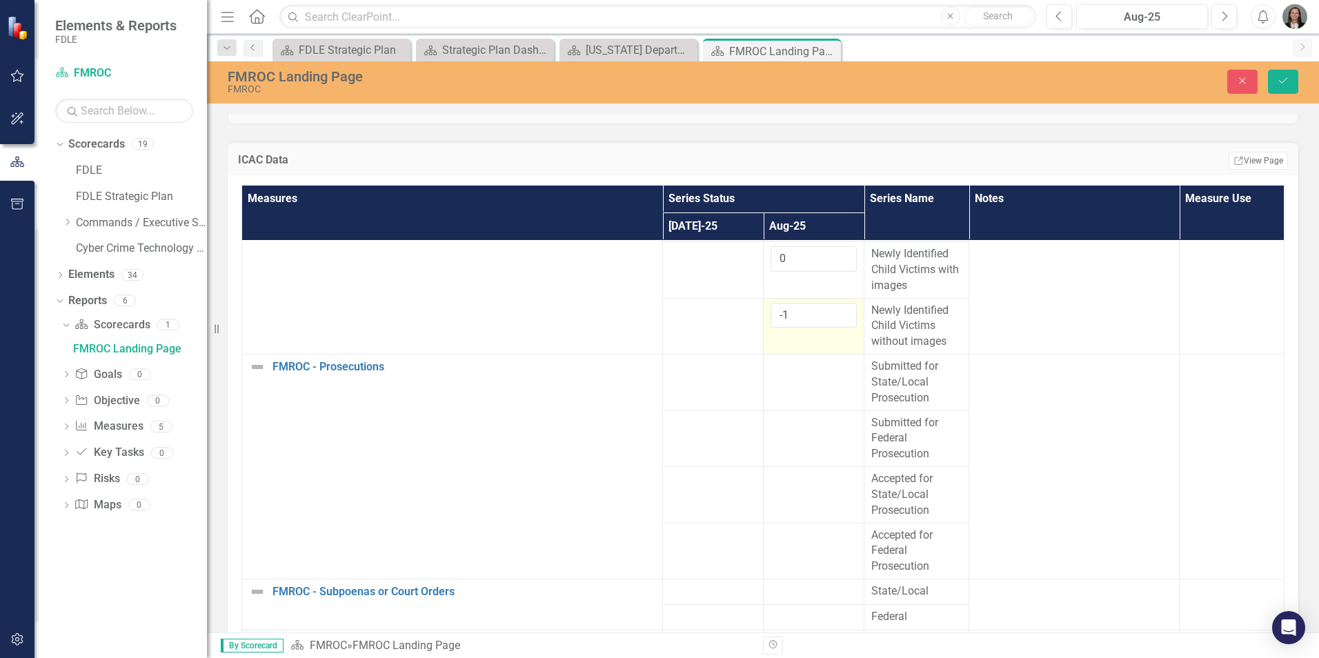
scroll to position [759, 0]
click at [791, 327] on input "-1" at bounding box center [814, 315] width 86 height 26
type input "0"
click at [831, 325] on input "0" at bounding box center [814, 315] width 86 height 26
click at [803, 374] on div at bounding box center [814, 365] width 86 height 17
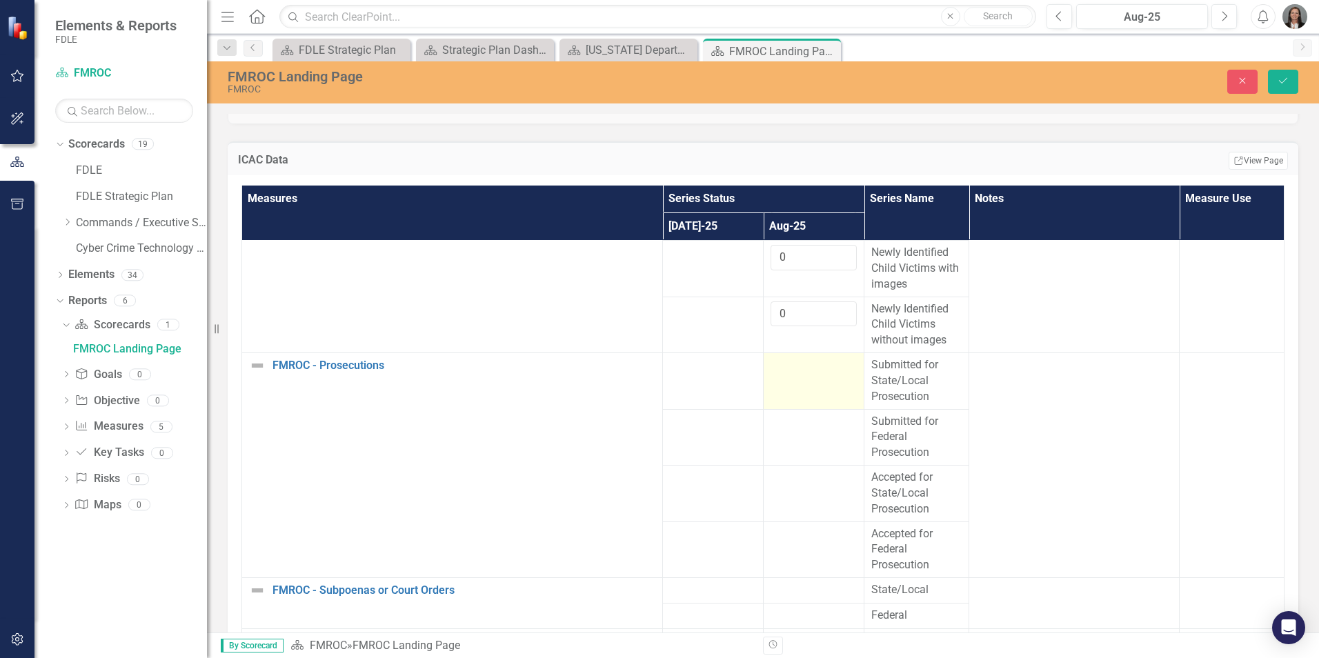
click at [798, 374] on div at bounding box center [814, 365] width 86 height 17
type input "1"
click at [831, 382] on input "1" at bounding box center [814, 370] width 86 height 26
click at [811, 458] on td at bounding box center [814, 437] width 101 height 57
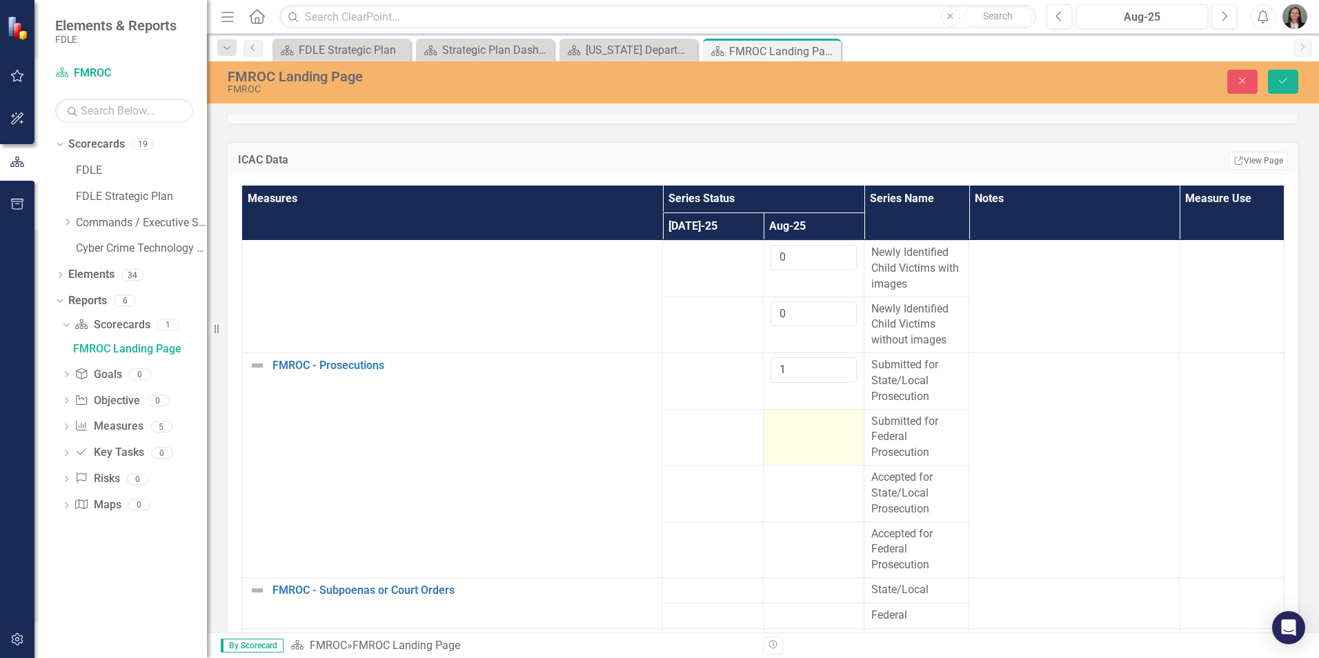
click at [811, 458] on td at bounding box center [814, 437] width 101 height 57
click at [805, 439] on input "number" at bounding box center [814, 427] width 86 height 26
type input "0"
click at [795, 506] on td at bounding box center [814, 494] width 101 height 57
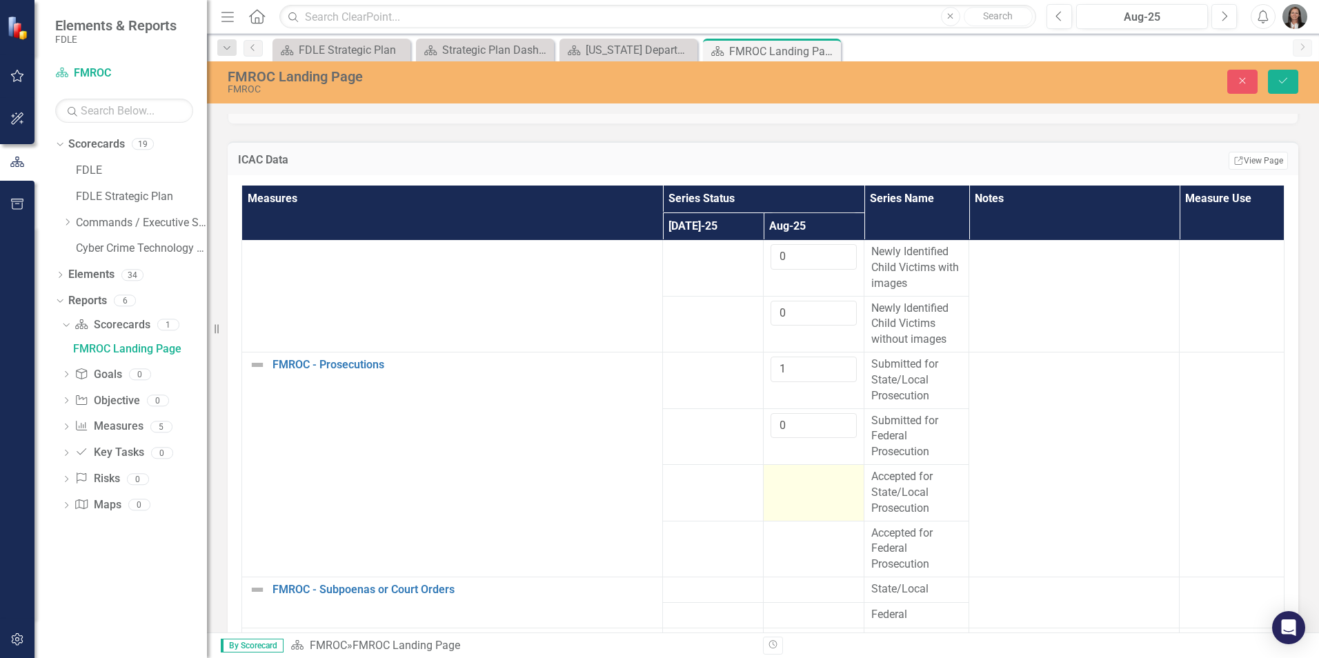
click at [793, 484] on div at bounding box center [814, 477] width 86 height 17
type input "1"
click at [833, 477] on input "1" at bounding box center [814, 482] width 86 height 26
click at [811, 551] on td at bounding box center [814, 549] width 101 height 57
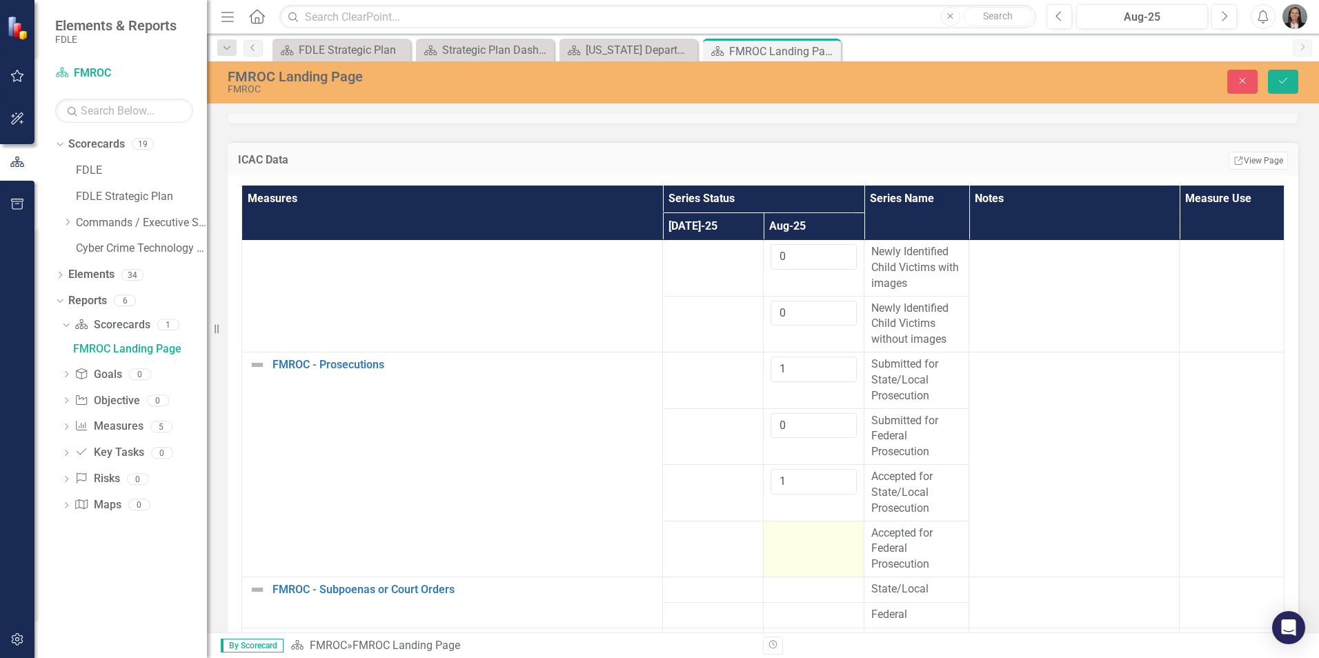
click at [811, 551] on td at bounding box center [814, 549] width 101 height 57
click at [805, 534] on input "number" at bounding box center [814, 539] width 86 height 26
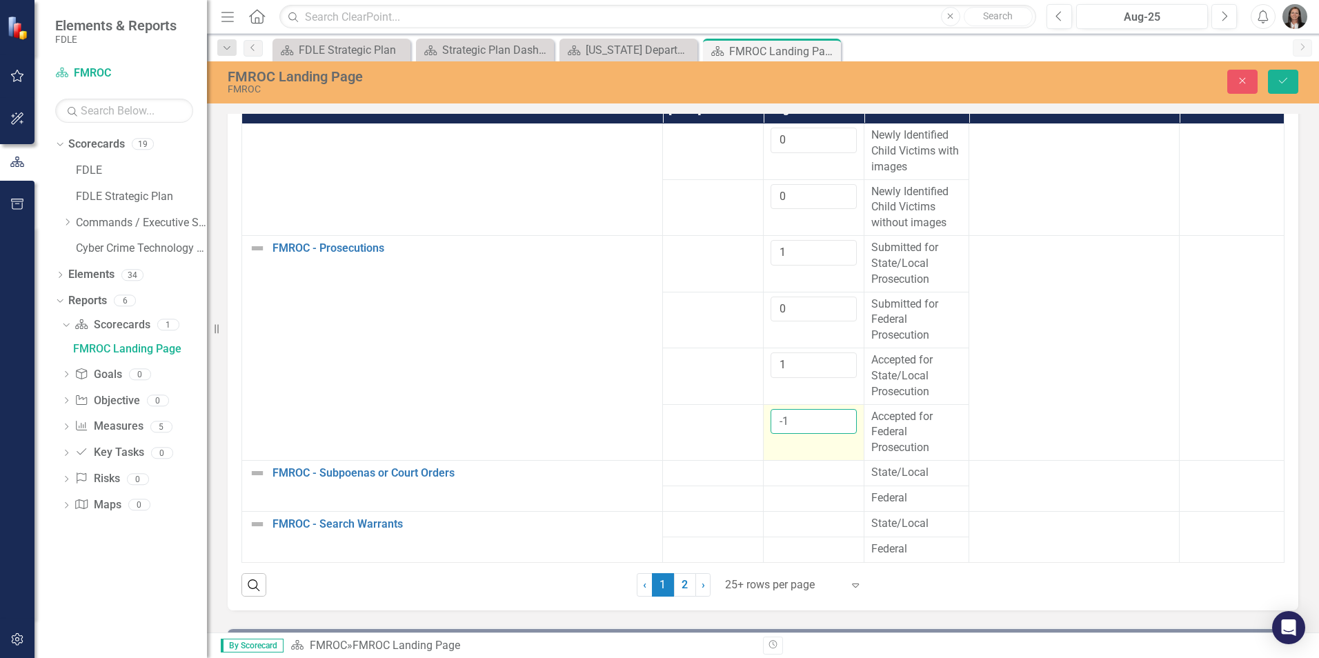
scroll to position [1311, 0]
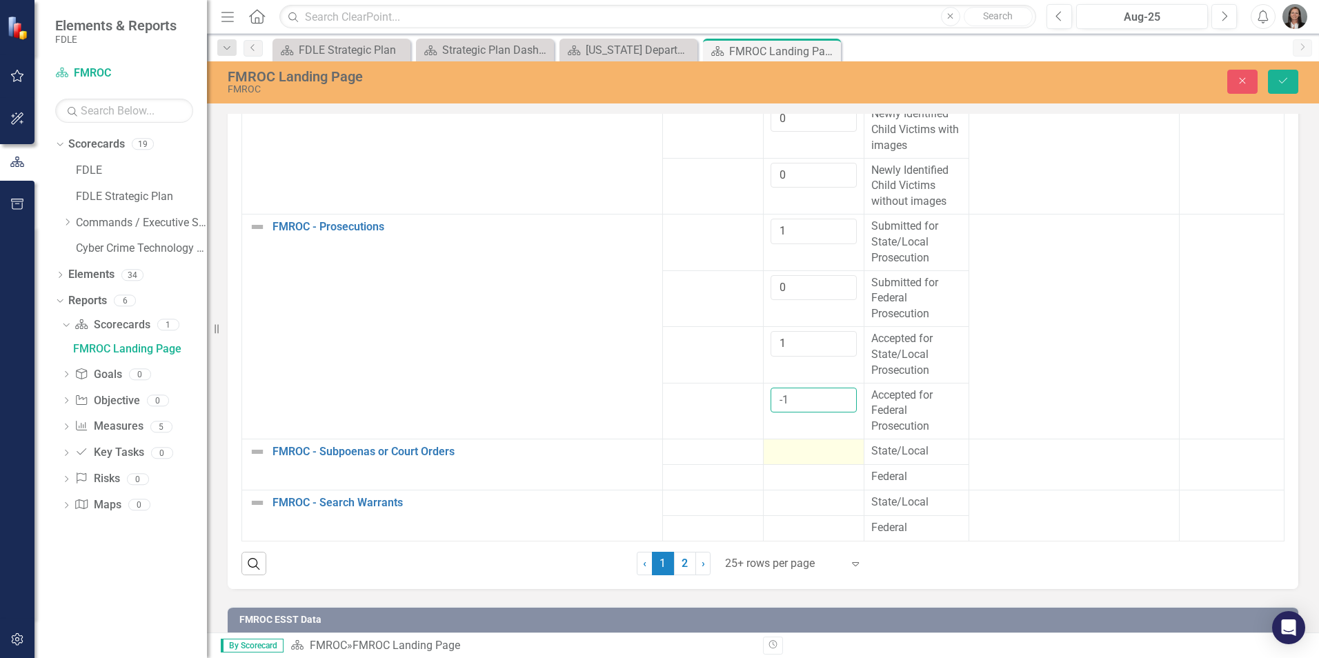
type input "-1"
click at [798, 445] on div at bounding box center [814, 452] width 86 height 17
click at [789, 447] on div at bounding box center [814, 452] width 86 height 17
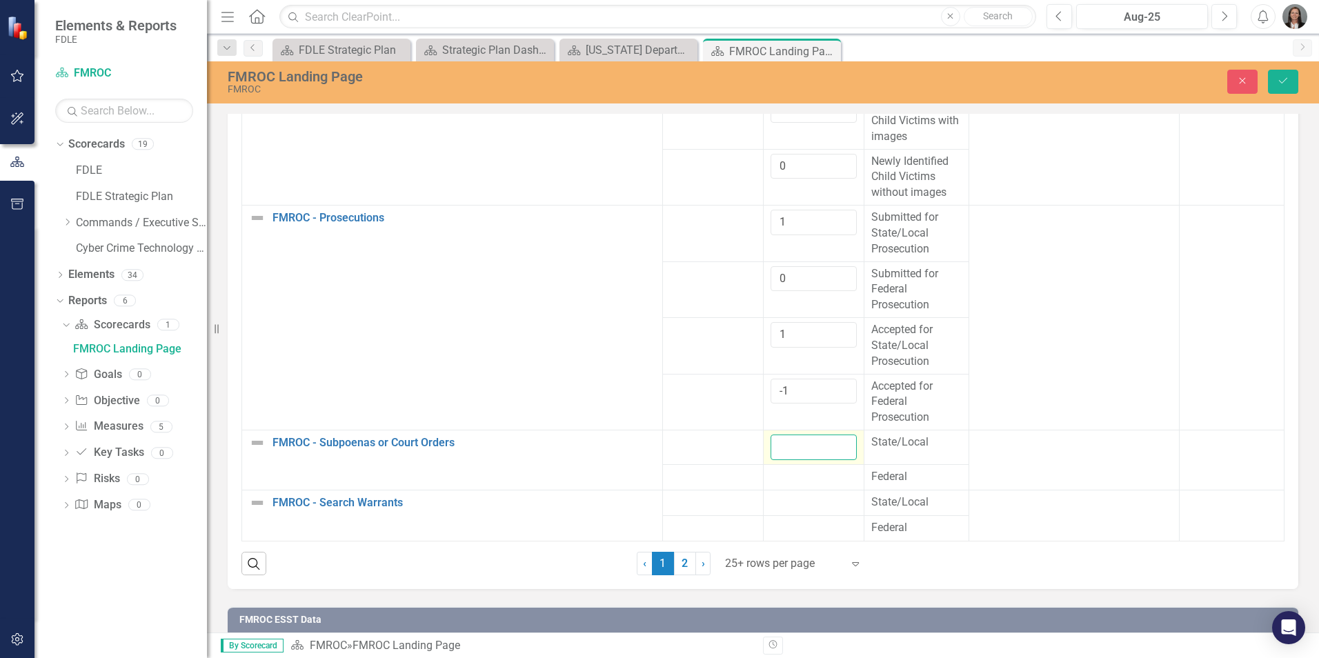
click at [789, 447] on input "number" at bounding box center [814, 448] width 86 height 26
type input "1"
click at [832, 455] on input "1" at bounding box center [814, 448] width 86 height 26
click at [816, 485] on div at bounding box center [814, 477] width 86 height 17
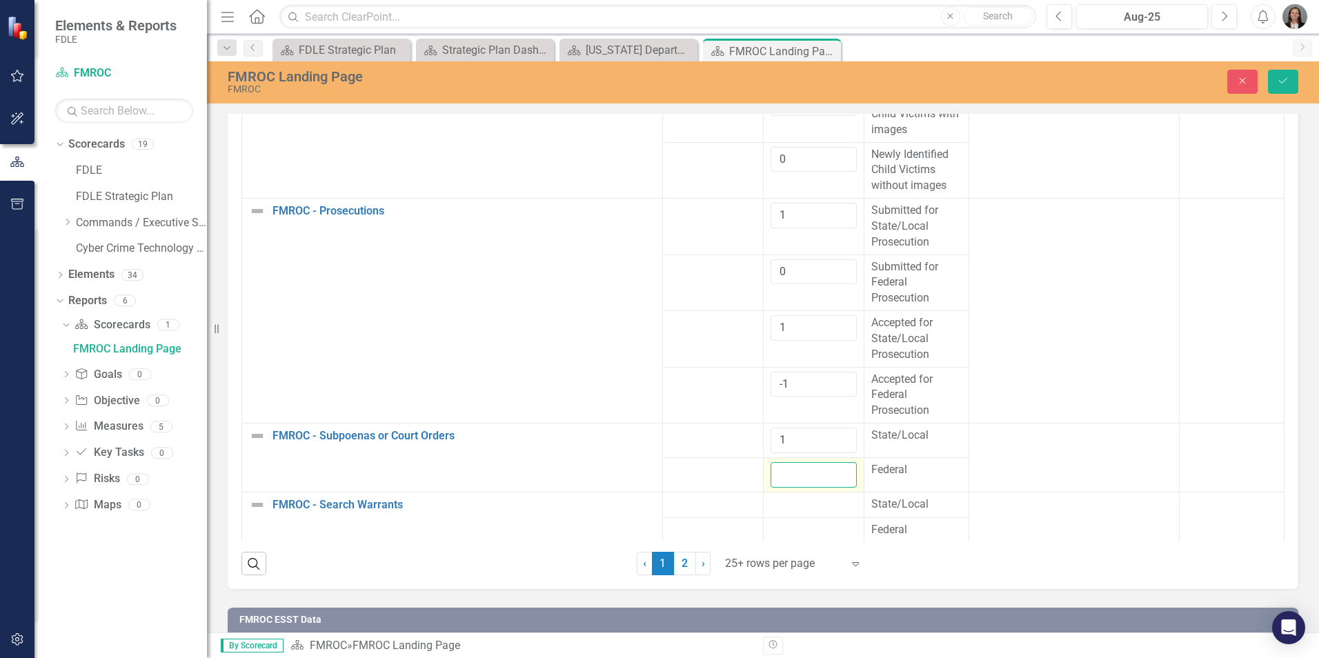
click at [816, 485] on input "number" at bounding box center [814, 475] width 86 height 26
type input "0"
click at [816, 513] on div at bounding box center [814, 505] width 86 height 17
click at [815, 513] on div at bounding box center [814, 505] width 86 height 17
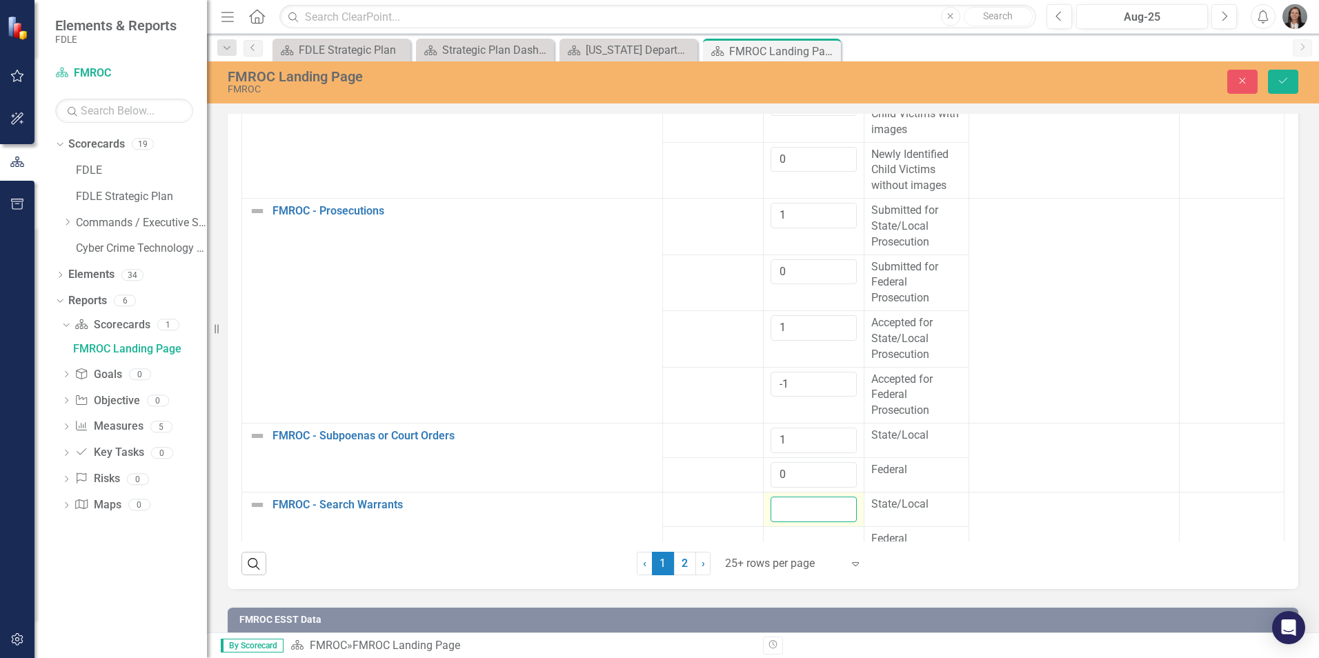
click at [807, 520] on input "number" at bounding box center [814, 510] width 86 height 26
type input "5"
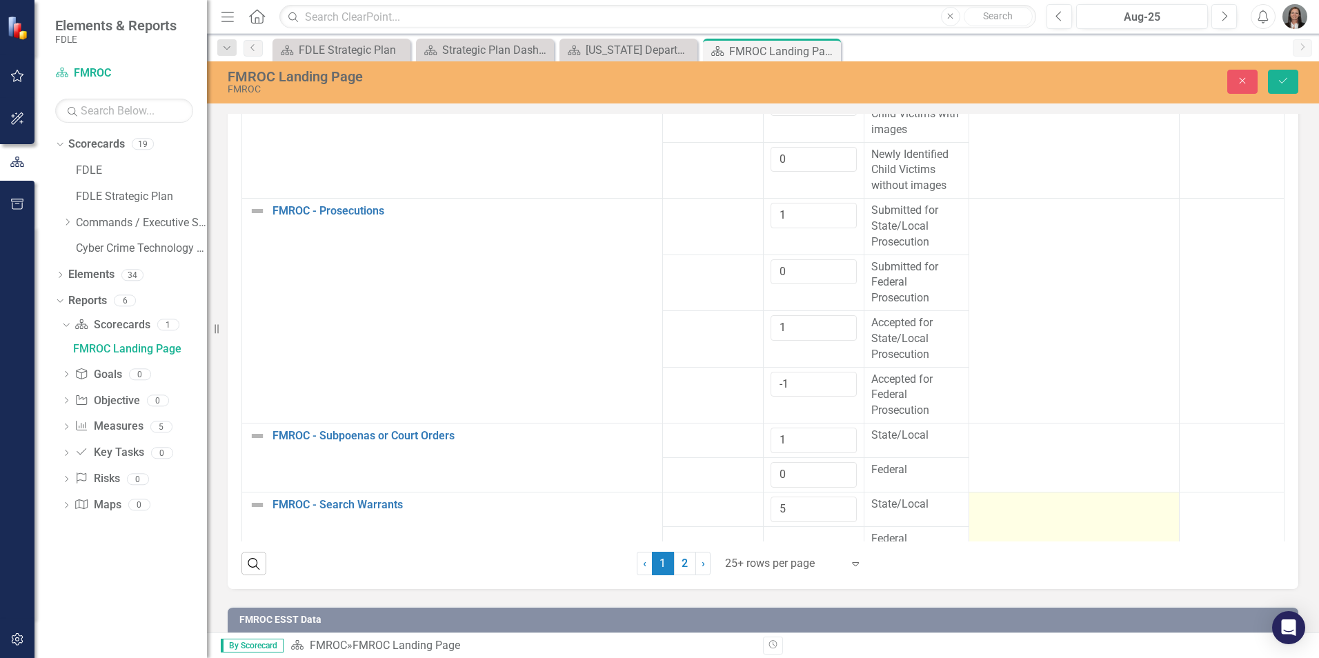
click at [1015, 513] on div at bounding box center [1074, 505] width 196 height 17
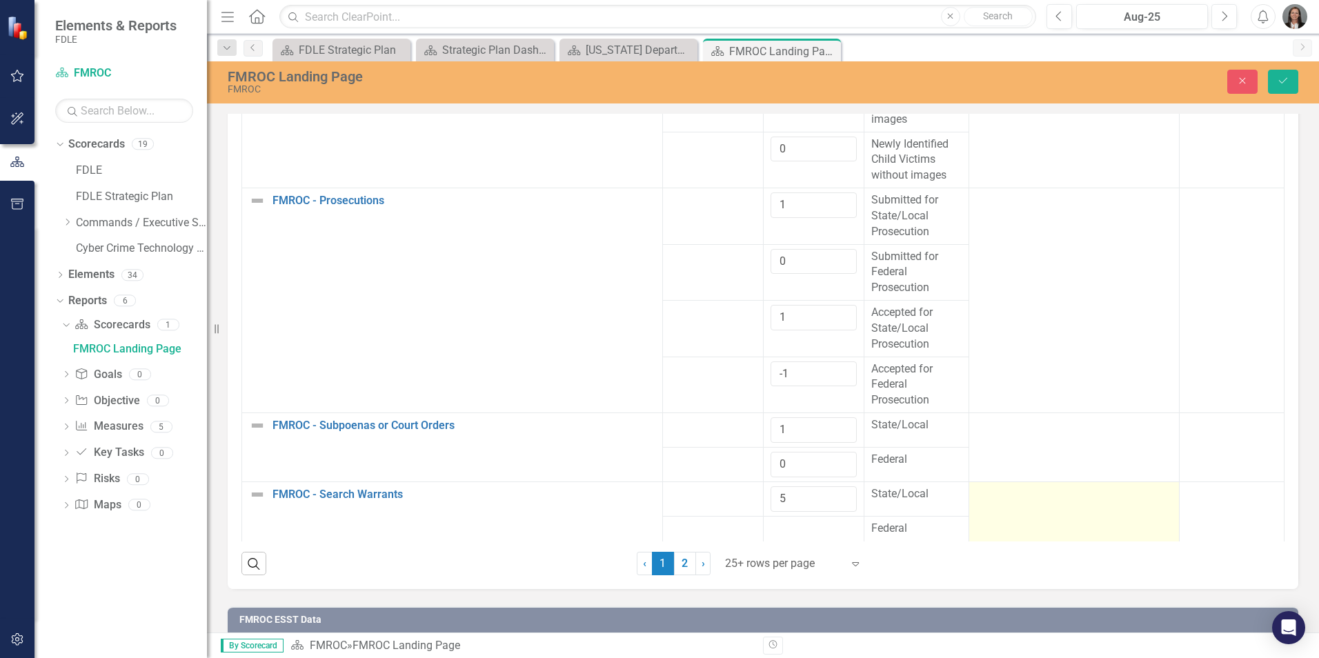
scroll to position [802, 0]
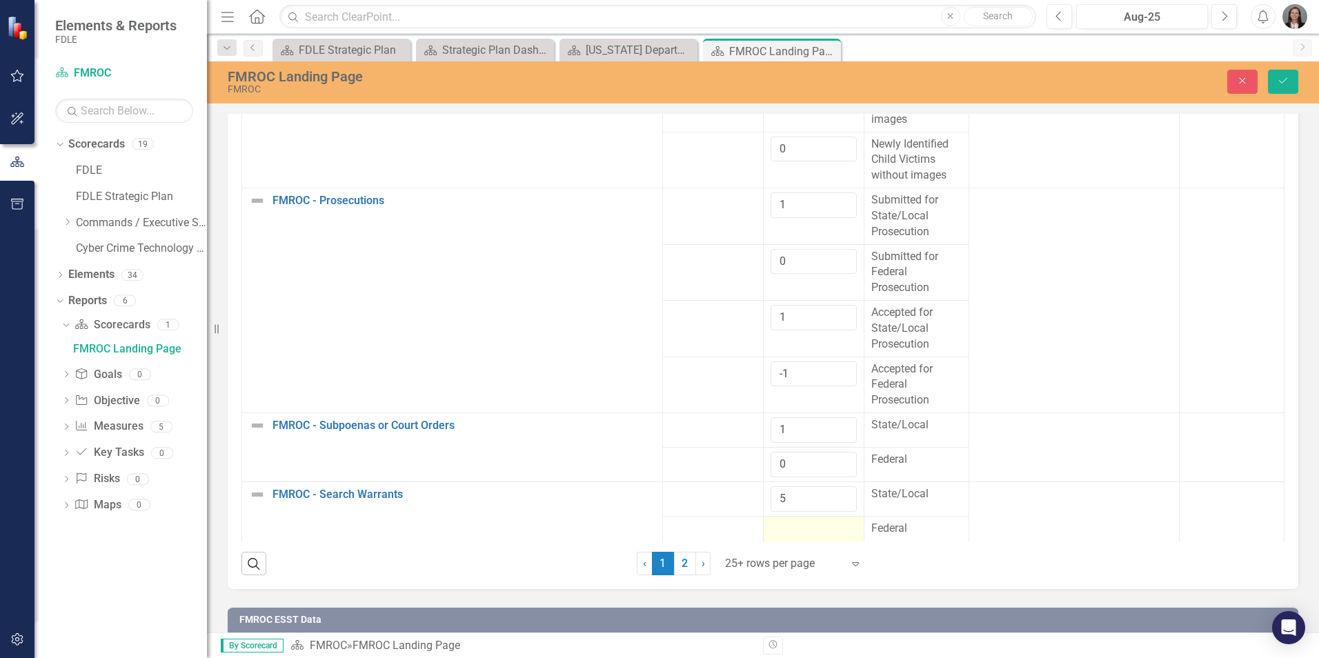
click at [785, 527] on div at bounding box center [814, 529] width 86 height 17
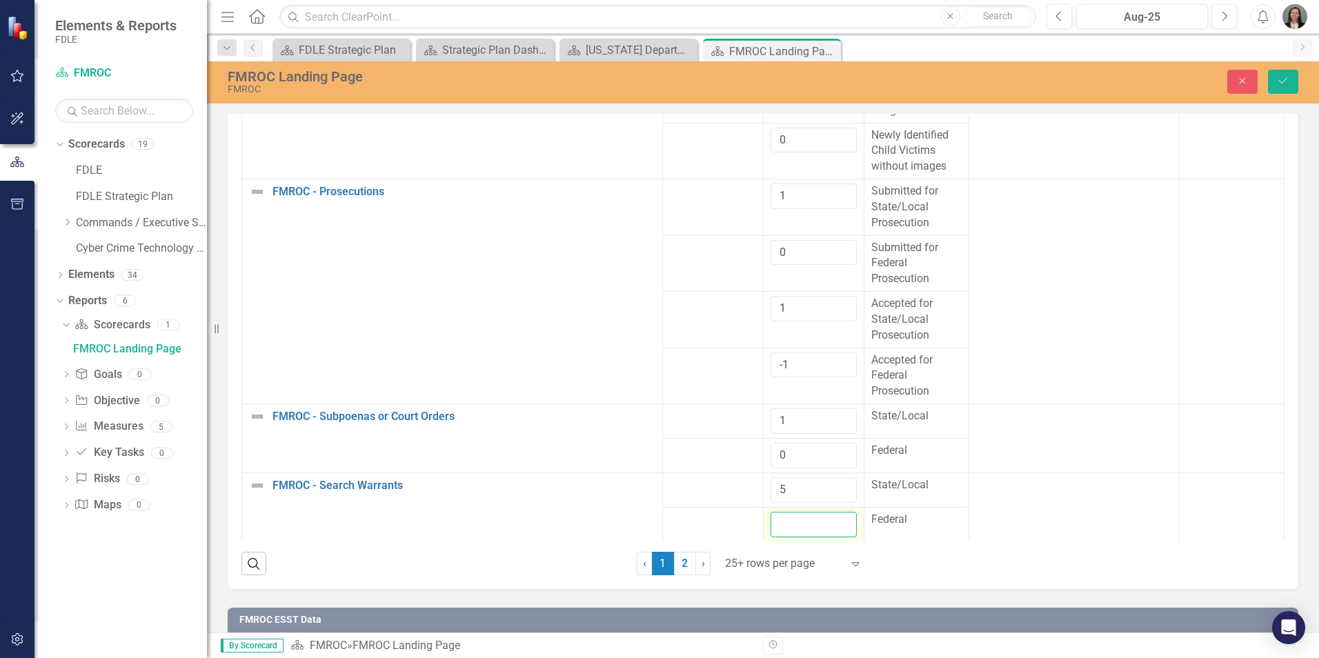
click at [789, 528] on input "number" at bounding box center [814, 525] width 86 height 26
type input "0"
click at [1291, 80] on button "Save" at bounding box center [1283, 82] width 30 height 24
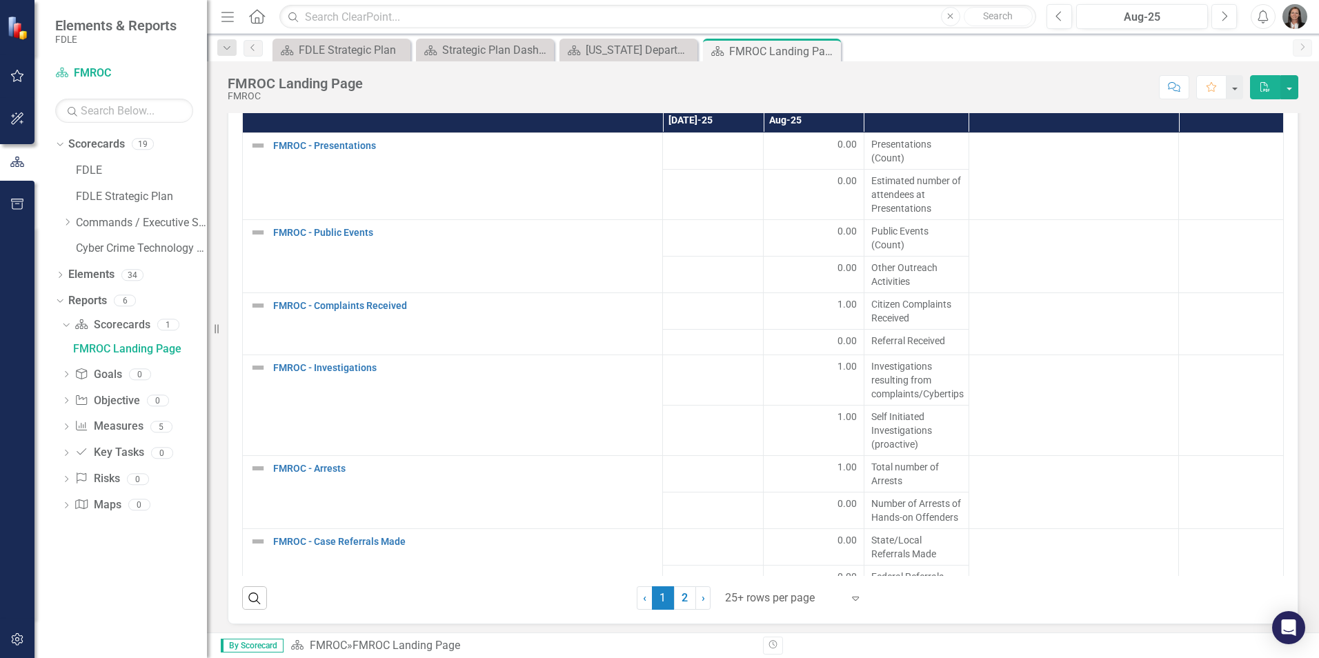
scroll to position [1311, 0]
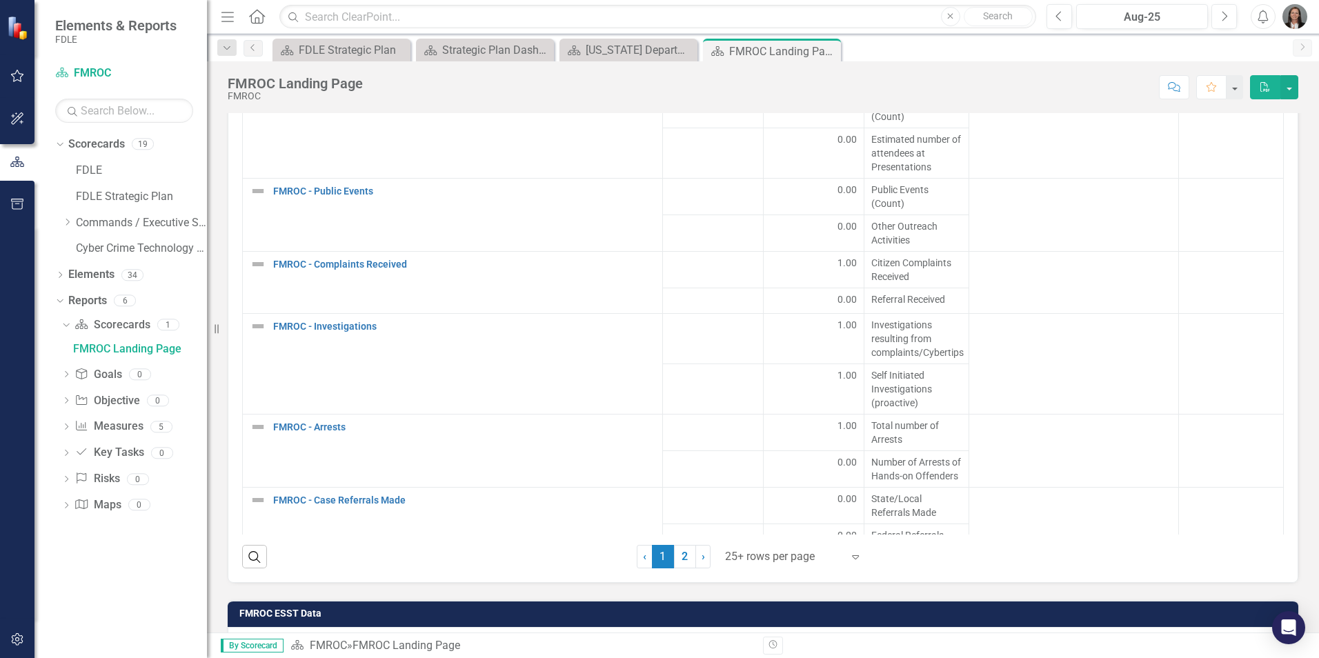
drag, startPoint x: 677, startPoint y: 560, endPoint x: 709, endPoint y: 556, distance: 32.6
click at [677, 560] on link "2" at bounding box center [685, 556] width 22 height 23
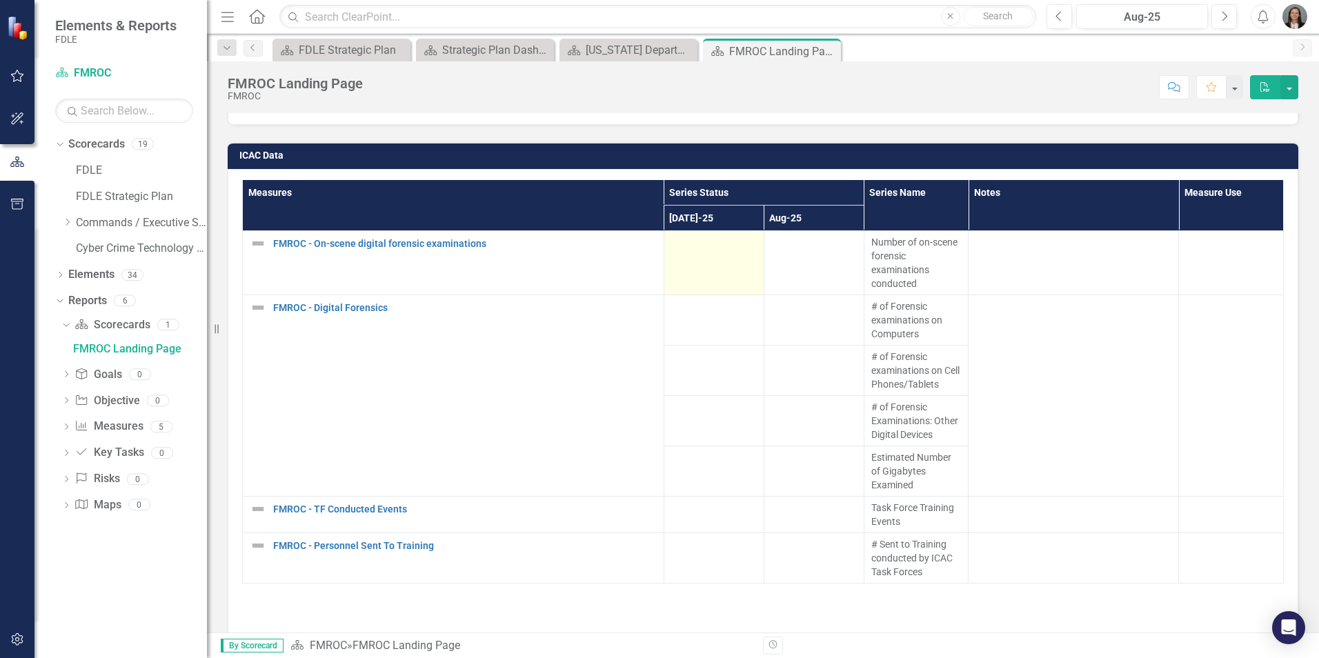
scroll to position [1173, 0]
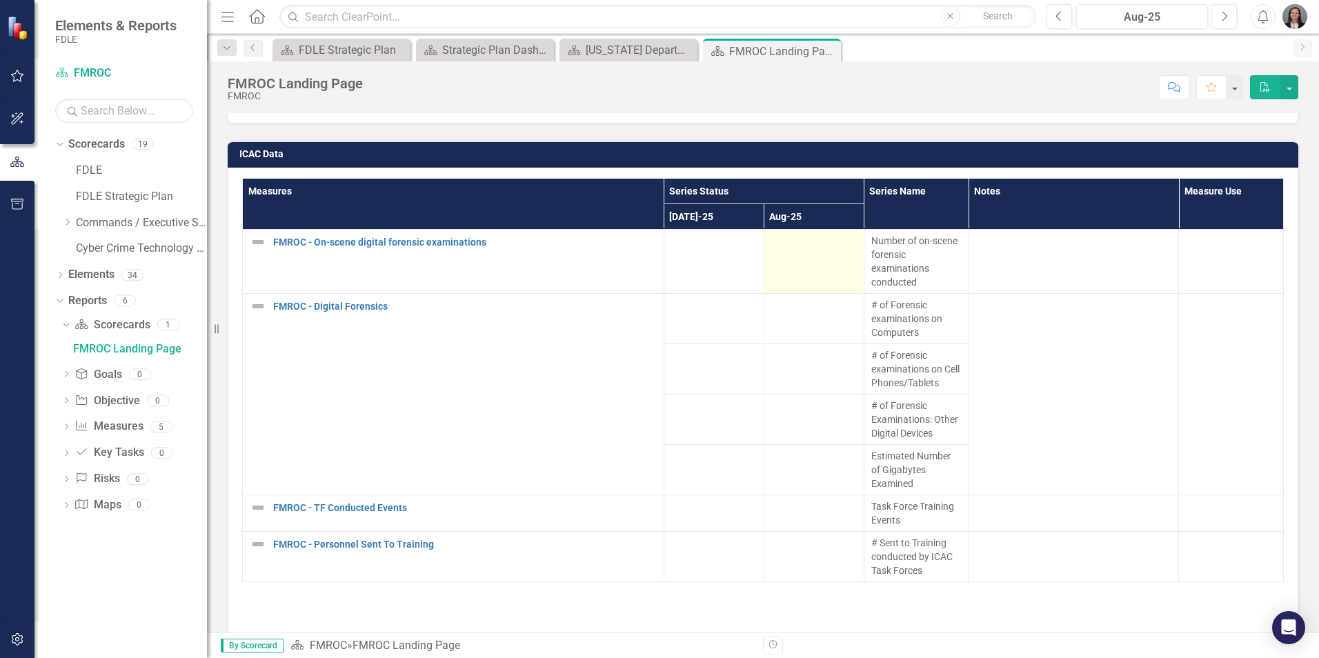
click at [800, 260] on td at bounding box center [814, 262] width 100 height 64
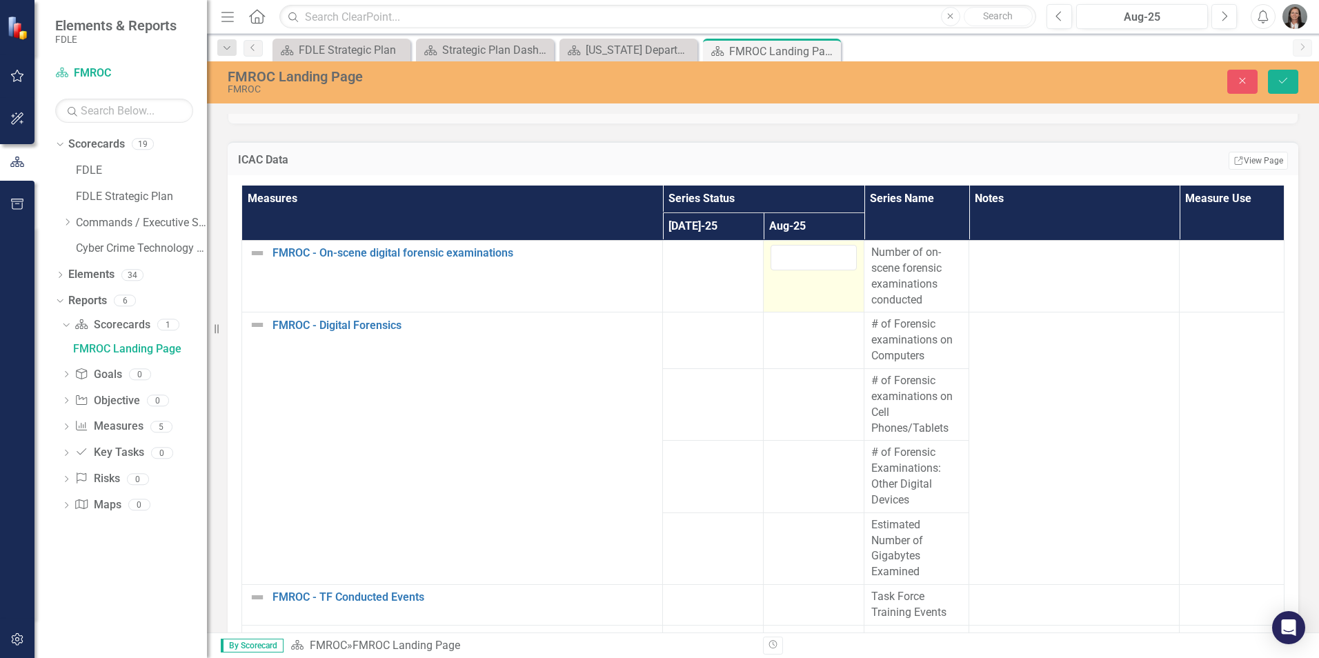
click at [800, 260] on input "number" at bounding box center [814, 258] width 86 height 26
type input "13"
click at [791, 336] on td at bounding box center [814, 341] width 101 height 57
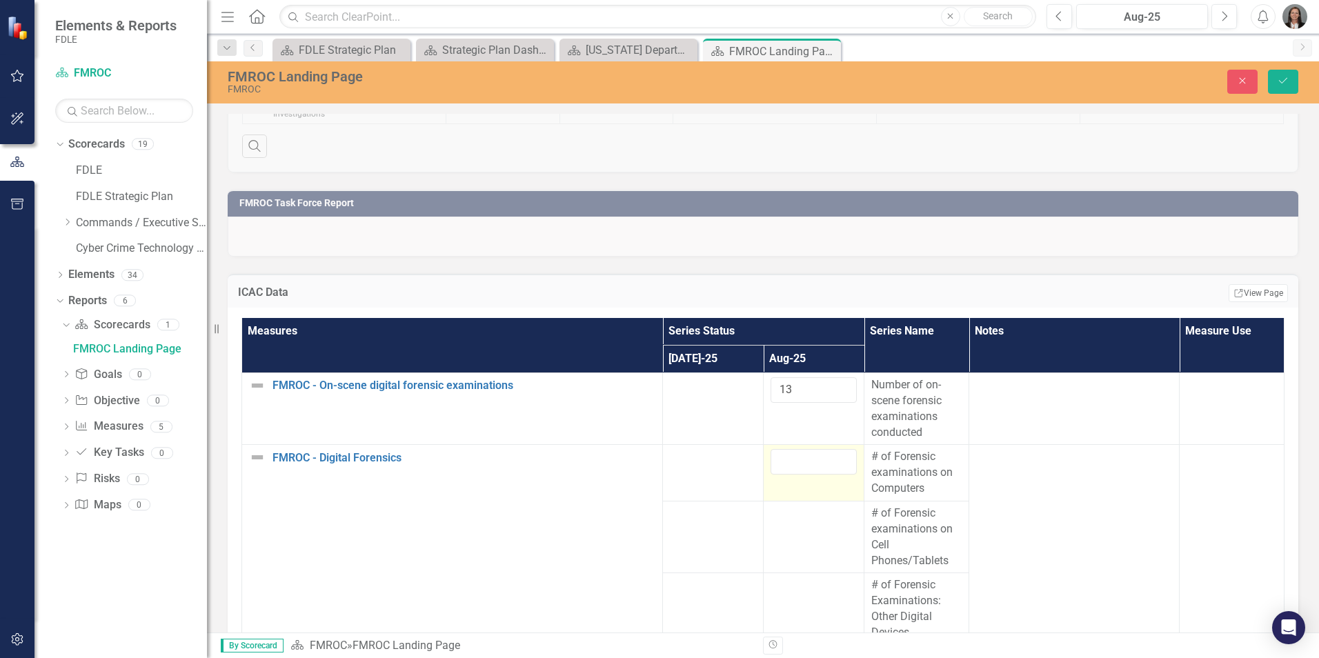
scroll to position [1035, 0]
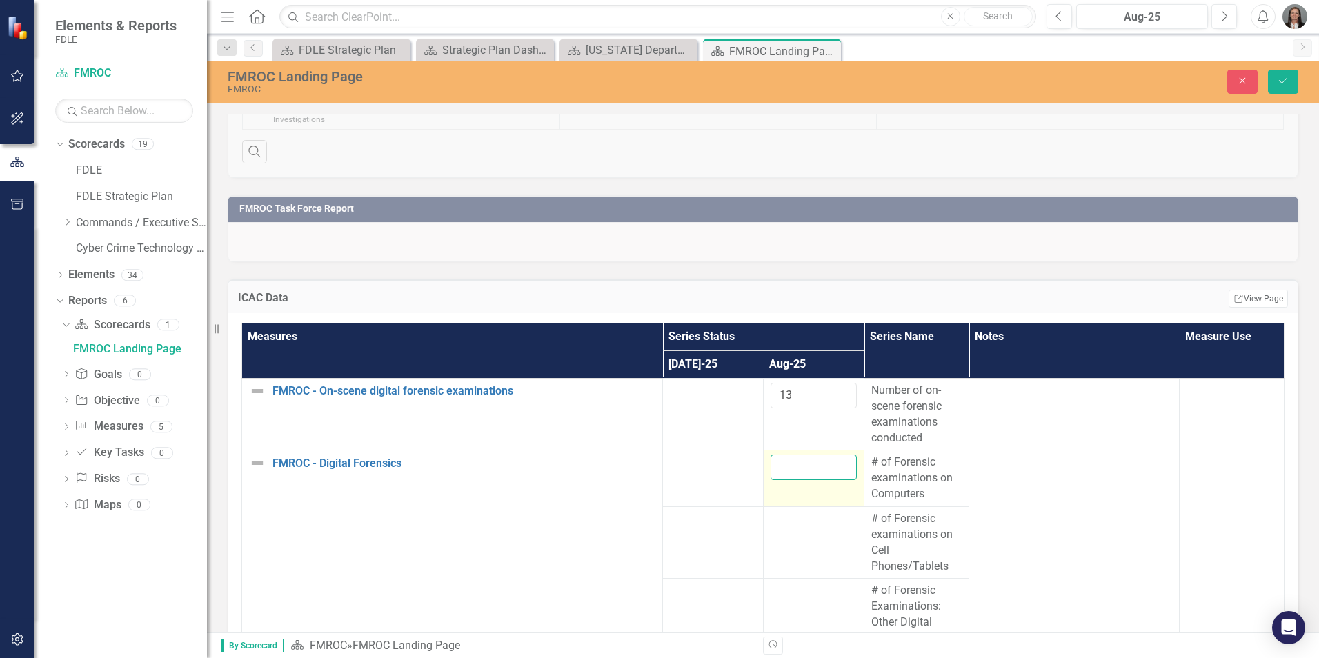
click at [790, 465] on input "number" at bounding box center [814, 468] width 86 height 26
click at [796, 461] on input "11" at bounding box center [814, 466] width 86 height 26
type input "14"
click at [800, 531] on td at bounding box center [814, 540] width 101 height 72
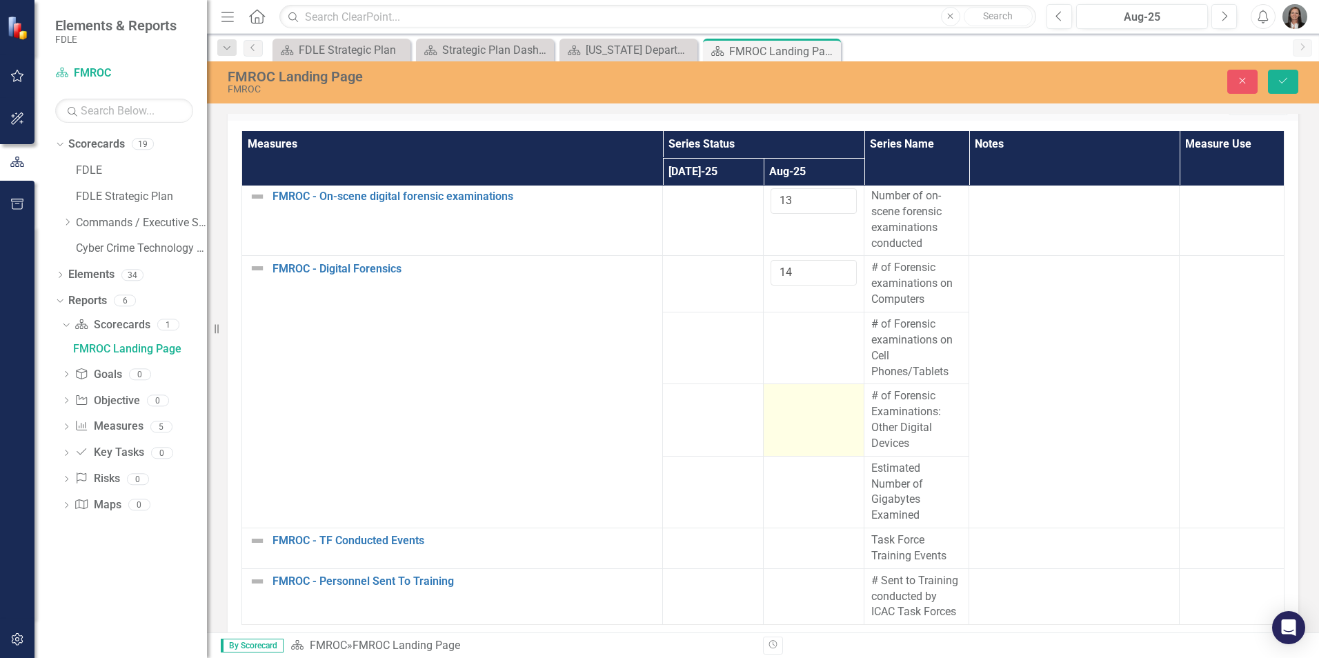
scroll to position [1311, 0]
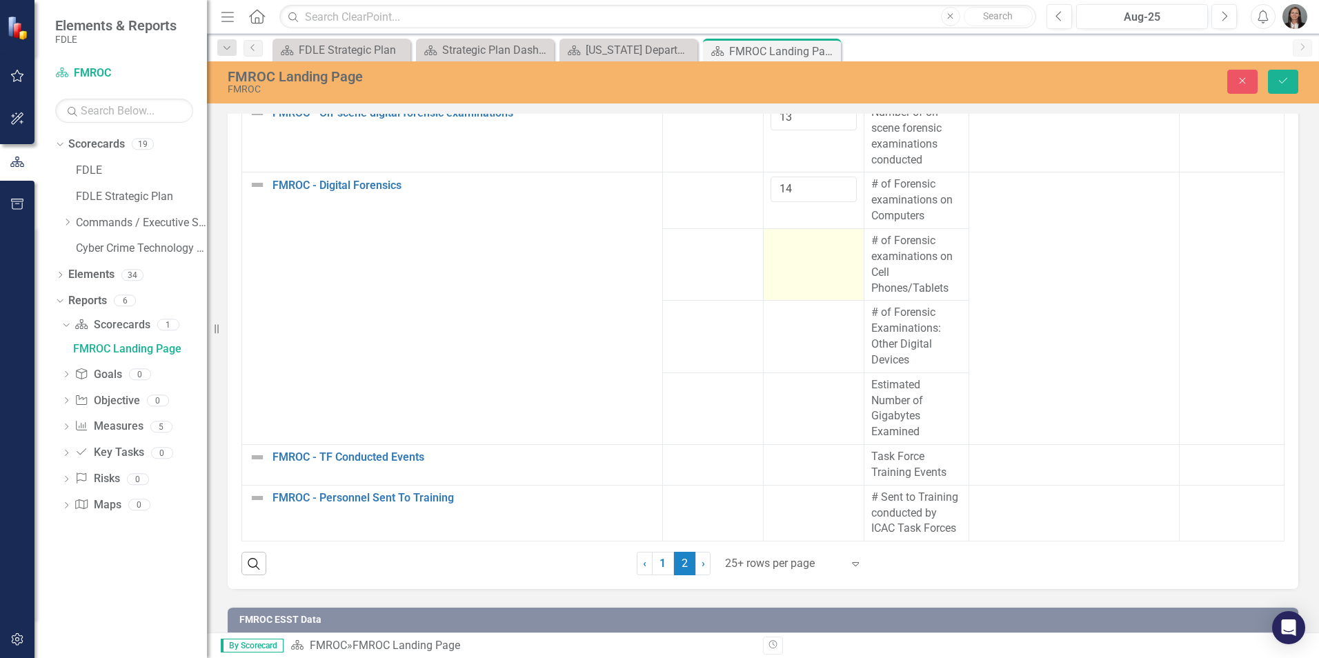
click at [812, 263] on td at bounding box center [814, 264] width 101 height 72
click at [800, 245] on input "number" at bounding box center [814, 246] width 86 height 26
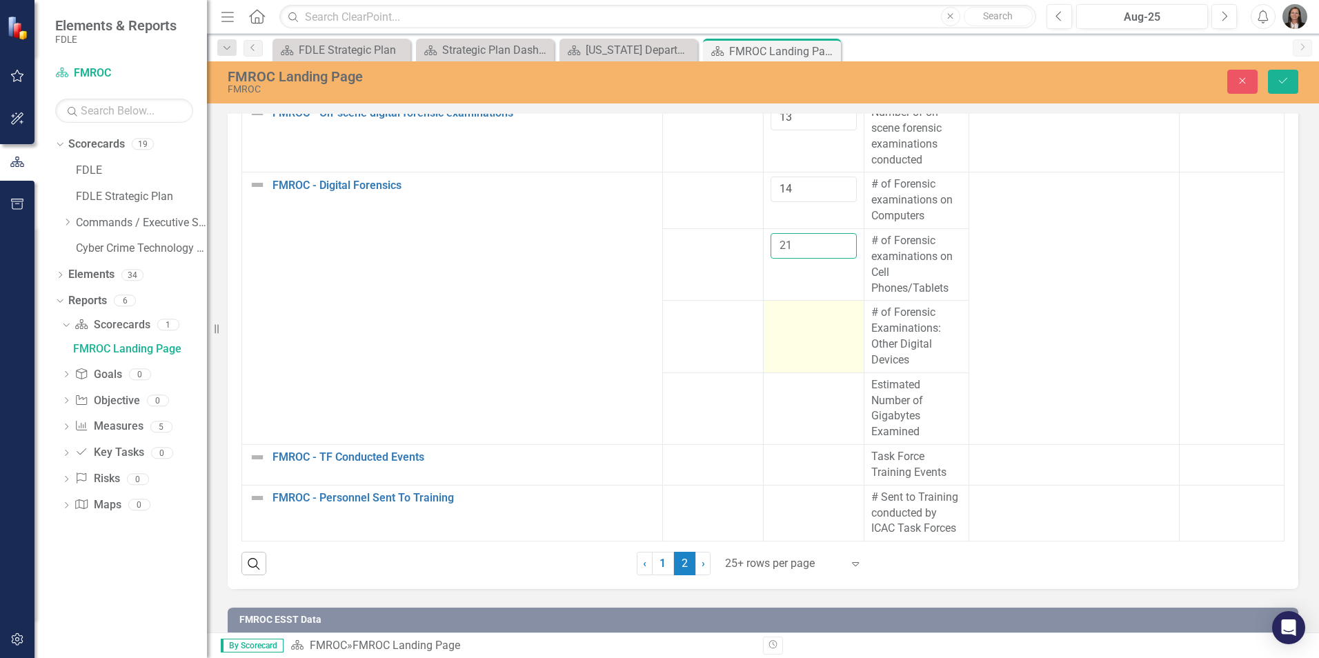
type input "21"
click at [799, 338] on td at bounding box center [814, 337] width 101 height 72
click at [800, 337] on td at bounding box center [814, 337] width 101 height 72
click at [797, 317] on input "number" at bounding box center [814, 318] width 86 height 26
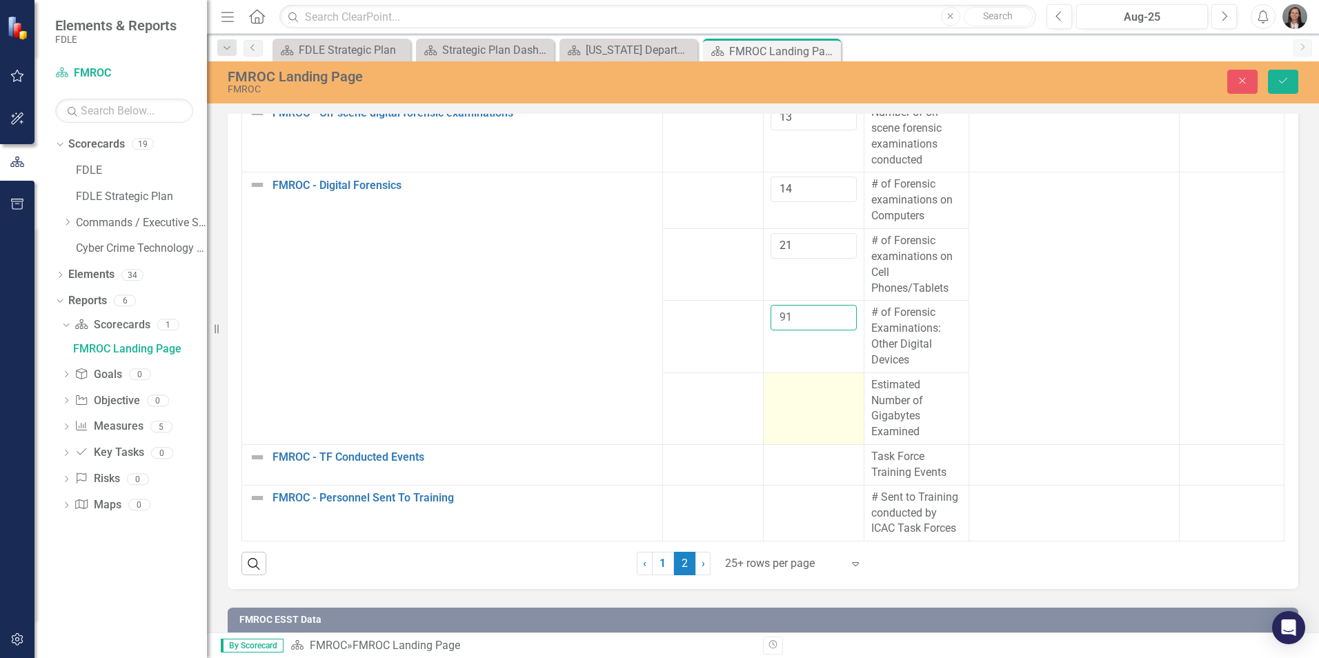
type input "91"
click at [813, 413] on td at bounding box center [814, 409] width 101 height 72
click at [807, 412] on td at bounding box center [814, 409] width 101 height 72
click at [802, 393] on input "number" at bounding box center [814, 390] width 86 height 26
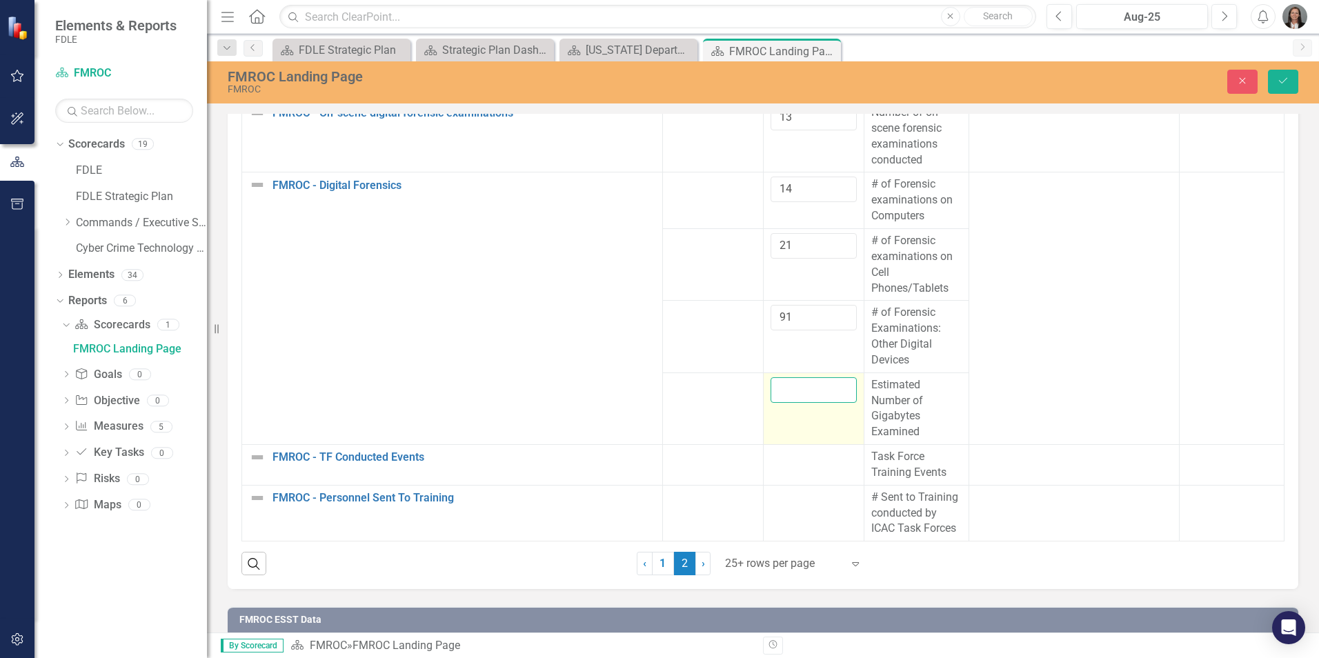
click at [802, 393] on input "number" at bounding box center [814, 390] width 86 height 26
type input "10000"
click at [801, 465] on div at bounding box center [814, 457] width 86 height 17
click at [820, 475] on td at bounding box center [814, 465] width 101 height 41
click at [818, 473] on td at bounding box center [814, 465] width 101 height 41
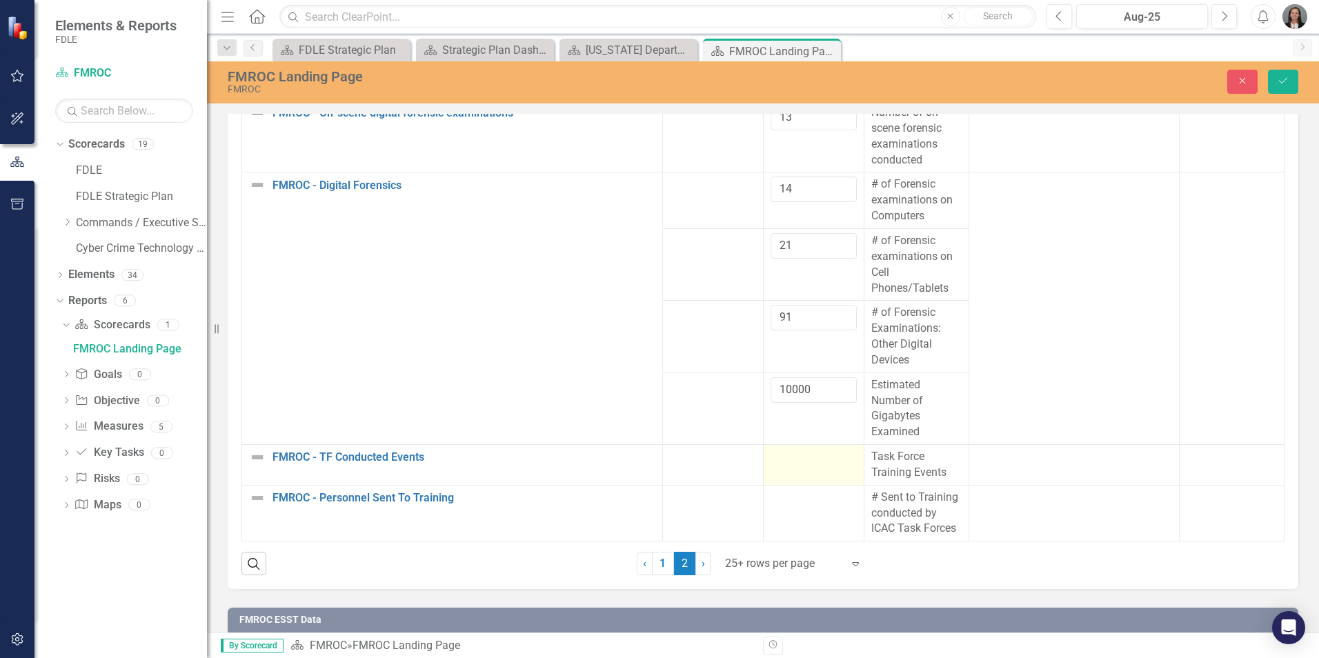
click at [806, 462] on div at bounding box center [814, 457] width 86 height 17
click at [796, 462] on input "number" at bounding box center [814, 462] width 86 height 26
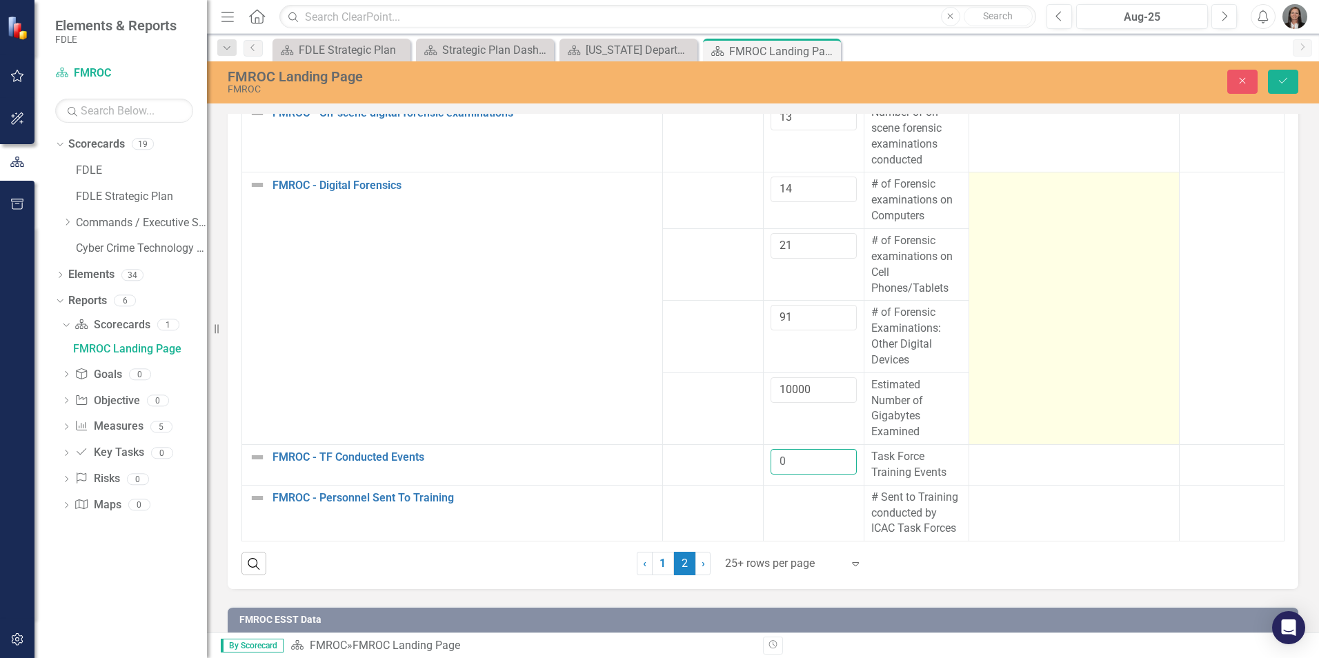
type input "0"
click at [1096, 439] on td at bounding box center [1074, 308] width 210 height 273
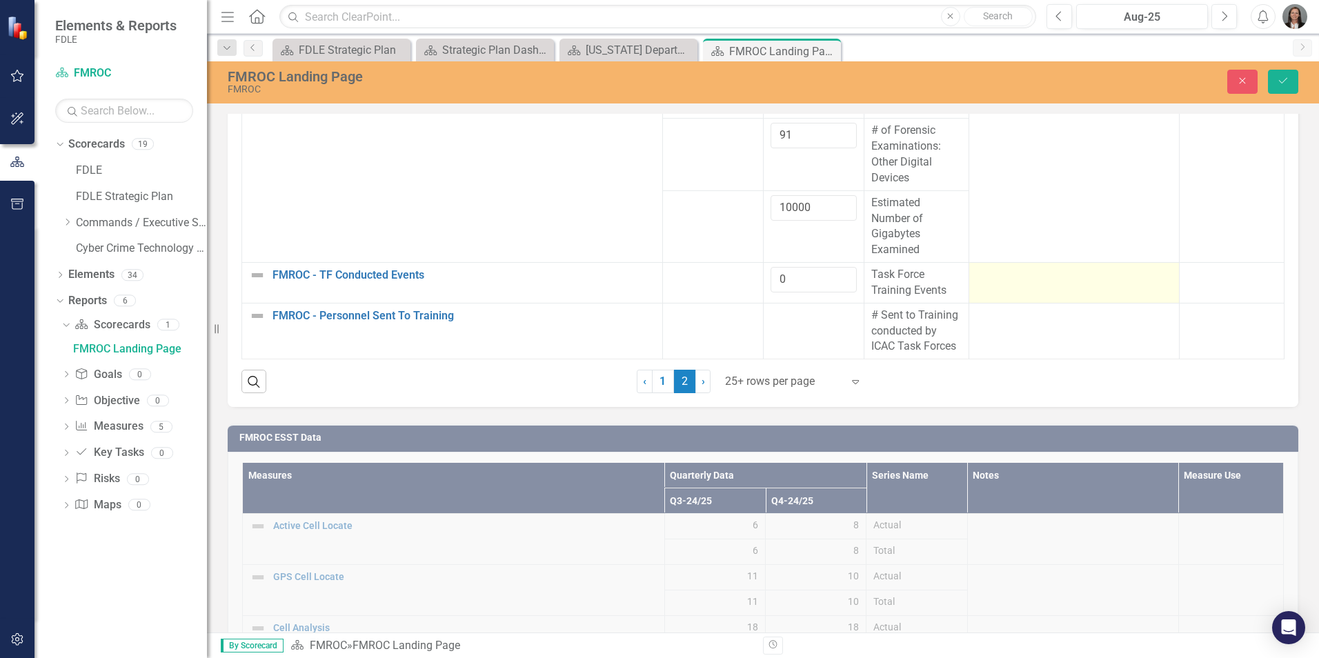
scroll to position [1518, 0]
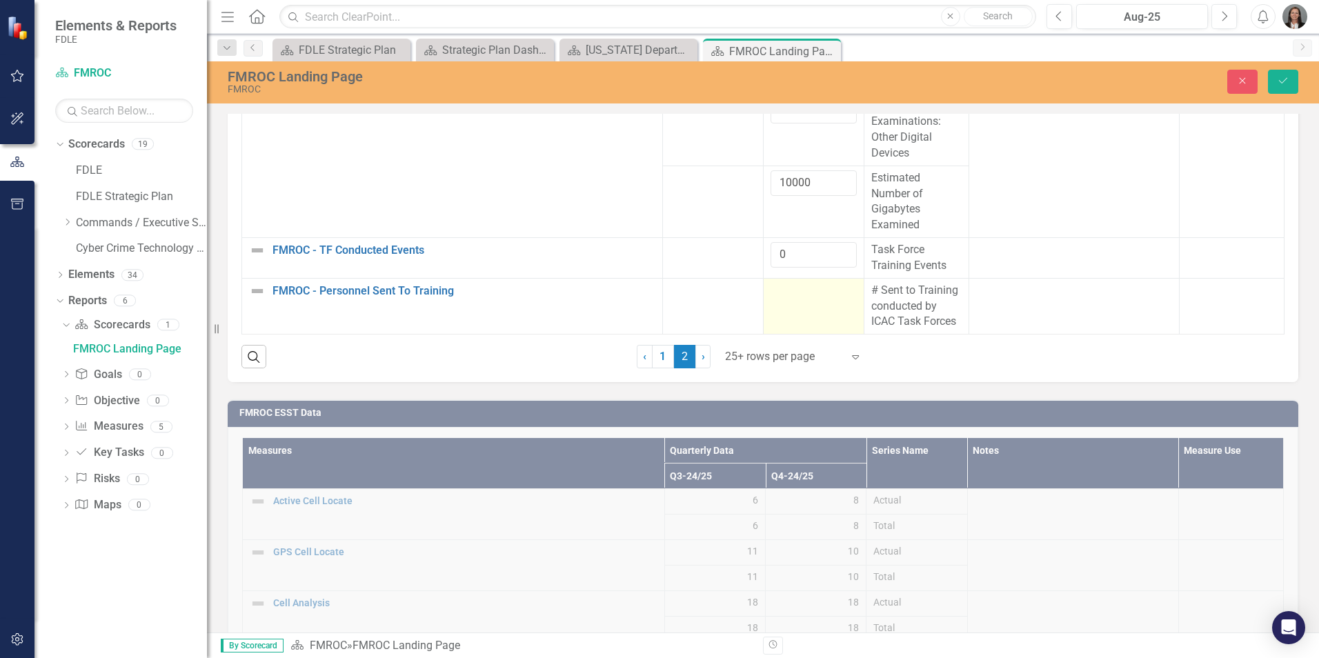
click at [784, 293] on div at bounding box center [814, 291] width 86 height 17
click at [782, 296] on input "number" at bounding box center [814, 296] width 86 height 26
type input "0"
click at [1278, 75] on button "Save" at bounding box center [1283, 82] width 30 height 24
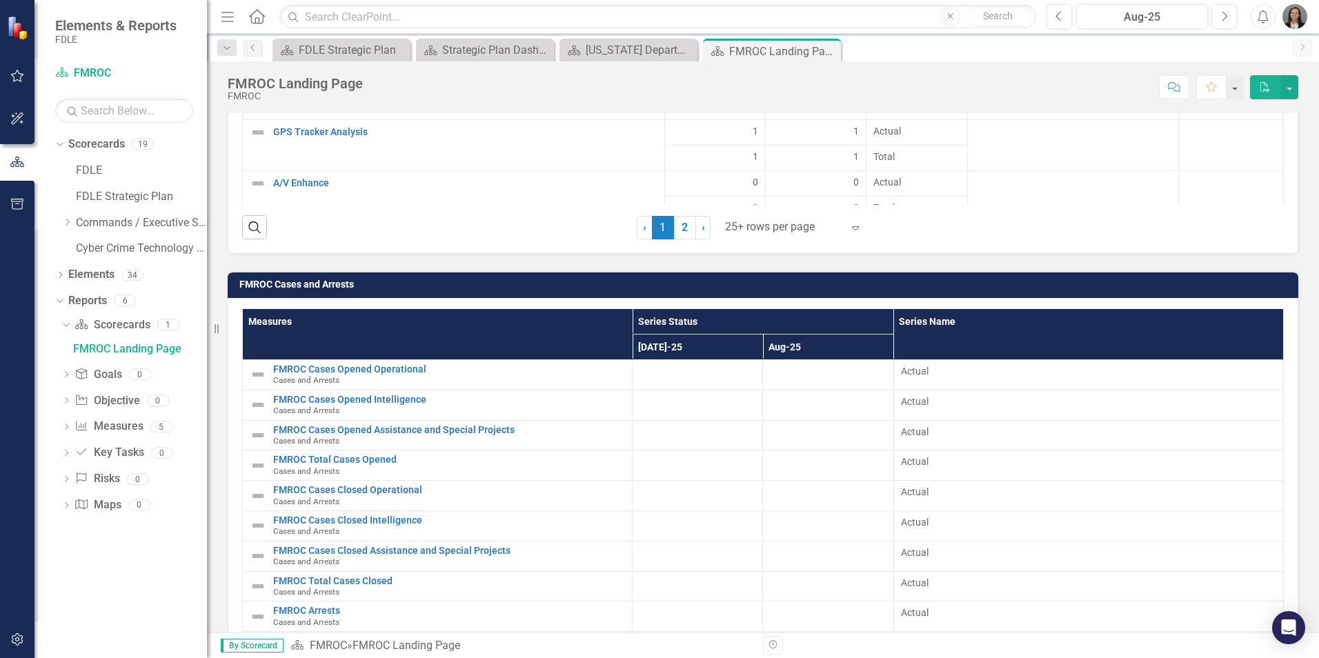
scroll to position [2271, 0]
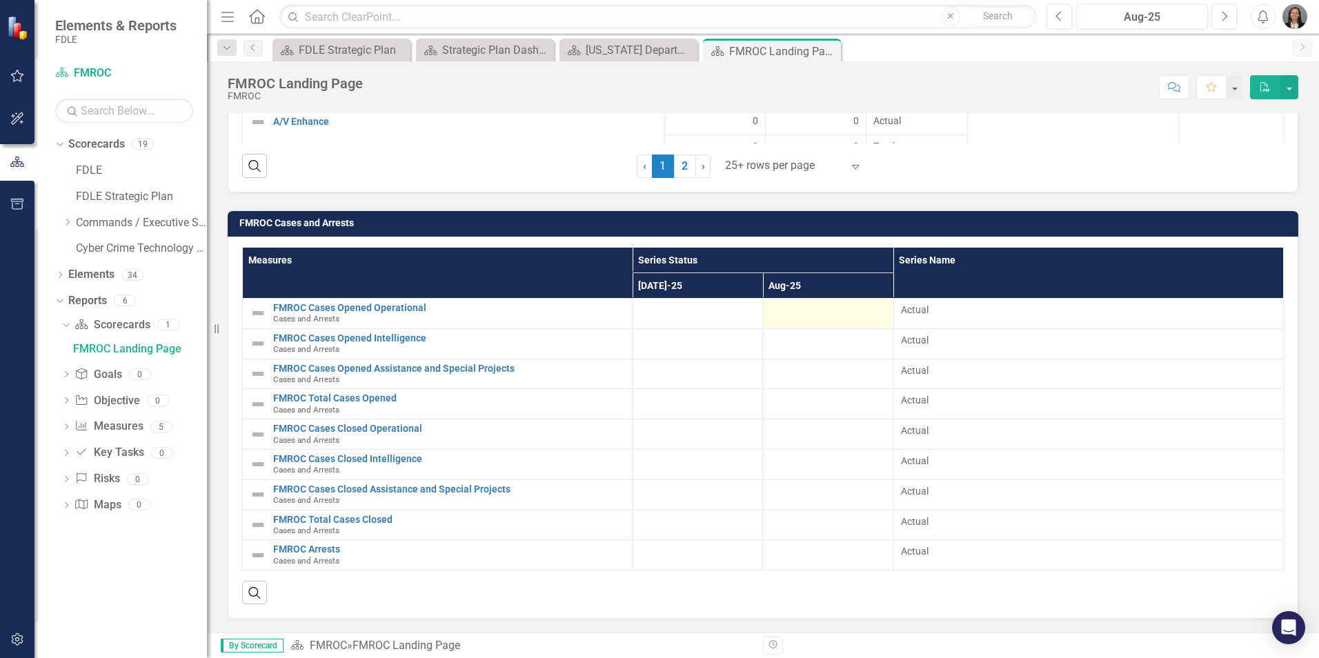
click at [790, 311] on div at bounding box center [828, 311] width 116 height 17
click at [789, 311] on div at bounding box center [828, 311] width 116 height 17
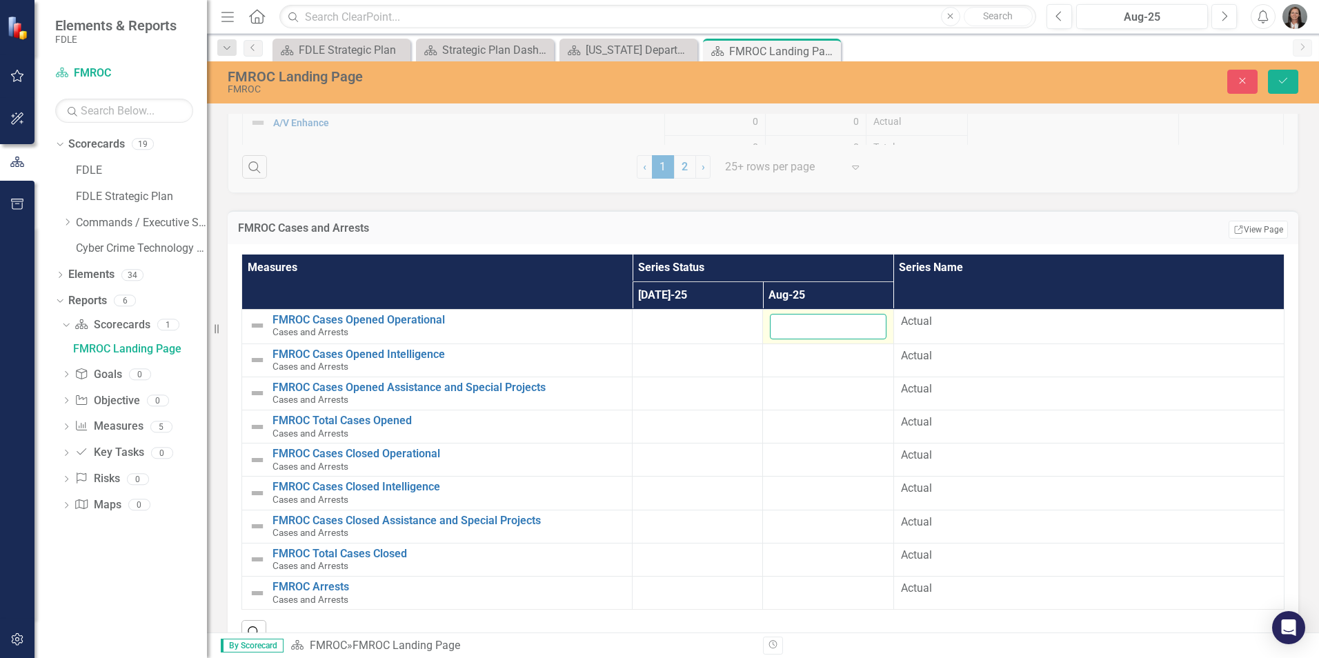
click at [856, 324] on input "number" at bounding box center [828, 327] width 116 height 26
type input "6"
click at [812, 363] on div at bounding box center [828, 356] width 116 height 17
click at [816, 357] on div at bounding box center [828, 356] width 116 height 17
click at [816, 356] on div at bounding box center [828, 356] width 116 height 17
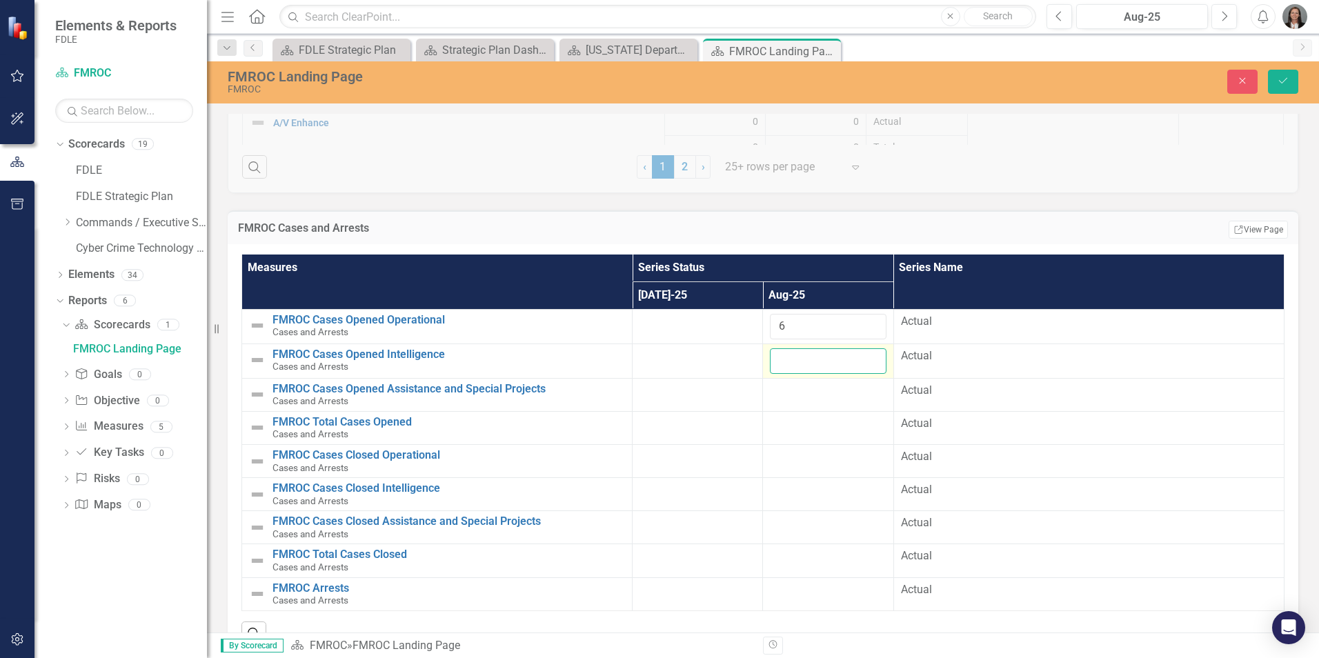
click at [816, 356] on input "number" at bounding box center [828, 361] width 116 height 26
type input "5"
click at [813, 395] on div at bounding box center [828, 391] width 116 height 17
click at [813, 395] on input "number" at bounding box center [828, 396] width 116 height 26
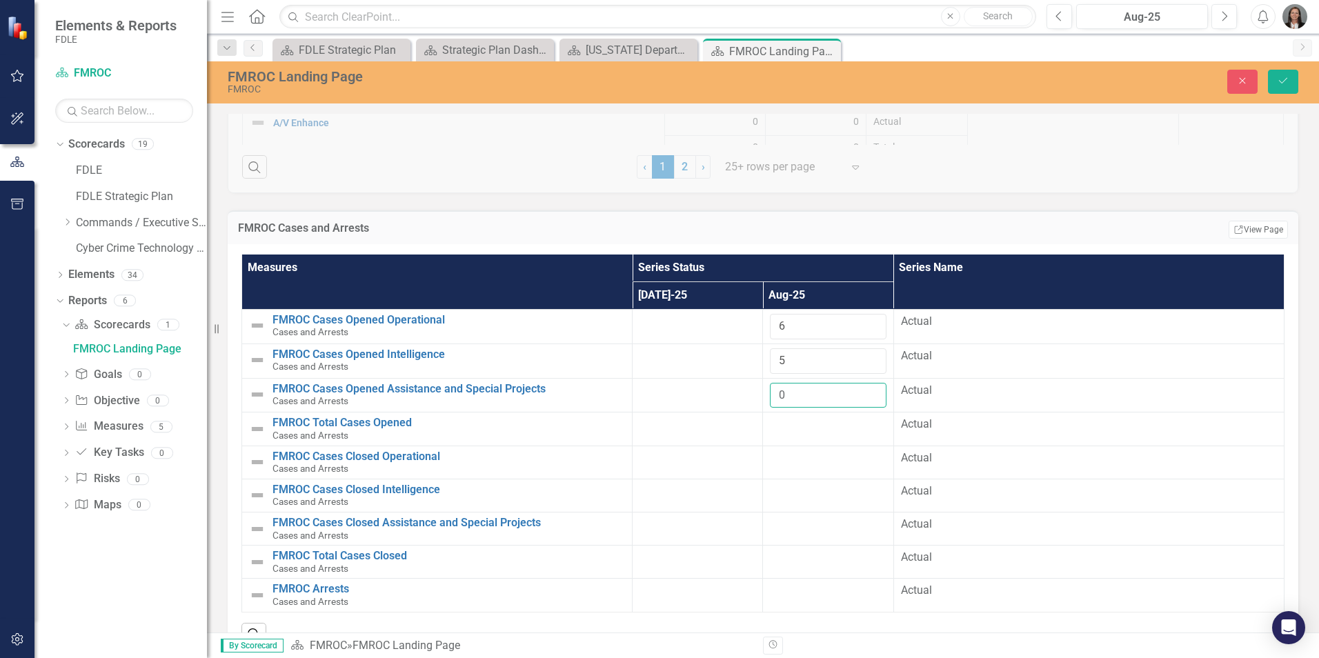
type input "0"
click at [810, 426] on div at bounding box center [828, 425] width 116 height 17
click at [813, 467] on td at bounding box center [828, 462] width 130 height 33
click at [796, 422] on div at bounding box center [828, 425] width 116 height 17
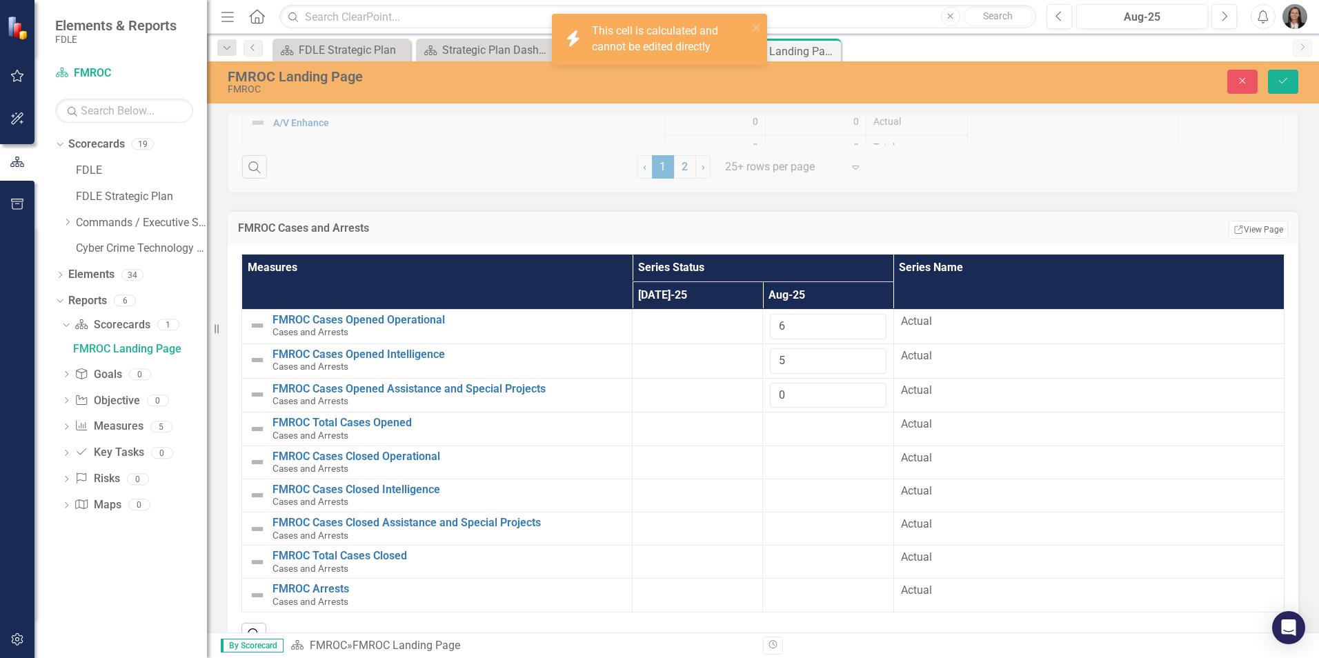
click at [791, 428] on div at bounding box center [828, 425] width 116 height 17
click at [808, 473] on td at bounding box center [828, 462] width 130 height 33
click at [802, 462] on div at bounding box center [828, 459] width 116 height 17
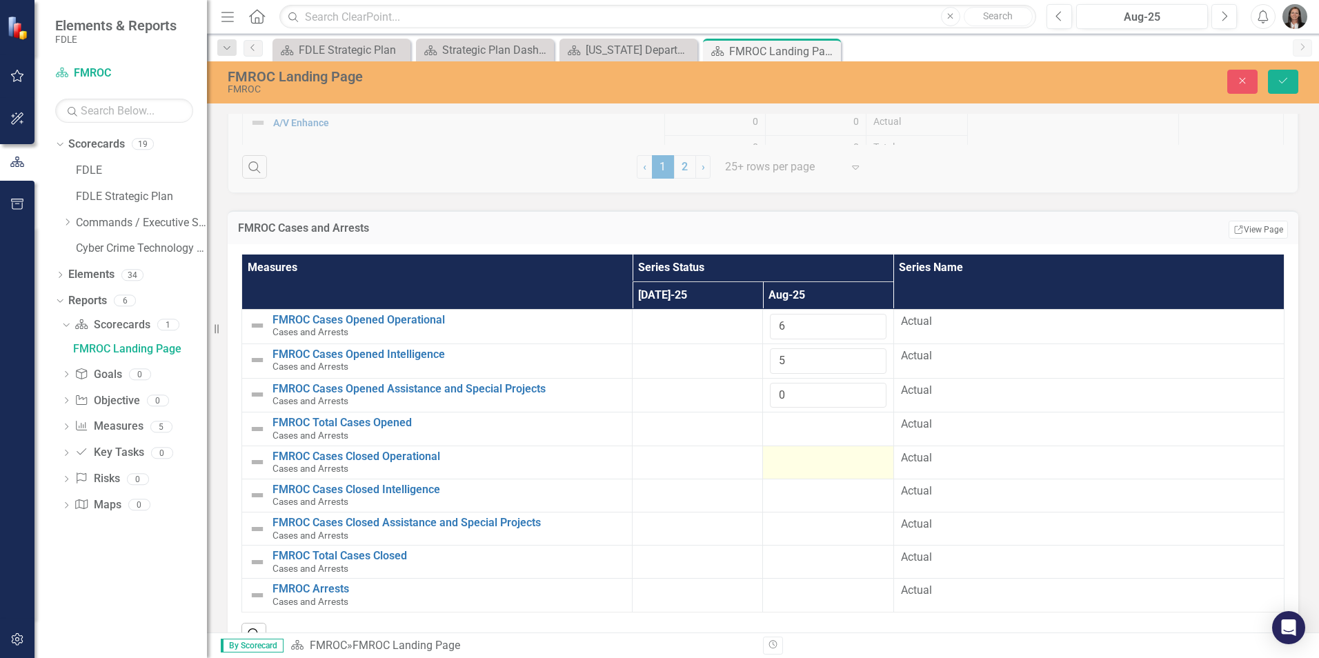
click at [802, 462] on div at bounding box center [828, 459] width 116 height 17
click at [802, 462] on input "number" at bounding box center [828, 464] width 116 height 26
type input "4"
click at [813, 498] on div at bounding box center [828, 492] width 116 height 17
click at [813, 497] on div at bounding box center [828, 492] width 116 height 17
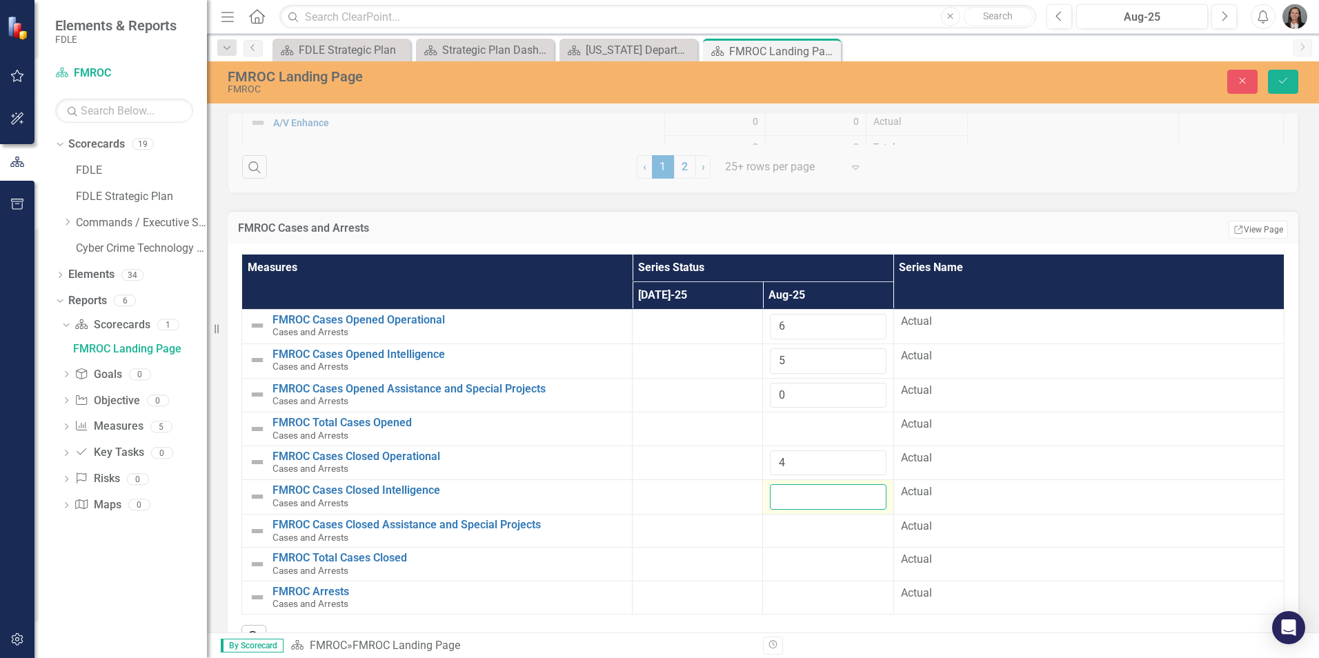
click at [813, 497] on input "number" at bounding box center [828, 497] width 116 height 26
type input "5"
click at [813, 533] on div at bounding box center [828, 527] width 116 height 17
click at [813, 532] on div at bounding box center [828, 527] width 116 height 17
click at [813, 532] on input "number" at bounding box center [828, 532] width 116 height 26
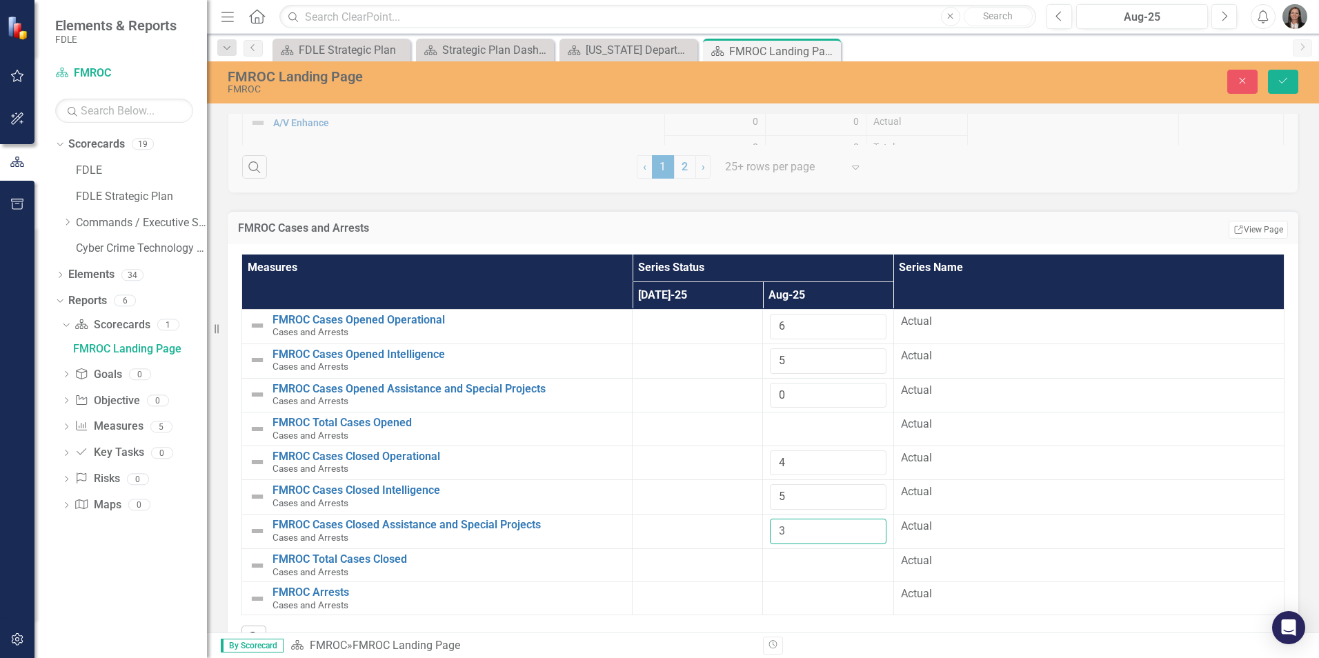
type input "3"
click at [816, 569] on div at bounding box center [828, 561] width 116 height 17
click at [1285, 81] on icon "Save" at bounding box center [1283, 81] width 12 height 10
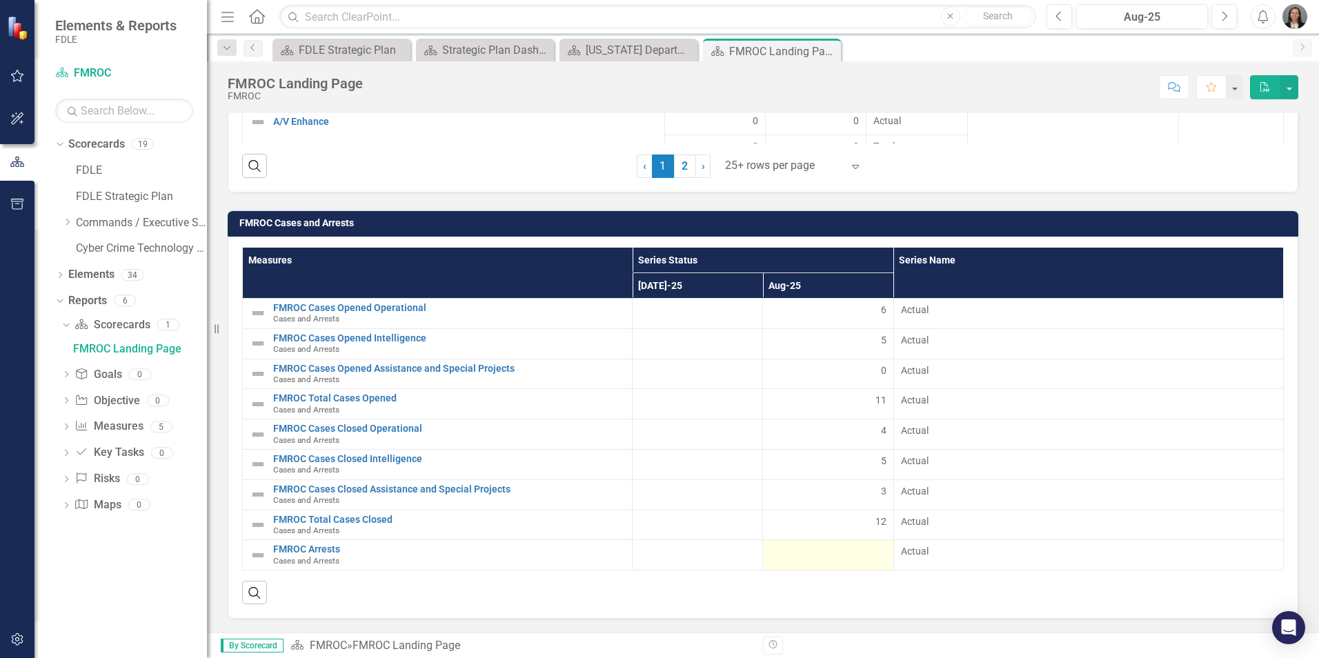
click at [823, 555] on div at bounding box center [828, 552] width 116 height 17
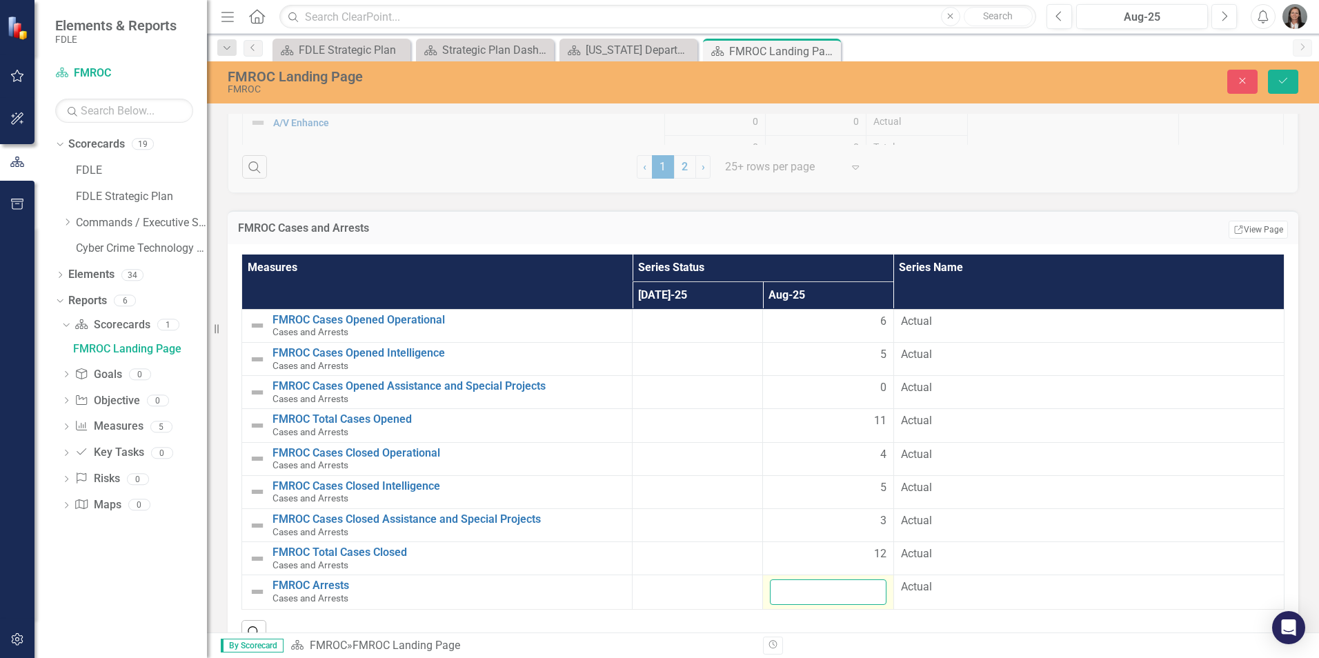
click at [842, 593] on input "number" at bounding box center [828, 593] width 116 height 26
type input "11"
click at [1287, 87] on button "Save" at bounding box center [1283, 82] width 30 height 24
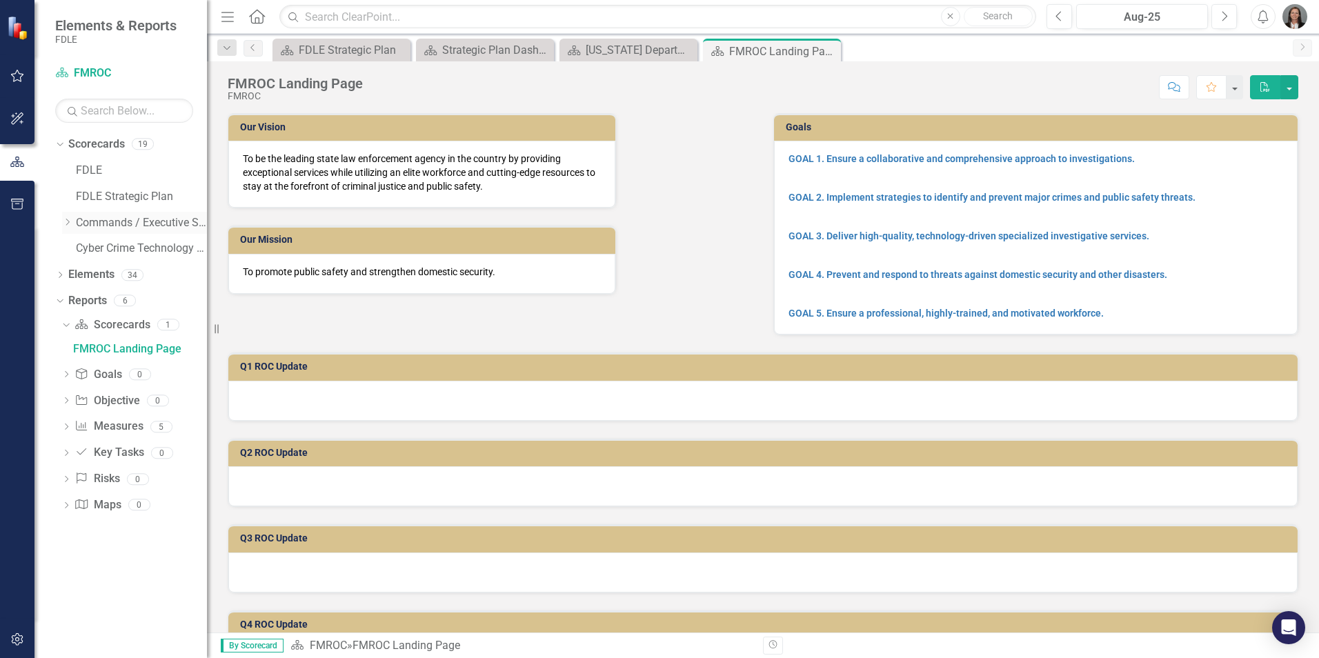
click at [66, 220] on icon "Dropdown" at bounding box center [67, 222] width 10 height 8
click at [77, 248] on icon "Dropdown" at bounding box center [81, 248] width 10 height 8
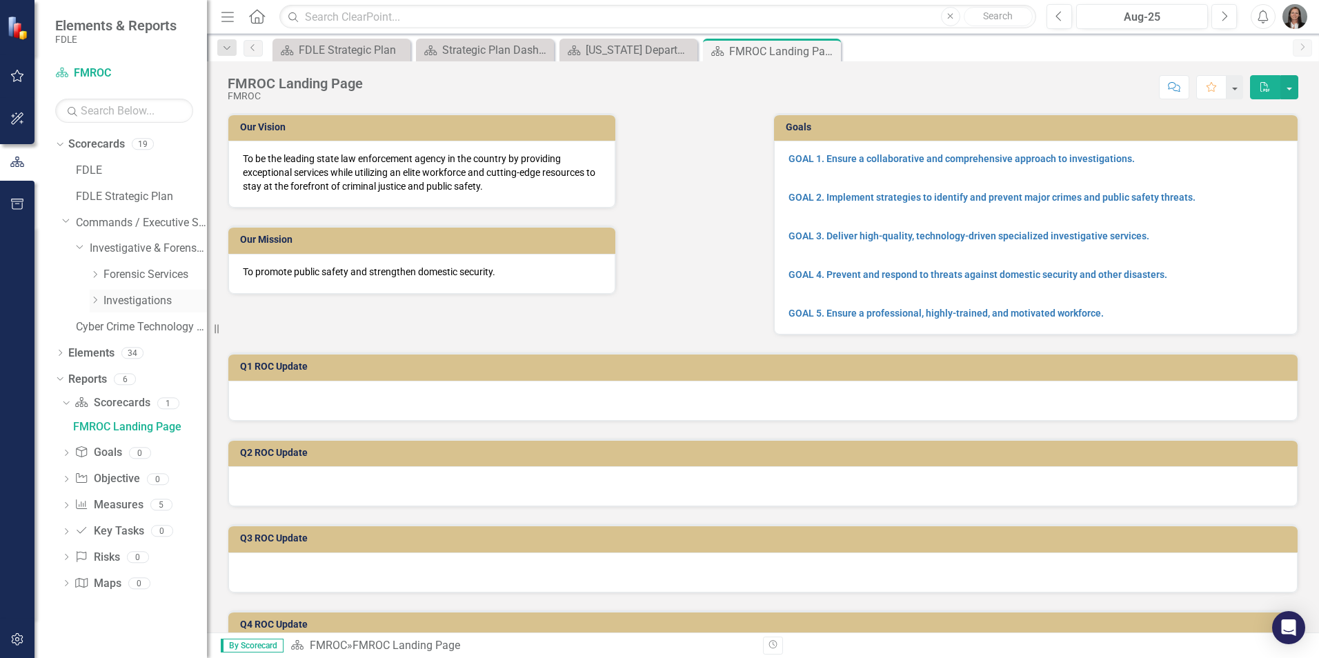
click at [97, 301] on icon at bounding box center [95, 300] width 3 height 7
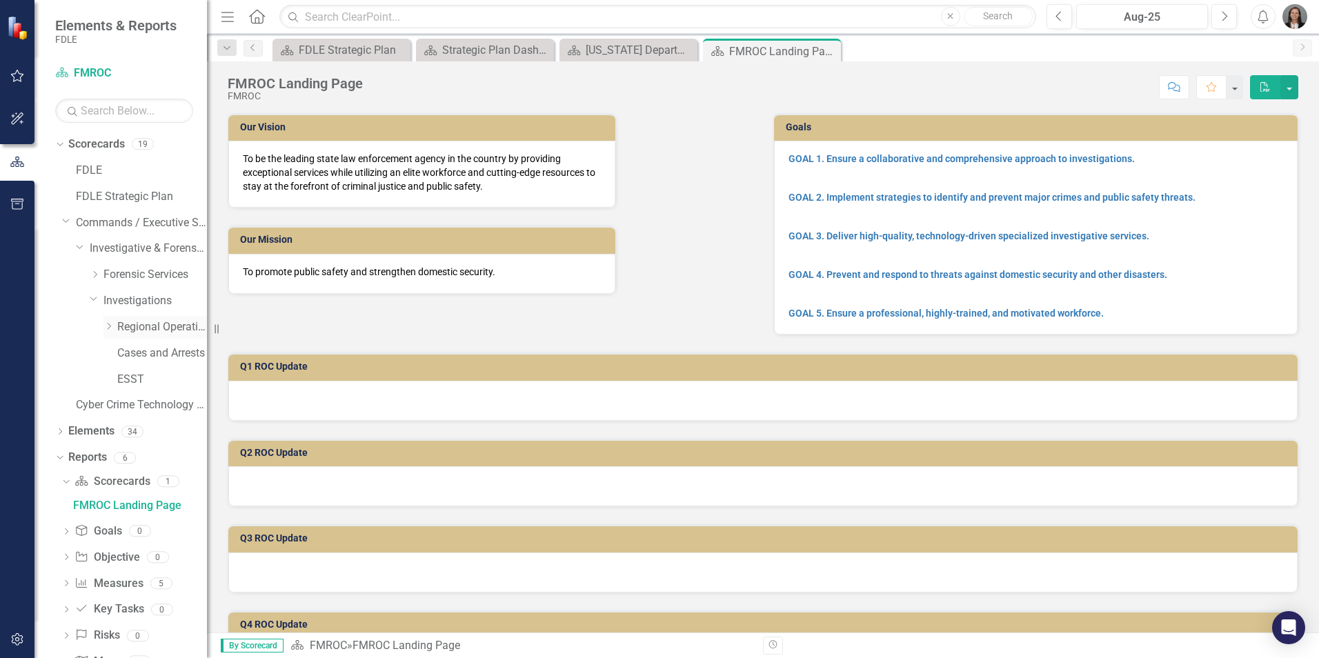
click at [110, 324] on icon "Dropdown" at bounding box center [108, 326] width 10 height 8
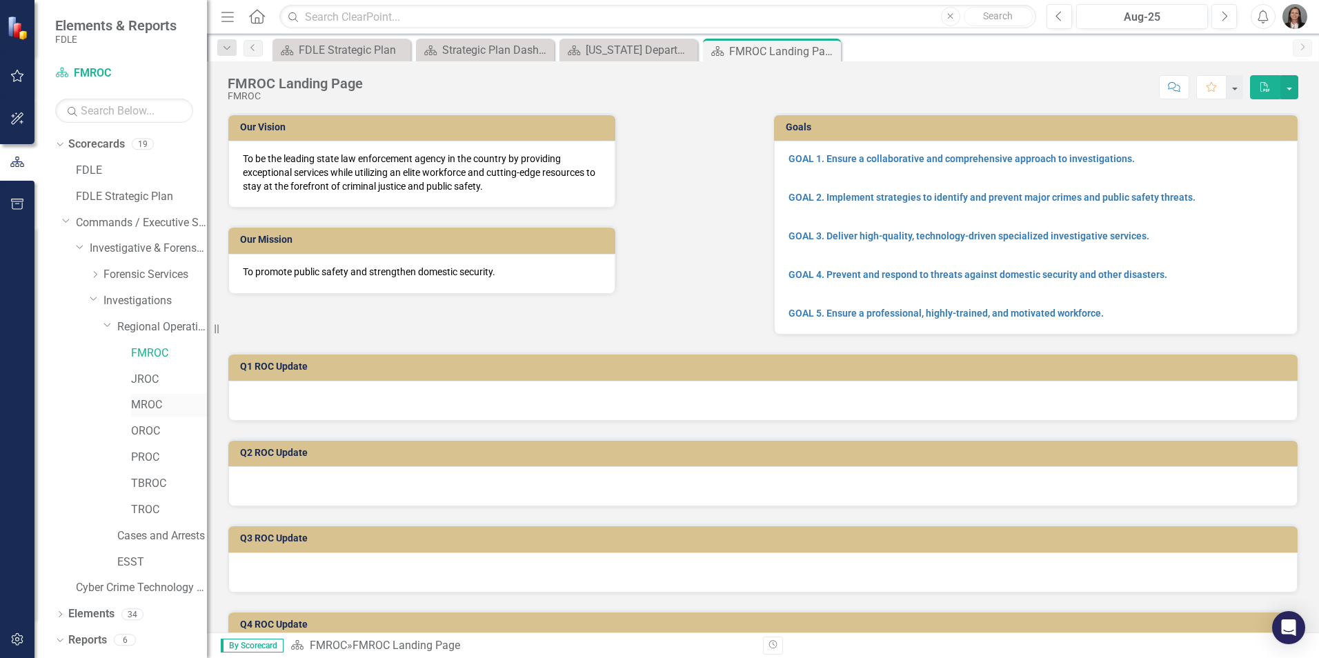
click at [150, 395] on div "MROC" at bounding box center [169, 405] width 76 height 23
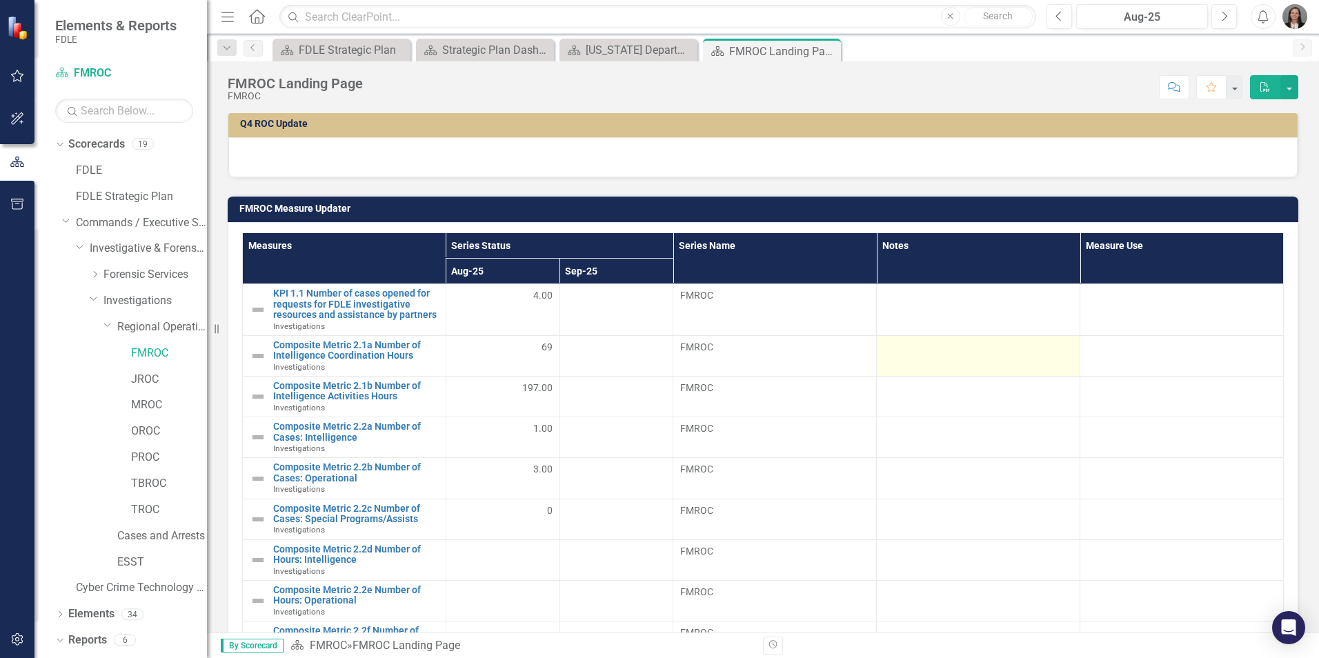
scroll to position [552, 0]
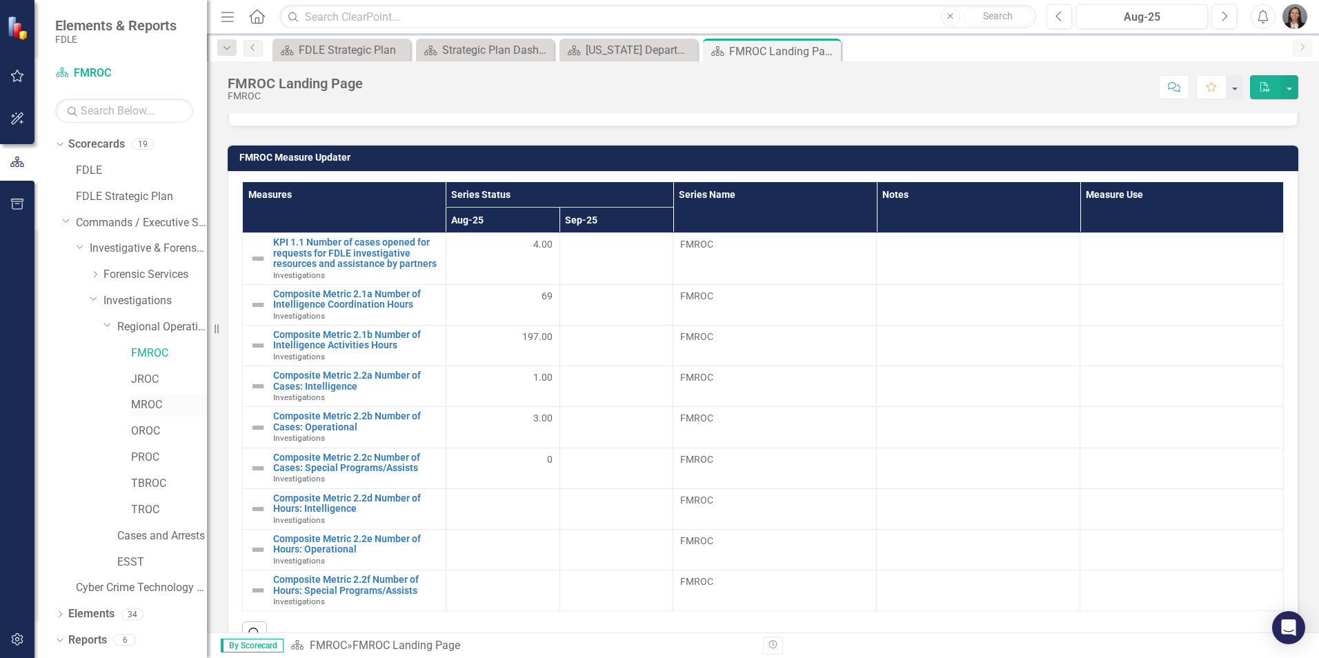
click at [148, 403] on link "MROC" at bounding box center [169, 405] width 76 height 16
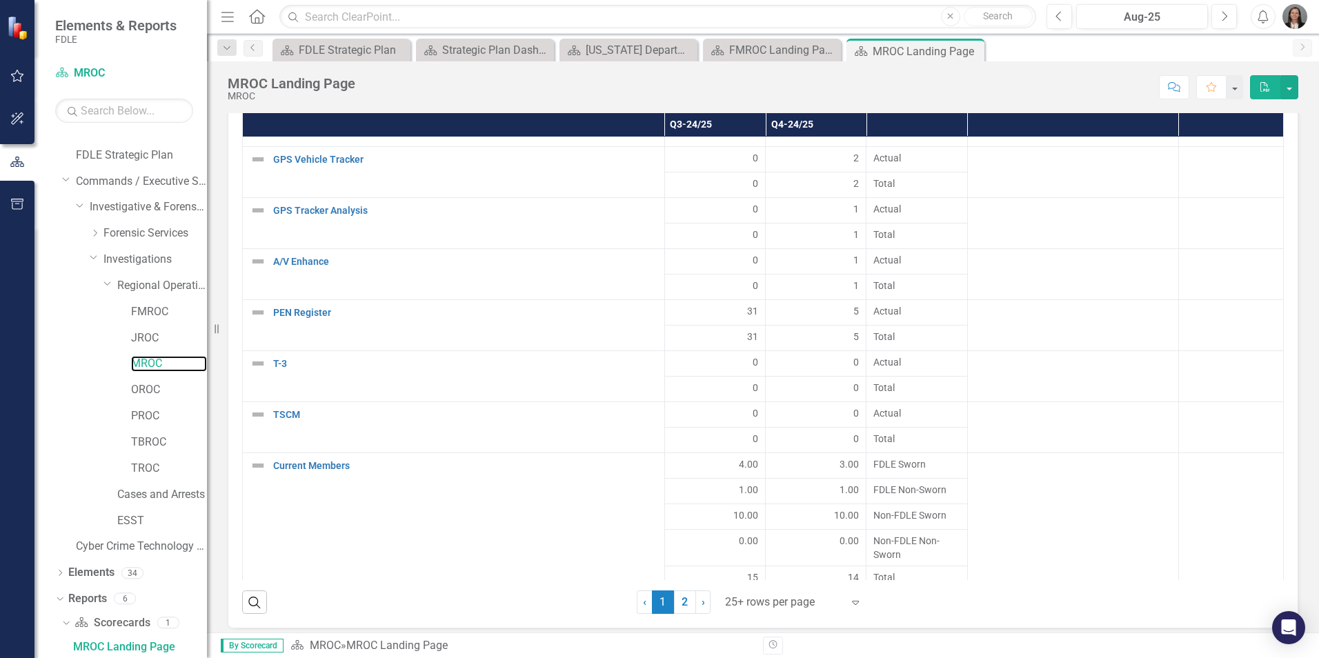
scroll to position [308, 0]
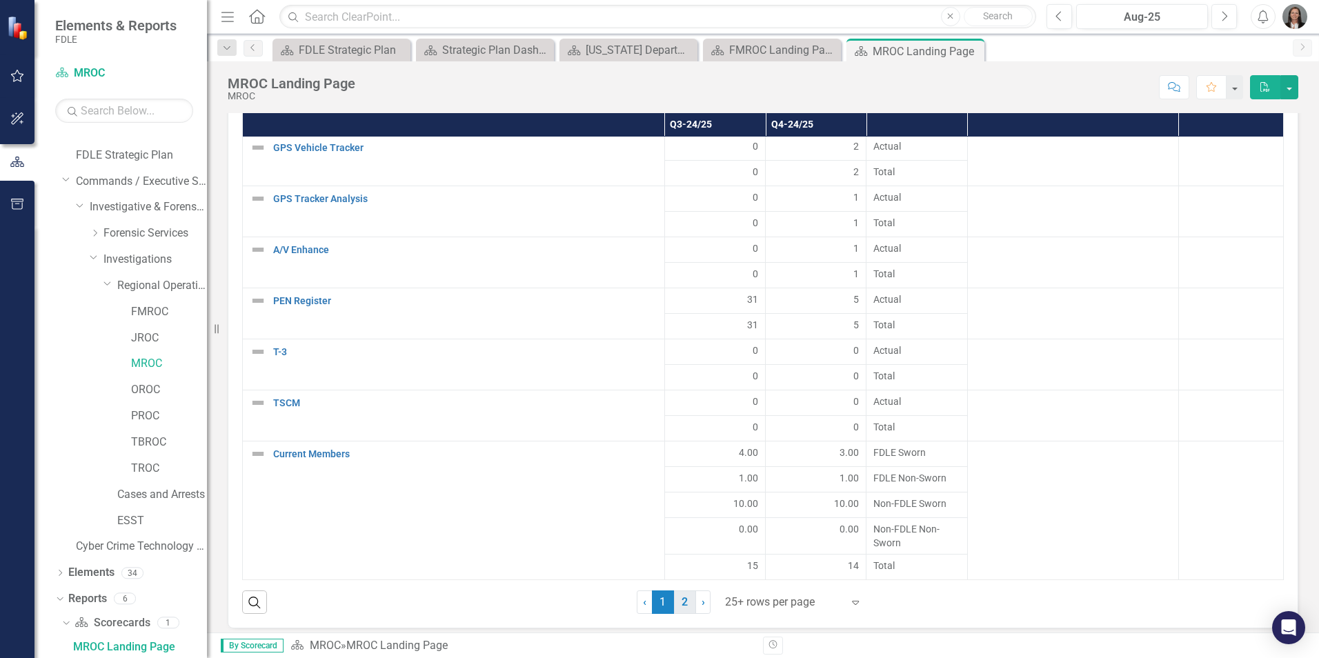
click at [676, 602] on link "2" at bounding box center [685, 602] width 22 height 23
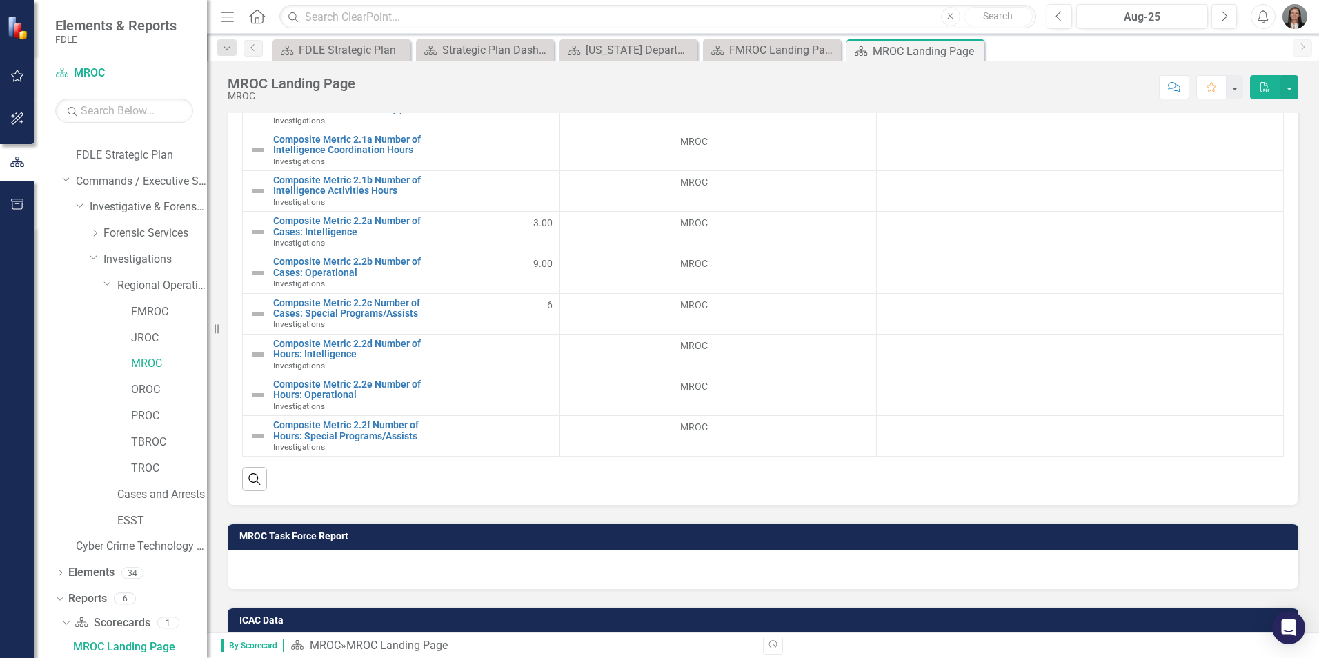
scroll to position [0, 0]
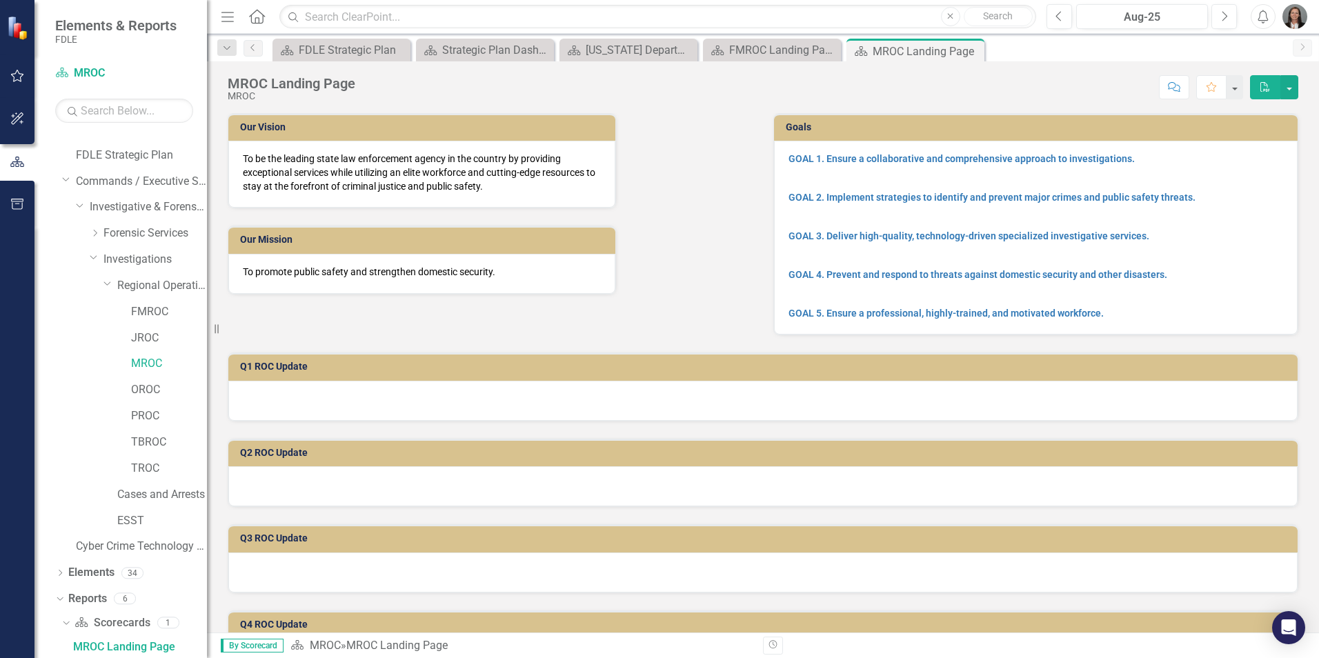
click at [1297, 14] on img "button" at bounding box center [1295, 16] width 25 height 25
click at [1238, 170] on link "Logout Log Out" at bounding box center [1252, 174] width 109 height 26
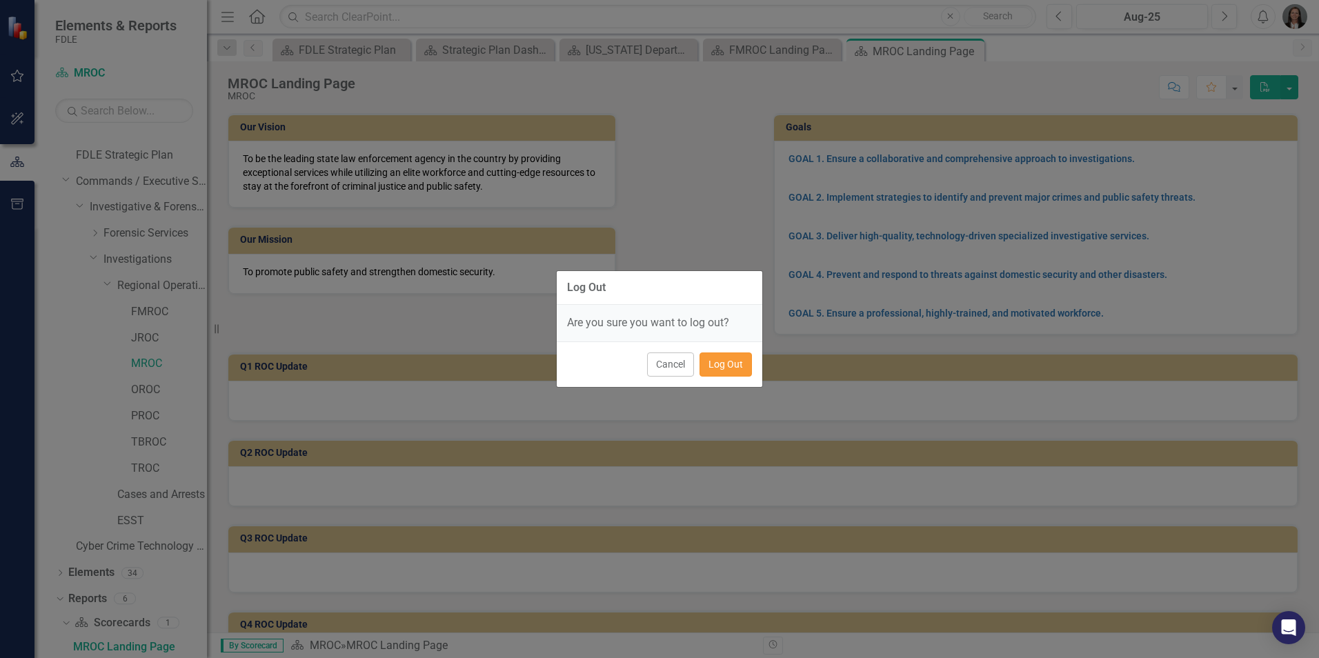
click at [723, 370] on button "Log Out" at bounding box center [726, 365] width 52 height 24
